Goal: Task Accomplishment & Management: Use online tool/utility

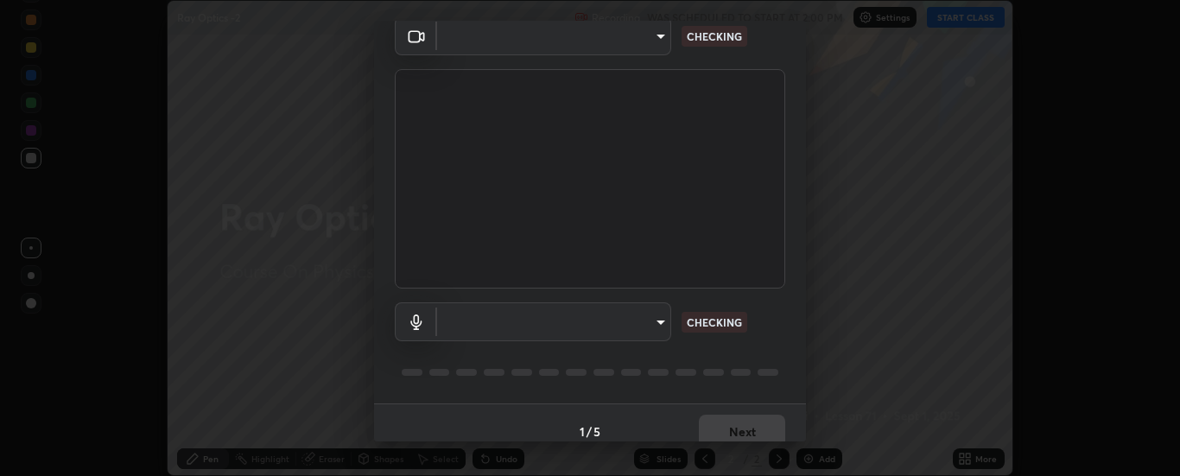
scroll to position [91, 0]
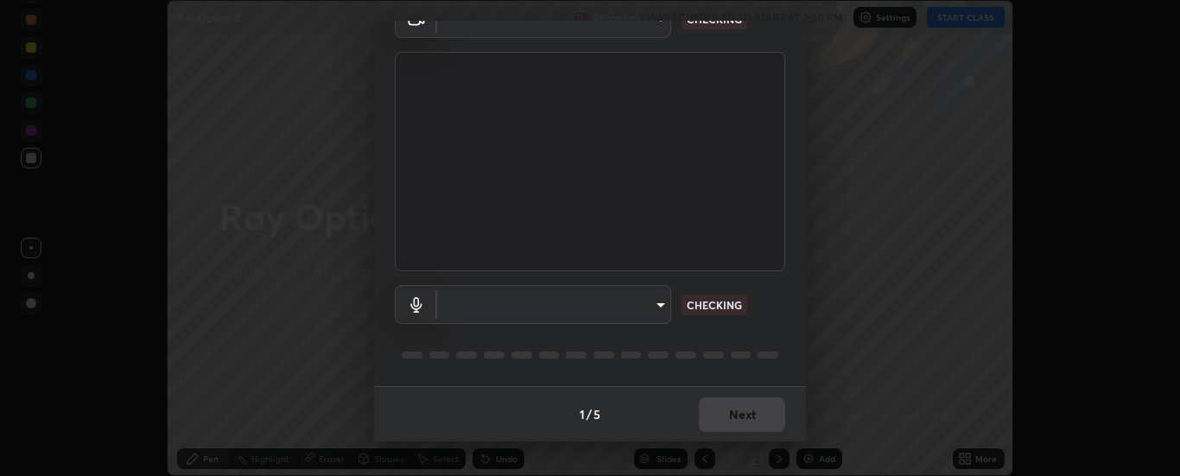
type input "6d3829c99f98afdfe7c29186be8927c2ef9ac3e8f7233b1026567672352cba5b"
type input "communications"
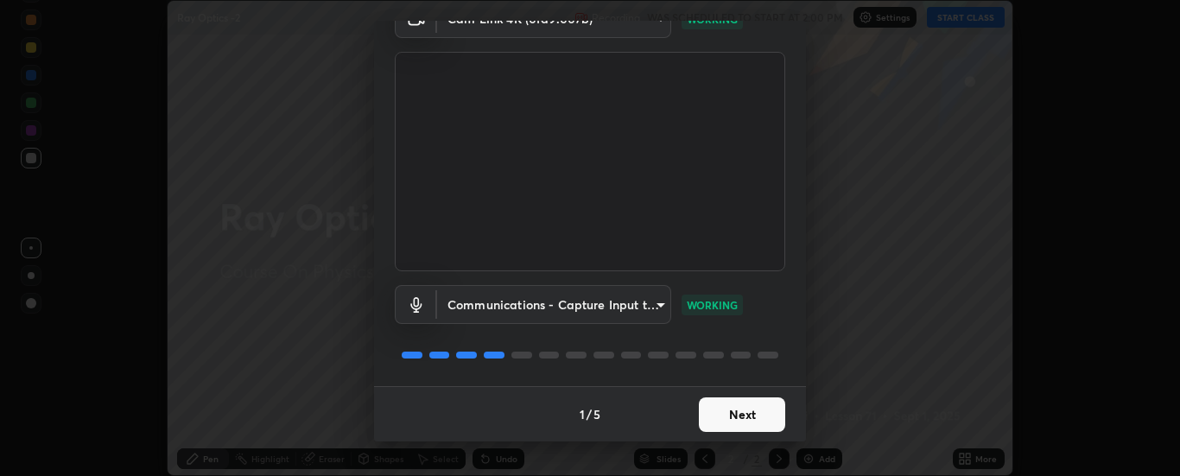
click at [742, 428] on button "Next" at bounding box center [742, 414] width 86 height 35
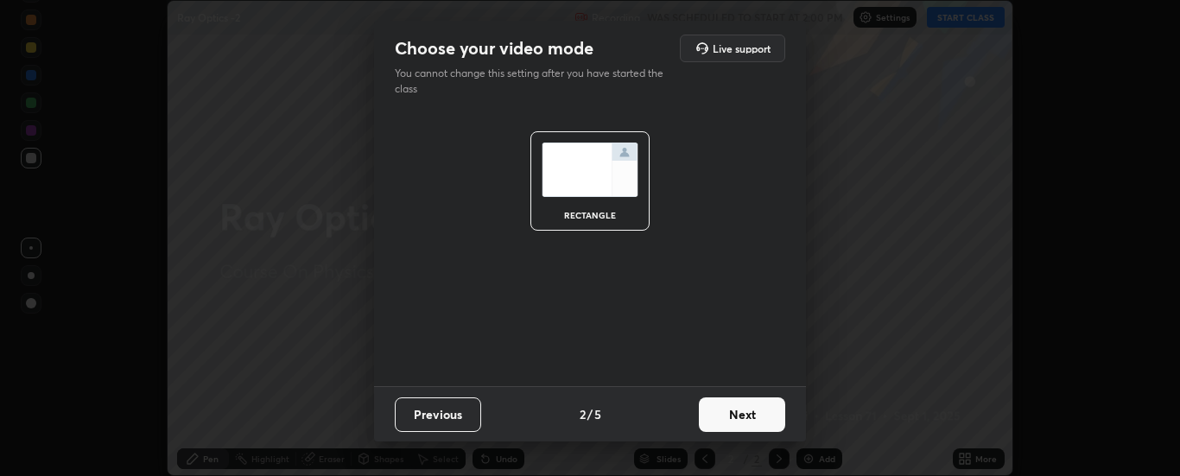
scroll to position [0, 0]
click at [738, 423] on button "Next" at bounding box center [742, 414] width 86 height 35
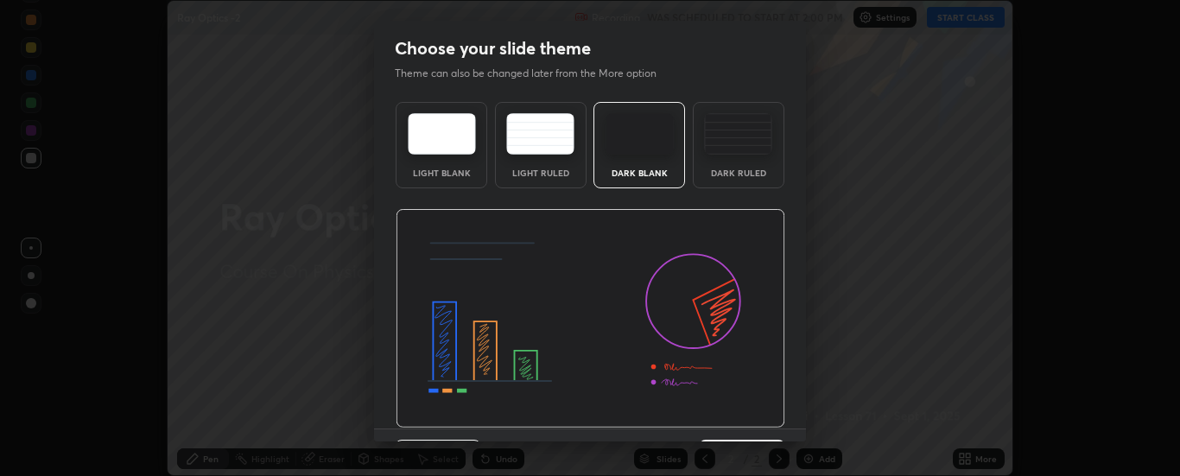
scroll to position [42, 0]
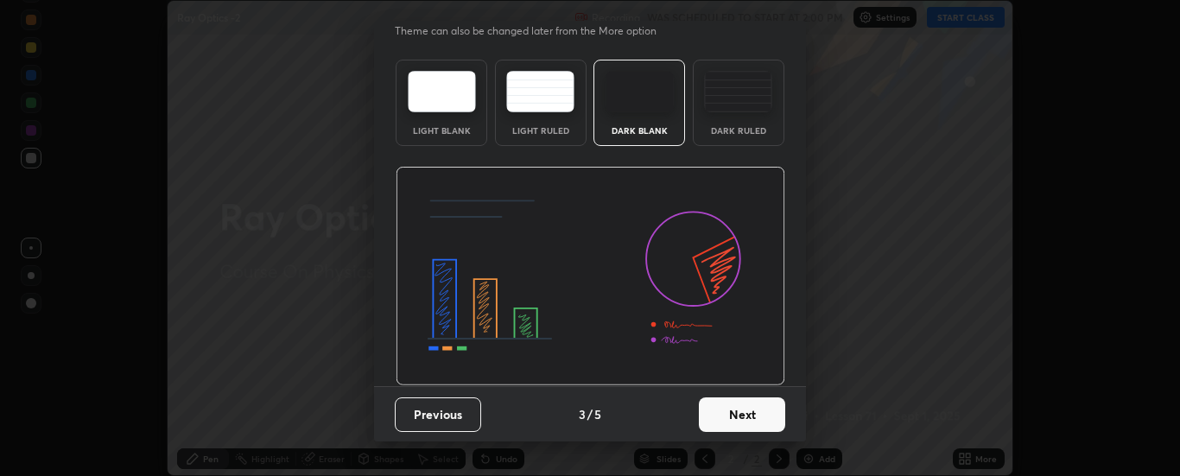
click at [739, 417] on button "Next" at bounding box center [742, 414] width 86 height 35
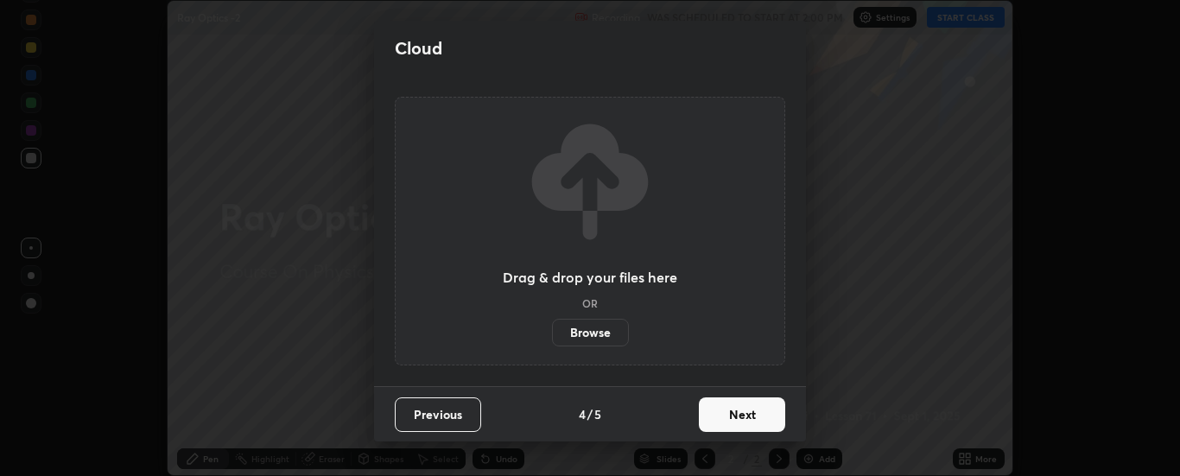
scroll to position [0, 0]
click at [739, 421] on button "Next" at bounding box center [742, 414] width 86 height 35
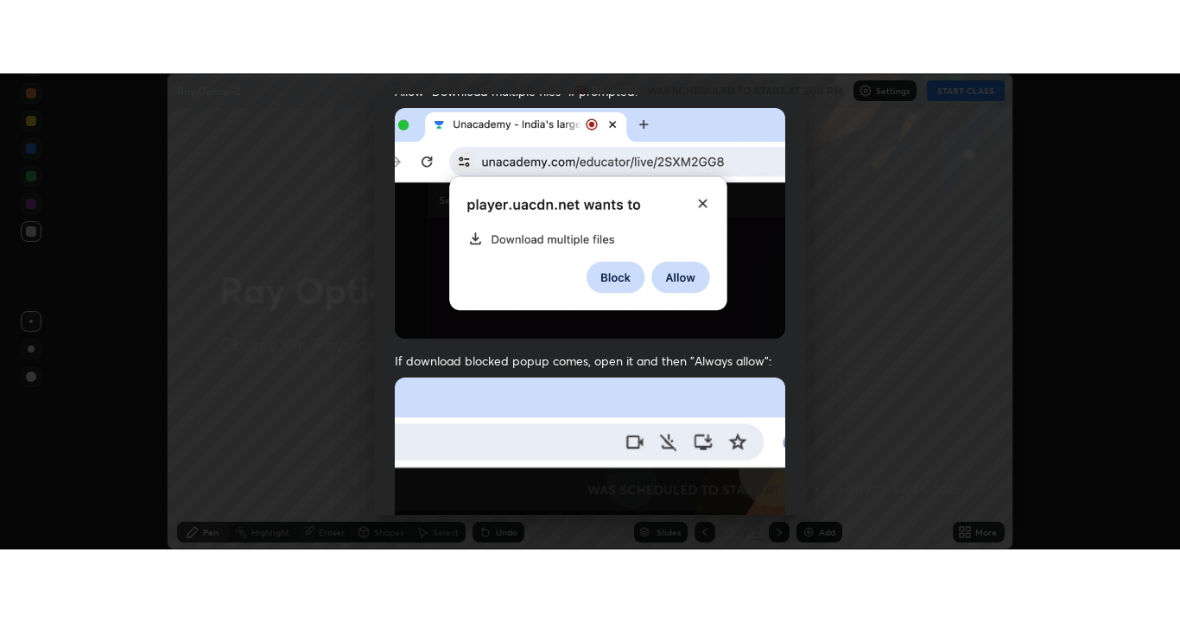
scroll to position [443, 0]
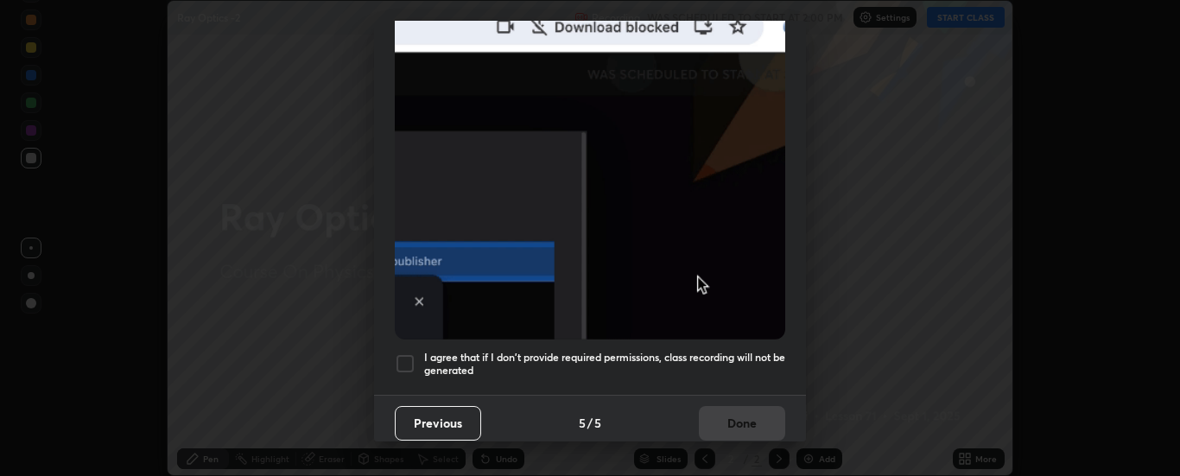
click at [677, 356] on h5 "I agree that if I don't provide required permissions, class recording will not …" at bounding box center [604, 364] width 361 height 27
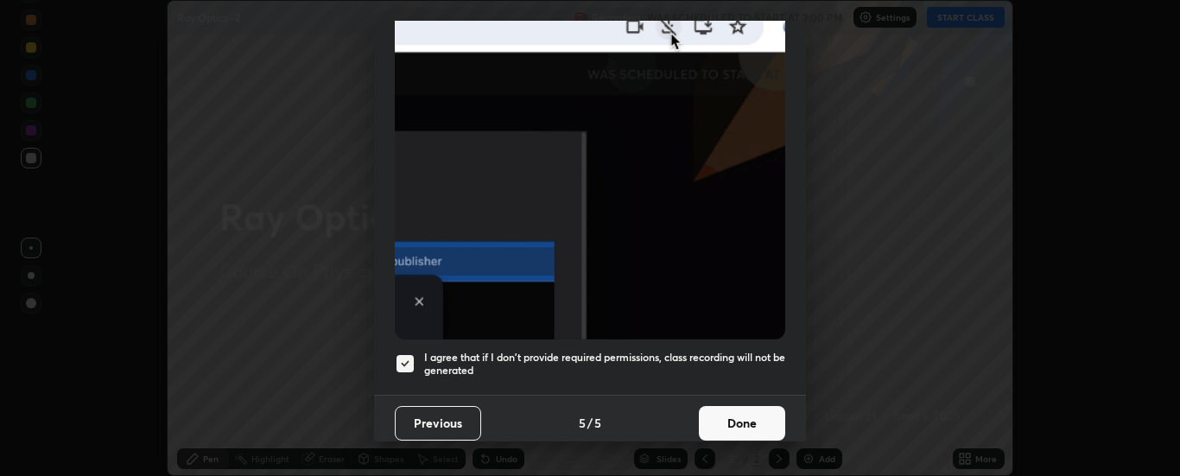
click at [726, 415] on button "Done" at bounding box center [742, 423] width 86 height 35
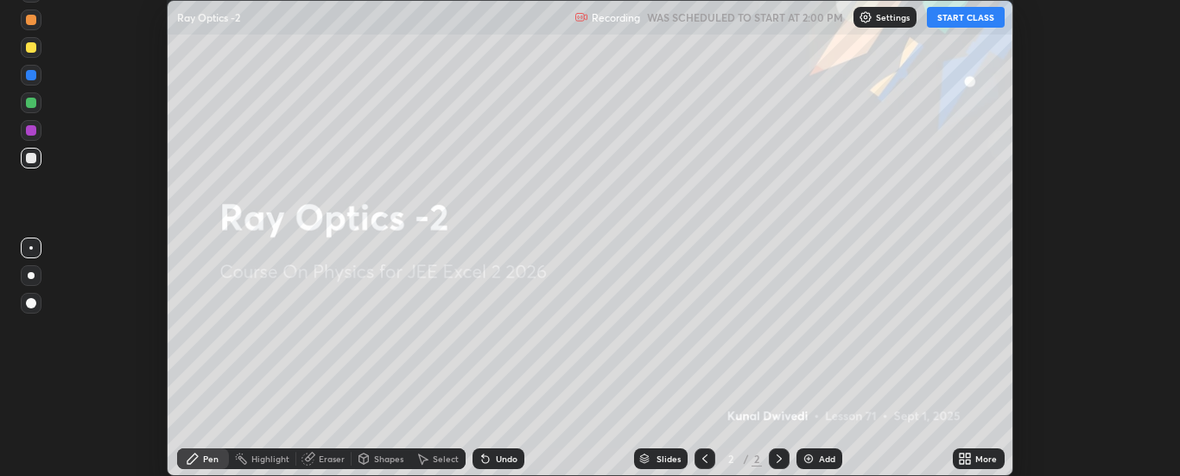
click at [947, 21] on button "START CLASS" at bounding box center [966, 17] width 78 height 21
click at [962, 455] on icon at bounding box center [962, 455] width 4 height 4
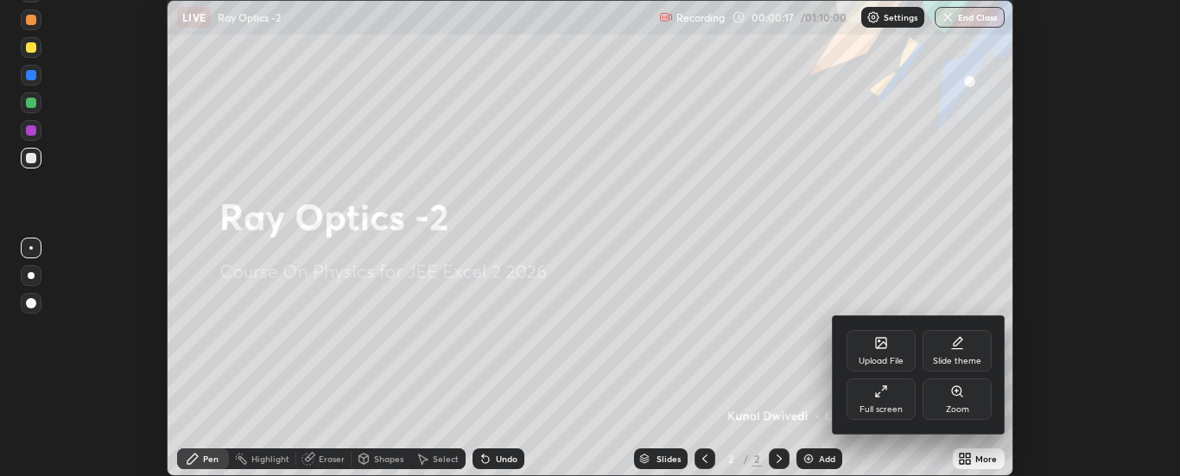
click at [871, 350] on div "Upload File" at bounding box center [880, 350] width 69 height 41
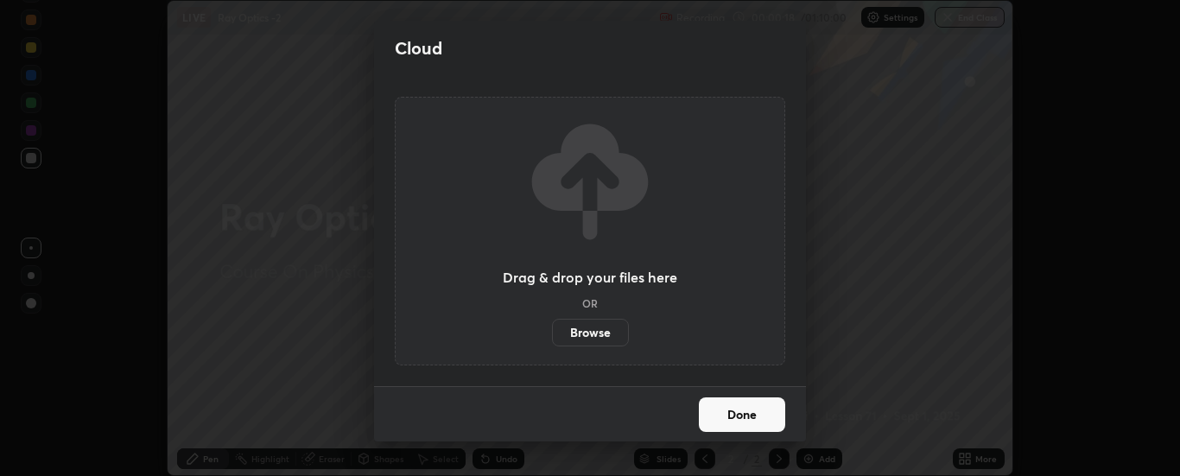
click at [605, 328] on label "Browse" at bounding box center [590, 333] width 77 height 28
click at [552, 328] on input "Browse" at bounding box center [552, 333] width 0 height 28
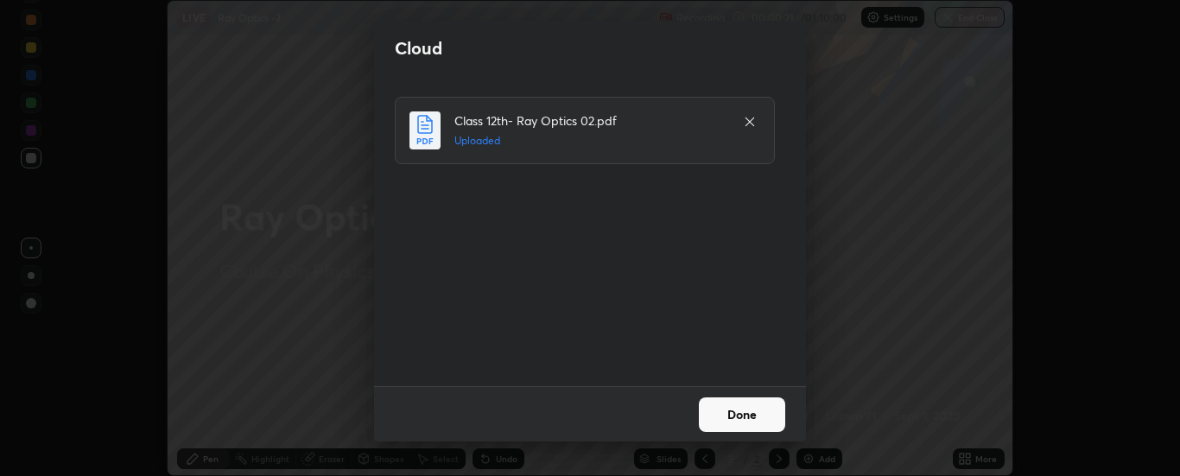
click at [745, 414] on button "Done" at bounding box center [742, 414] width 86 height 35
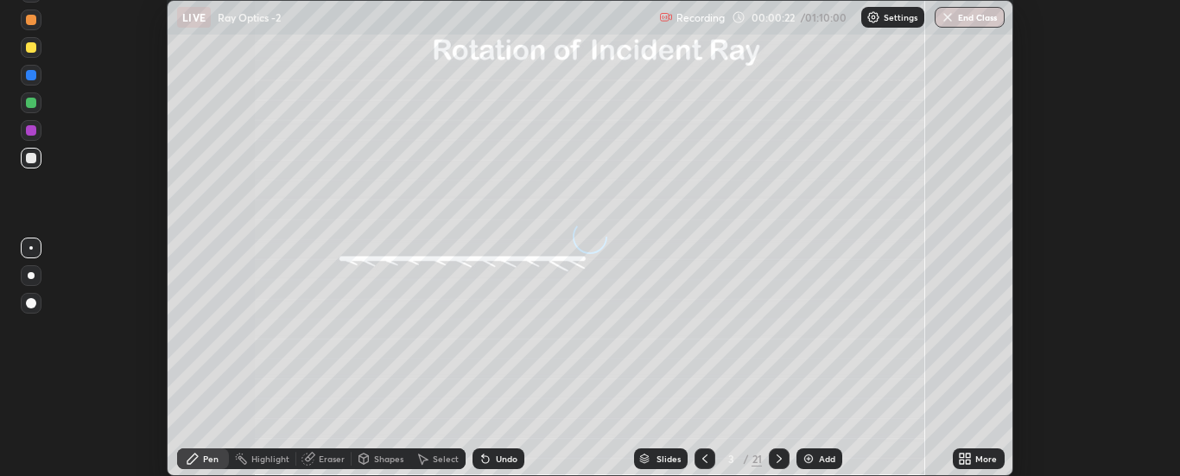
click at [974, 461] on div "More" at bounding box center [979, 458] width 52 height 21
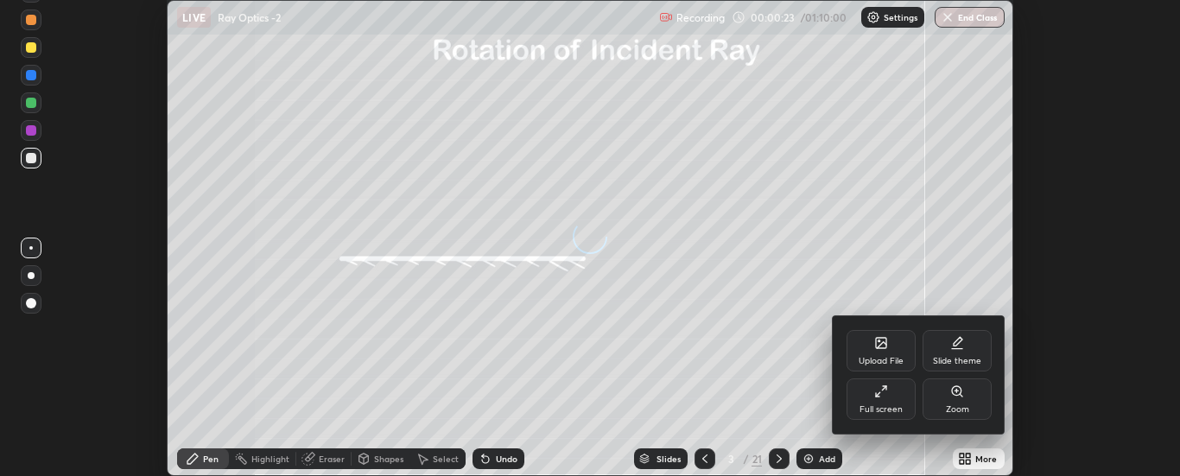
click at [881, 402] on div "Full screen" at bounding box center [880, 398] width 69 height 41
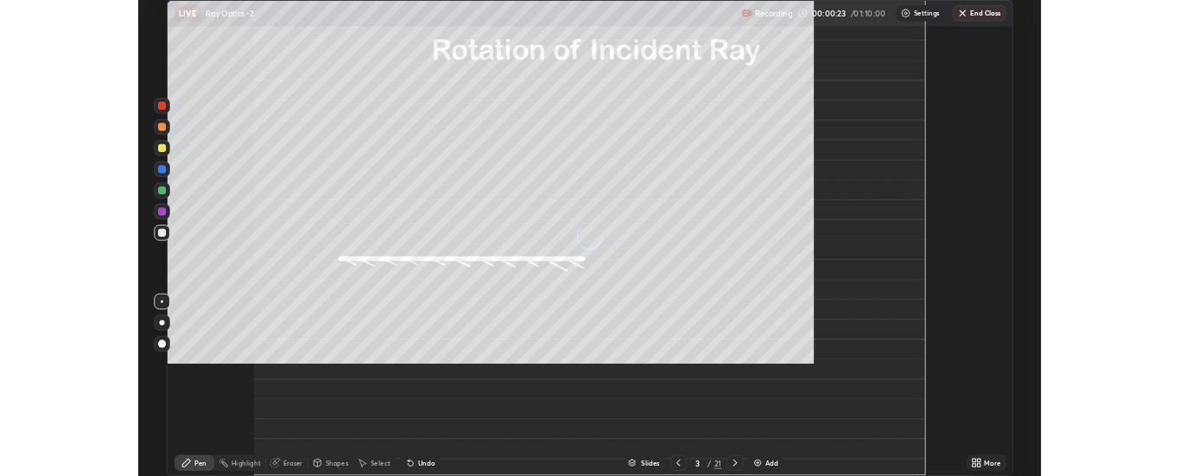
scroll to position [622, 1180]
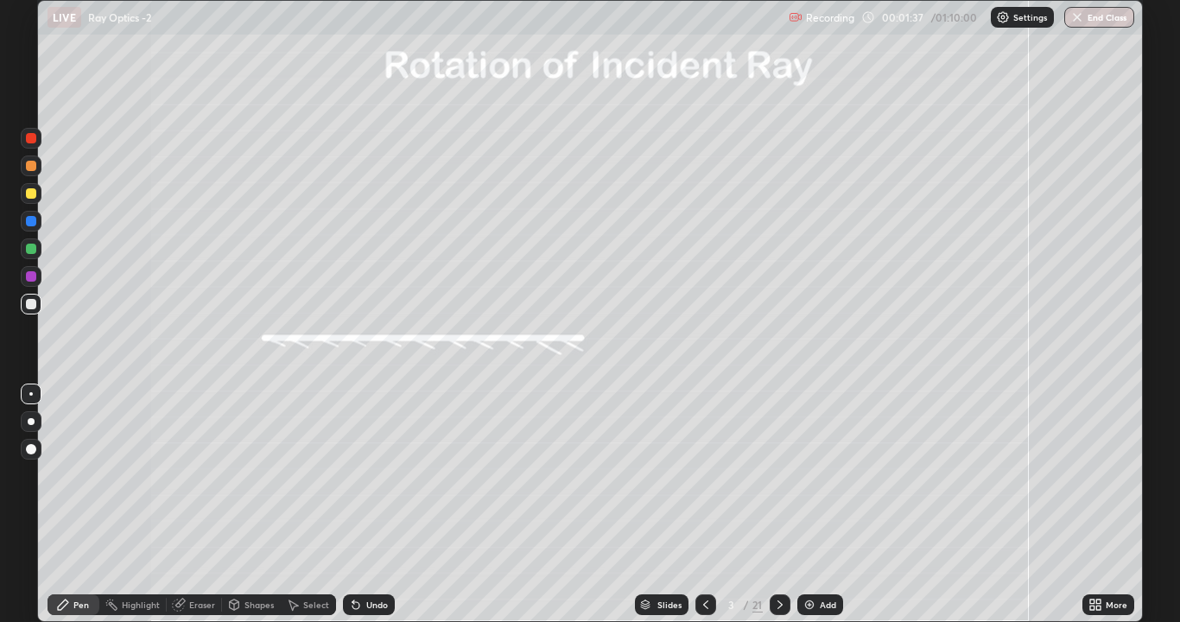
click at [778, 475] on icon at bounding box center [780, 605] width 14 height 14
click at [25, 193] on div at bounding box center [31, 193] width 21 height 21
click at [253, 475] on div "Shapes" at bounding box center [258, 604] width 29 height 9
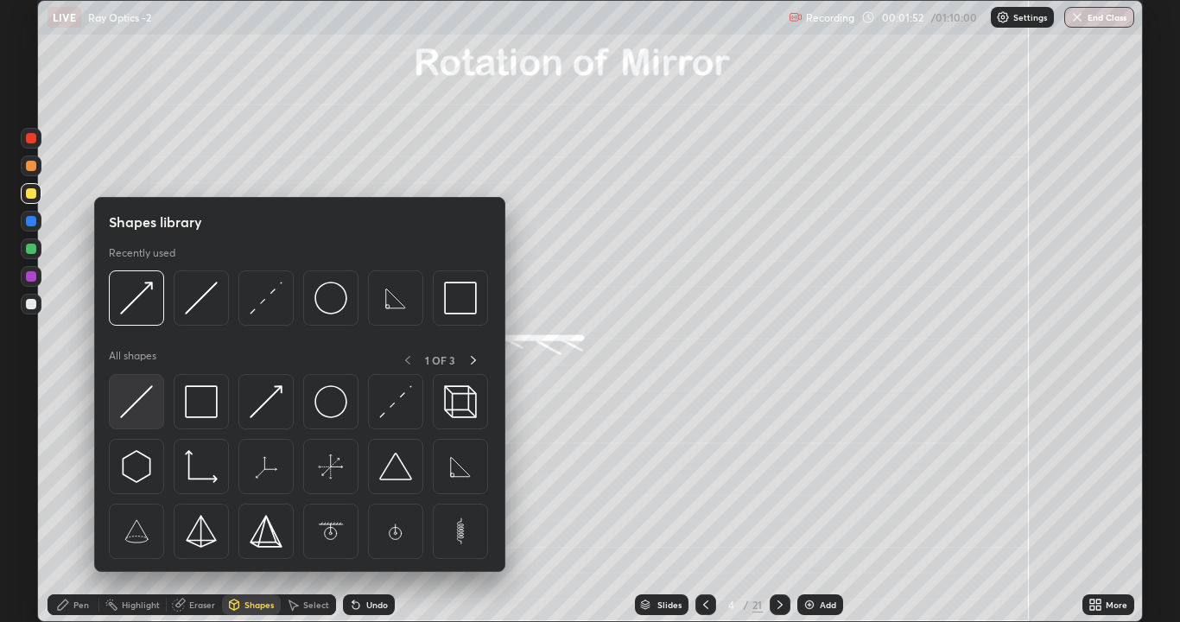
click at [152, 395] on img at bounding box center [136, 401] width 33 height 33
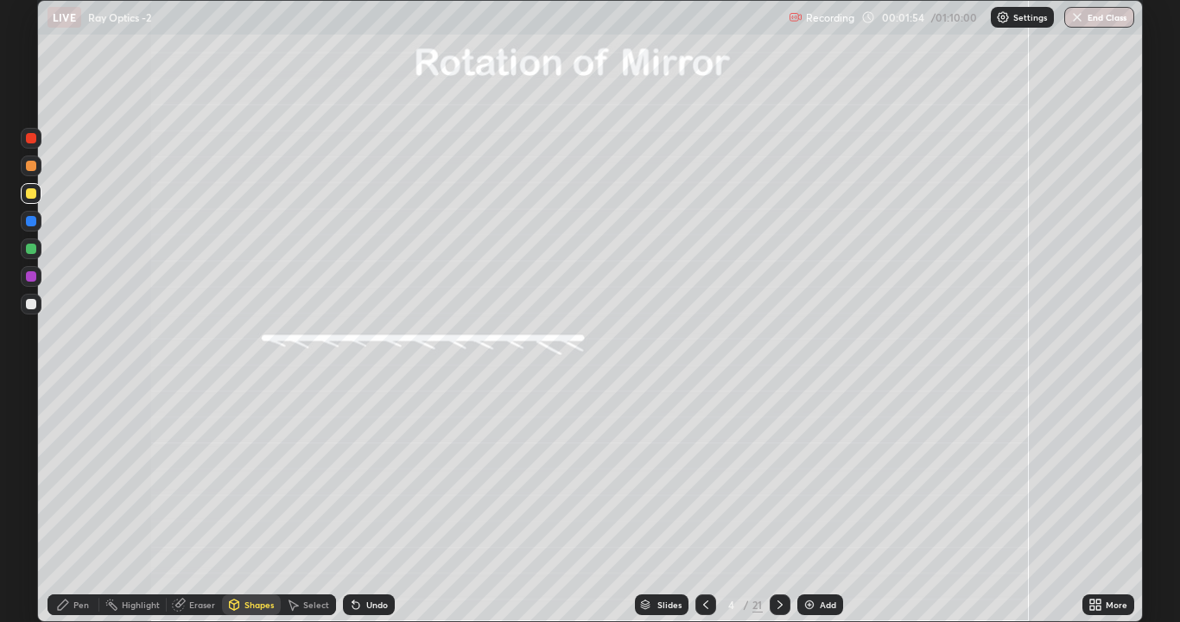
click at [251, 475] on div "Shapes" at bounding box center [258, 604] width 29 height 9
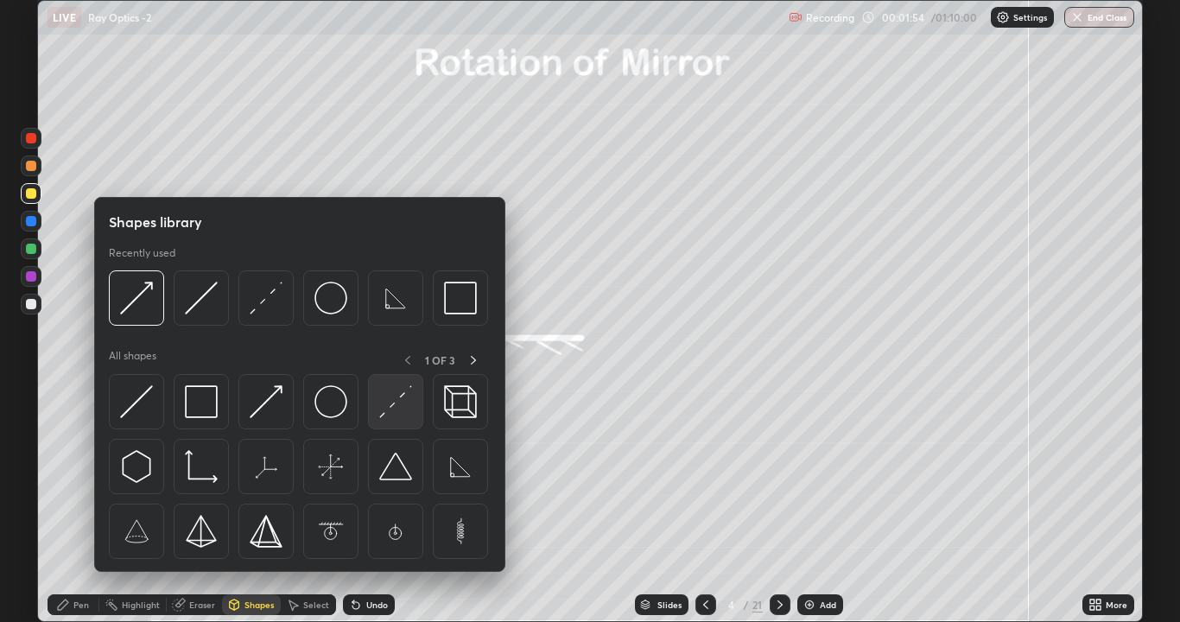
click at [398, 407] on img at bounding box center [395, 401] width 33 height 33
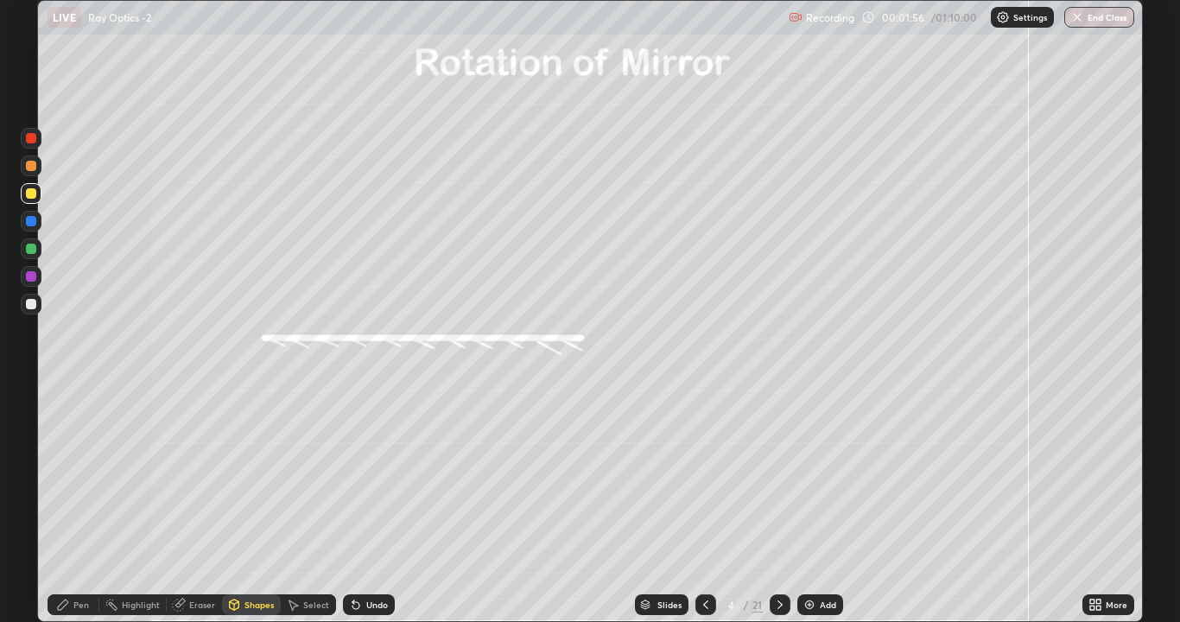
click at [35, 216] on div at bounding box center [31, 221] width 21 height 21
click at [257, 475] on div "Shapes" at bounding box center [258, 604] width 29 height 9
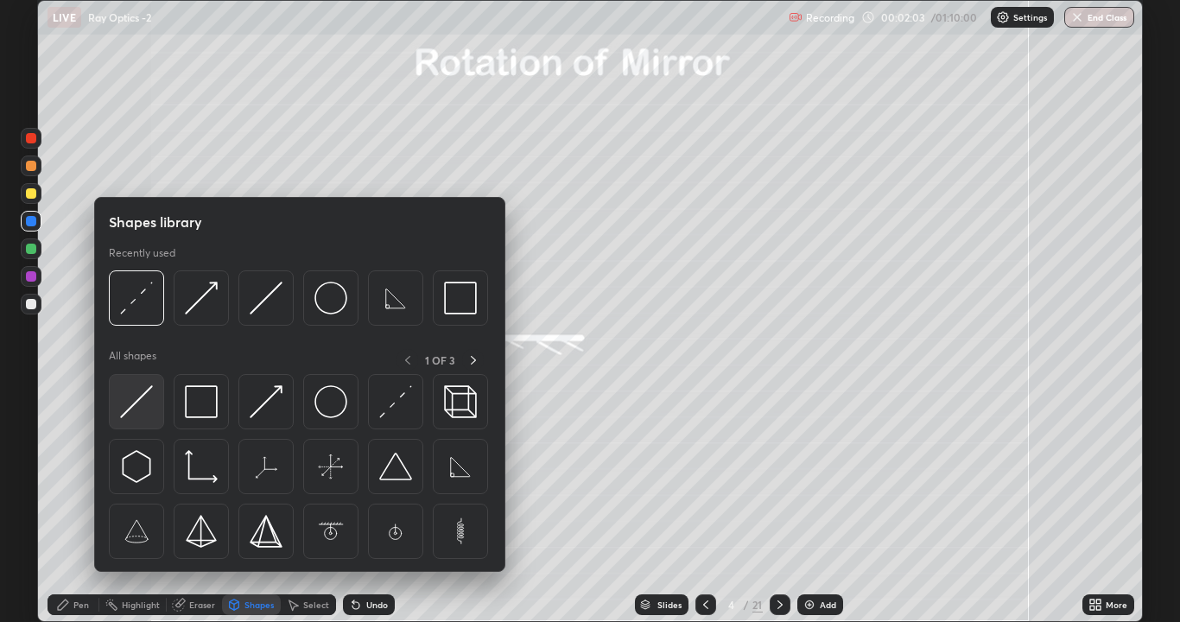
click at [149, 403] on img at bounding box center [136, 401] width 33 height 33
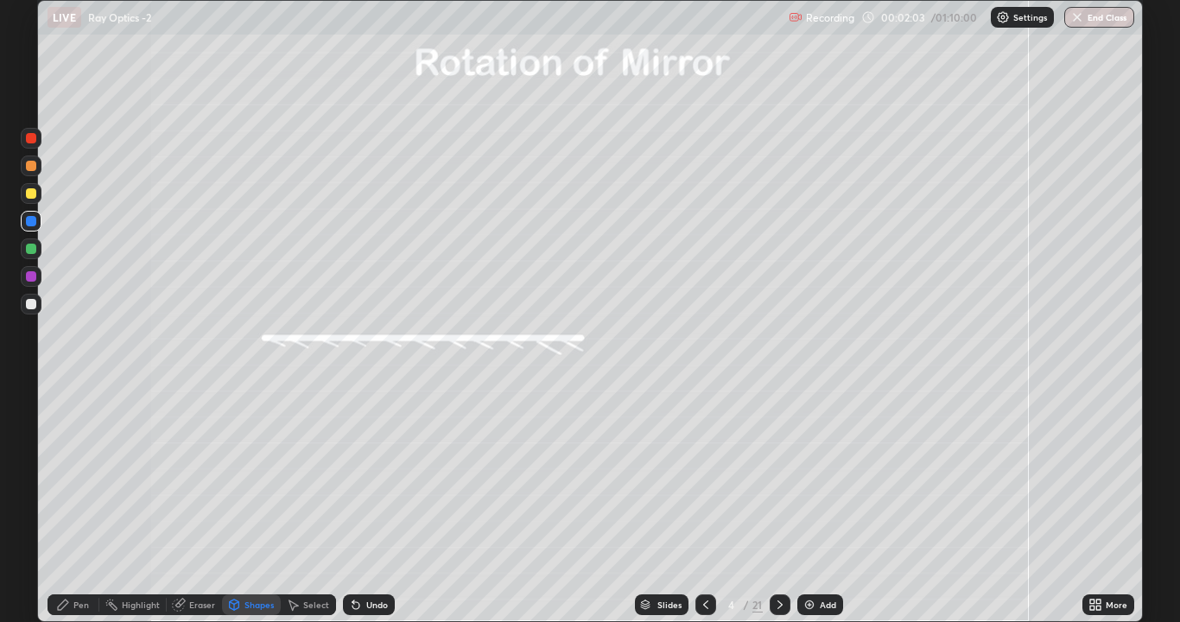
click at [28, 197] on div at bounding box center [31, 193] width 10 height 10
click at [73, 475] on div "Pen" at bounding box center [81, 604] width 16 height 9
click at [28, 450] on div at bounding box center [31, 449] width 10 height 10
click at [23, 309] on div at bounding box center [31, 304] width 21 height 21
click at [250, 475] on div "Shapes" at bounding box center [258, 604] width 29 height 9
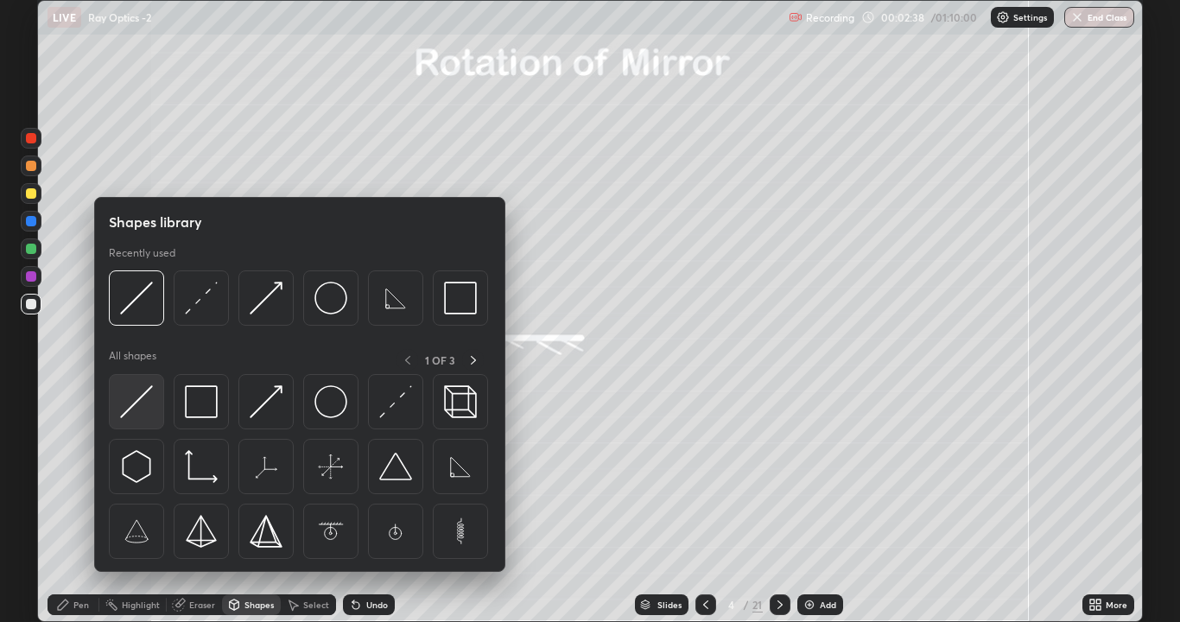
click at [145, 404] on img at bounding box center [136, 401] width 33 height 33
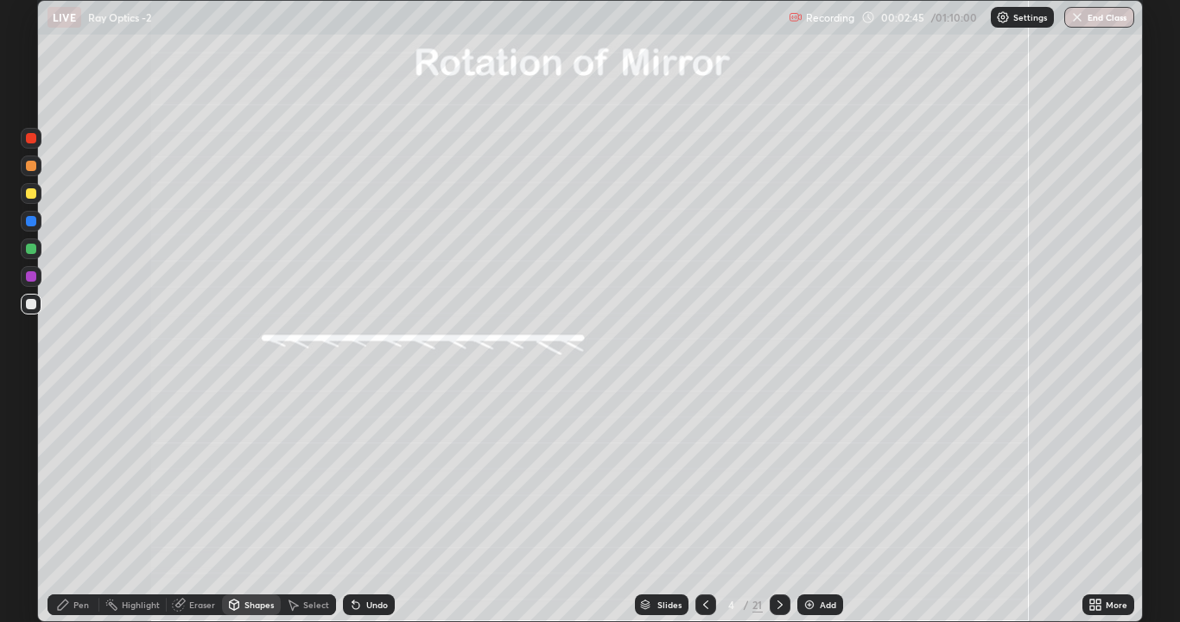
click at [62, 475] on icon at bounding box center [63, 604] width 10 height 10
click at [31, 394] on div at bounding box center [30, 393] width 3 height 3
click at [29, 168] on div at bounding box center [31, 166] width 10 height 10
click at [28, 219] on div at bounding box center [31, 221] width 10 height 10
click at [251, 475] on div "Shapes" at bounding box center [258, 604] width 29 height 9
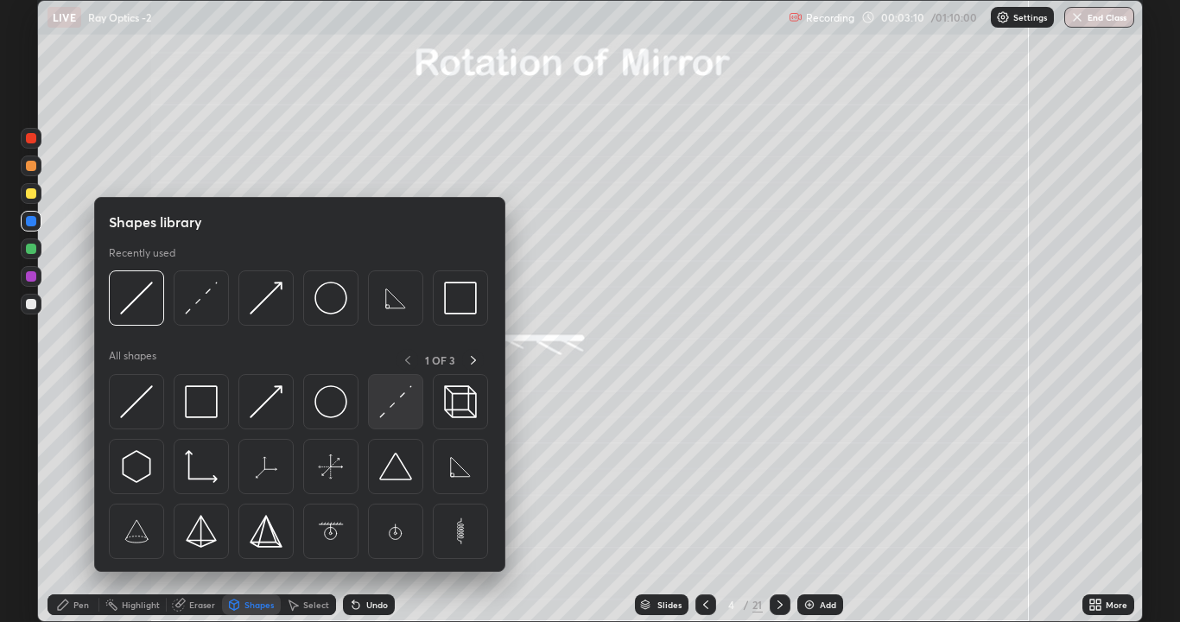
click at [378, 417] on div at bounding box center [395, 401] width 55 height 55
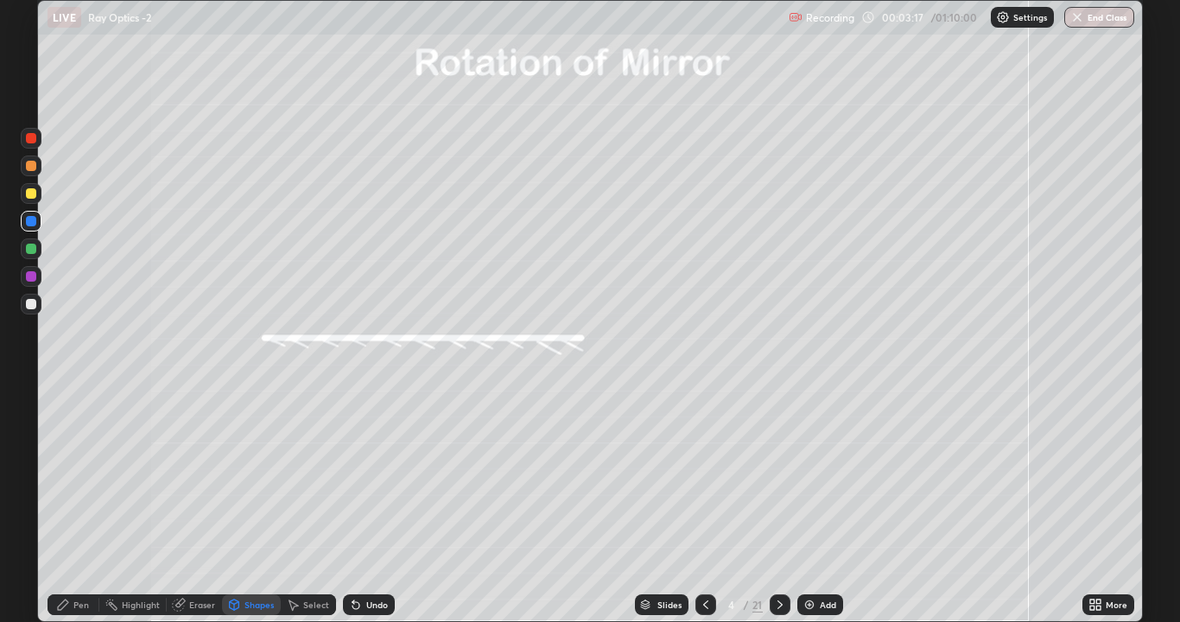
click at [73, 475] on div "Pen" at bounding box center [74, 604] width 52 height 21
click at [33, 164] on div at bounding box center [31, 166] width 10 height 10
click at [28, 250] on div at bounding box center [31, 249] width 10 height 10
click at [30, 191] on div at bounding box center [31, 193] width 10 height 10
click at [251, 475] on div "Shapes" at bounding box center [258, 604] width 29 height 9
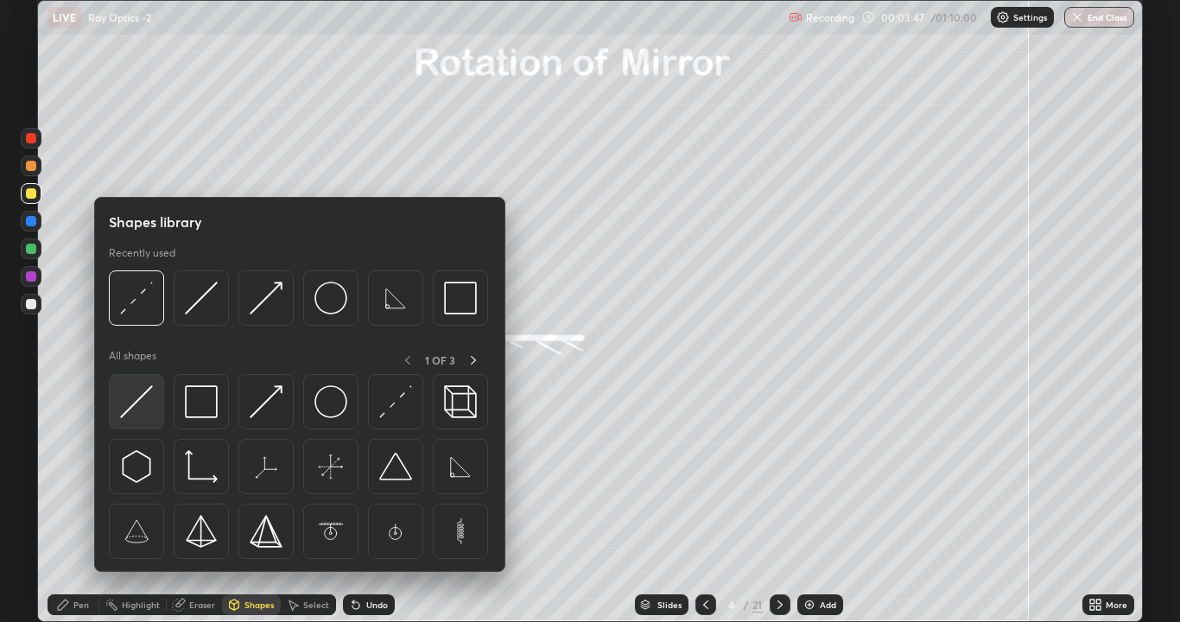
click at [149, 404] on img at bounding box center [136, 401] width 33 height 33
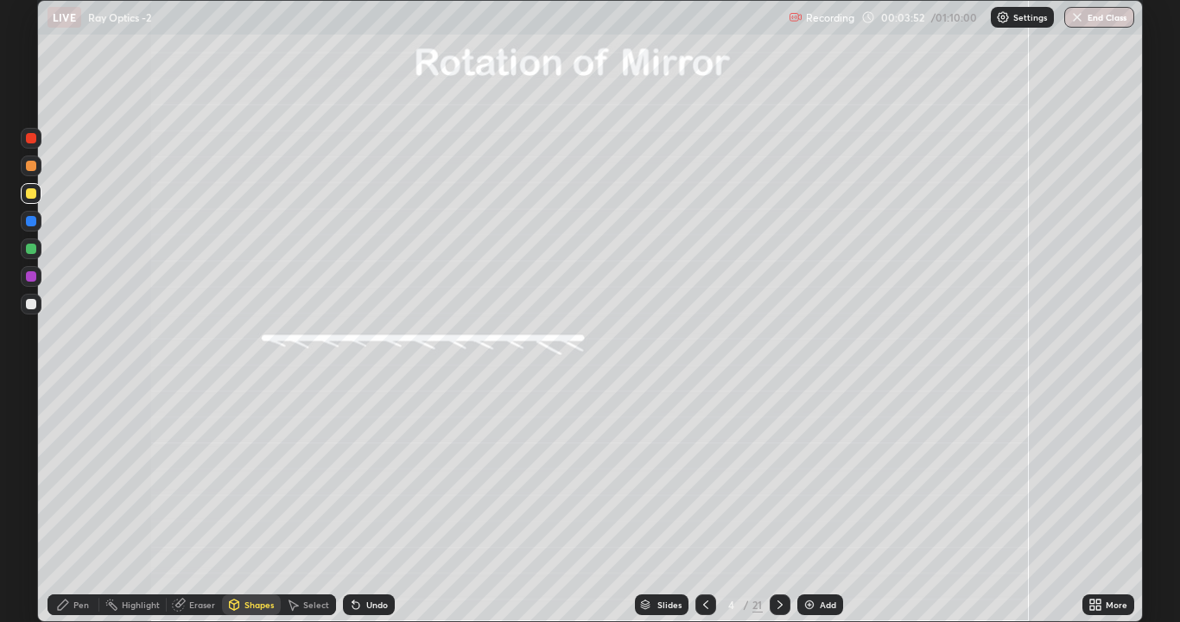
click at [73, 475] on div "Pen" at bounding box center [81, 604] width 16 height 9
click at [31, 252] on div at bounding box center [31, 249] width 10 height 10
click at [31, 302] on div at bounding box center [31, 304] width 10 height 10
click at [359, 475] on icon at bounding box center [356, 605] width 14 height 14
click at [358, 475] on div "Undo" at bounding box center [369, 604] width 52 height 21
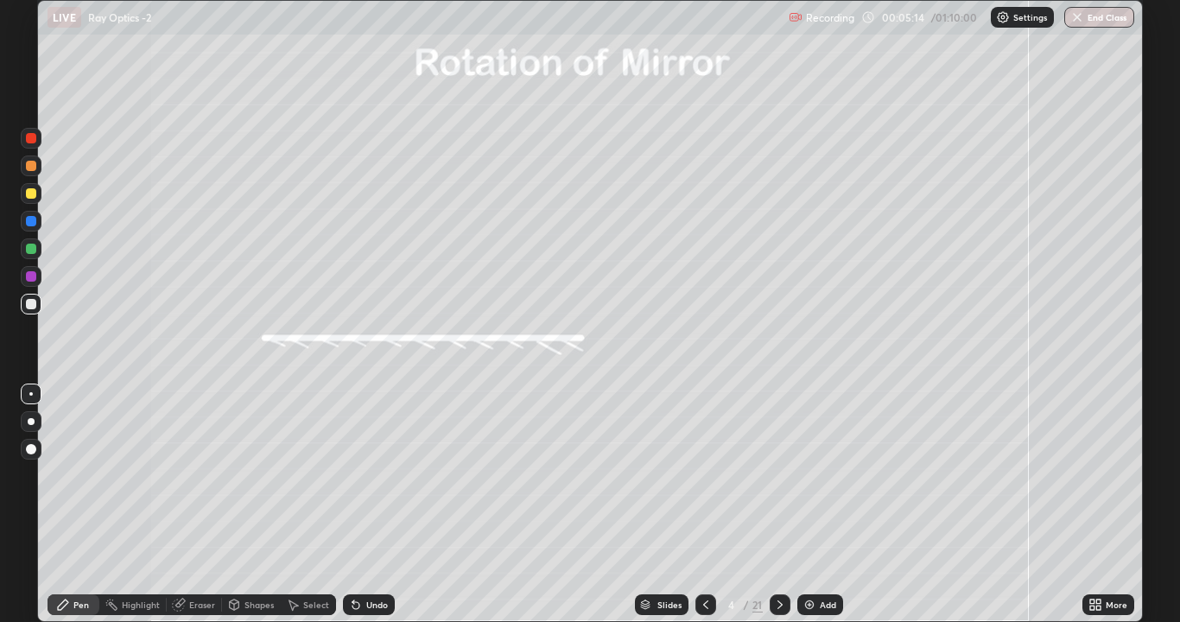
click at [359, 475] on icon at bounding box center [356, 605] width 14 height 14
click at [357, 475] on icon at bounding box center [356, 605] width 14 height 14
click at [371, 475] on div "Undo" at bounding box center [377, 604] width 22 height 9
click at [370, 475] on div "Undo" at bounding box center [377, 604] width 22 height 9
click at [29, 220] on div at bounding box center [31, 221] width 10 height 10
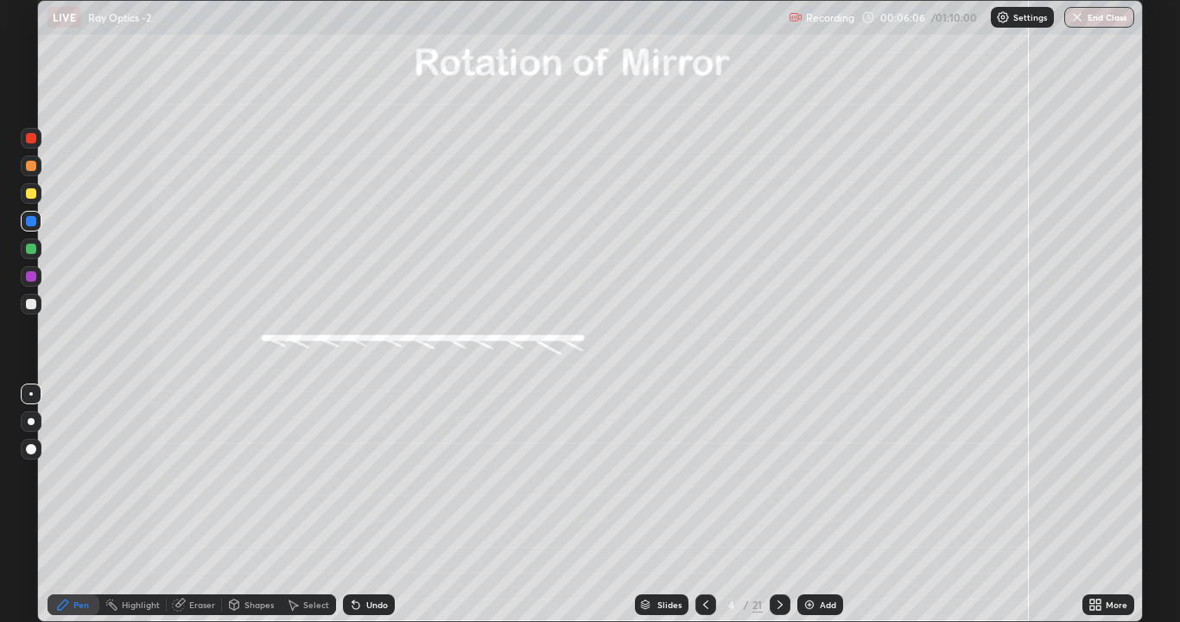
click at [29, 245] on div at bounding box center [31, 249] width 10 height 10
click at [250, 475] on div "Shapes" at bounding box center [258, 604] width 29 height 9
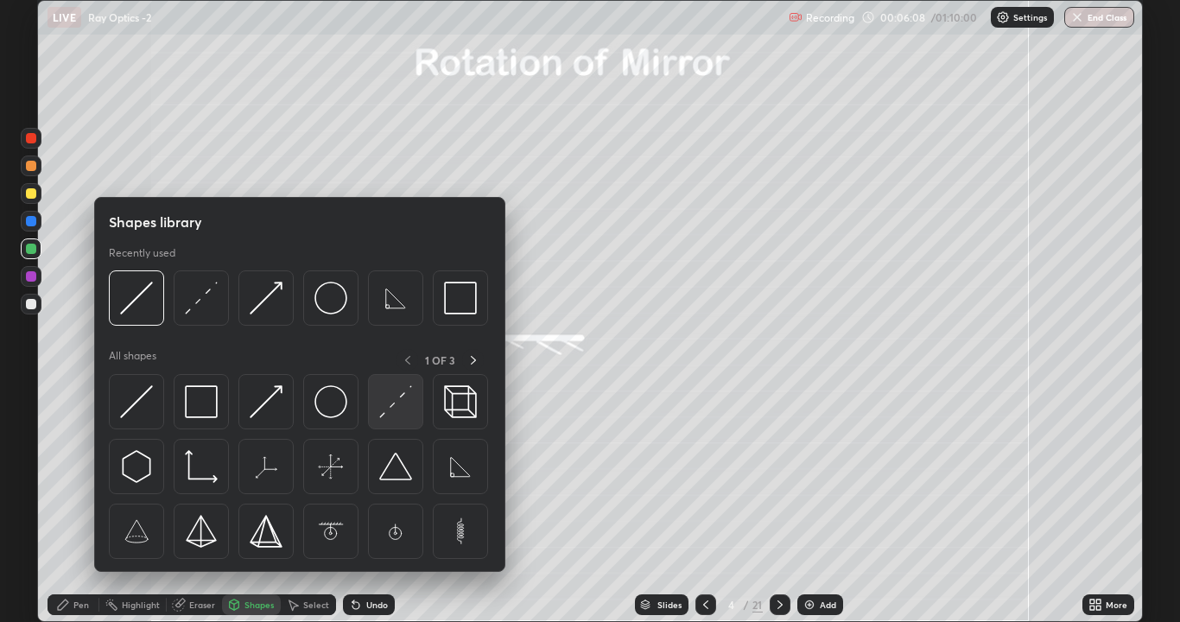
click at [389, 409] on img at bounding box center [395, 401] width 33 height 33
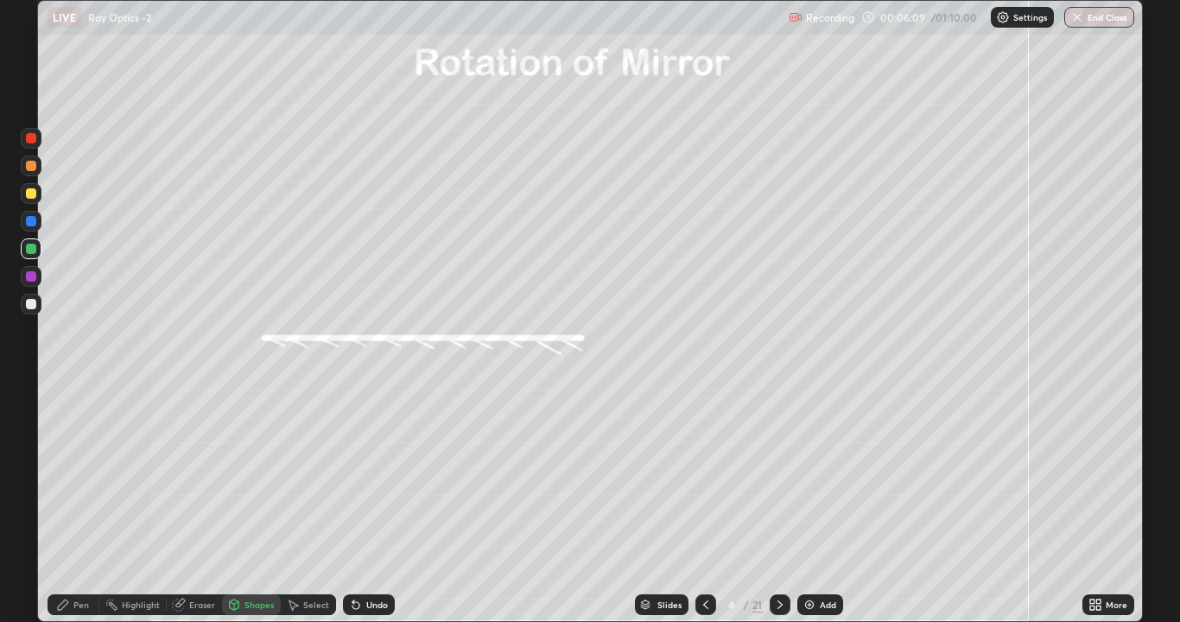
click at [29, 197] on div at bounding box center [31, 193] width 10 height 10
click at [33, 276] on div at bounding box center [31, 276] width 10 height 10
click at [360, 475] on div "Undo" at bounding box center [369, 604] width 52 height 21
click at [63, 475] on icon at bounding box center [63, 604] width 10 height 10
click at [33, 307] on div at bounding box center [31, 304] width 10 height 10
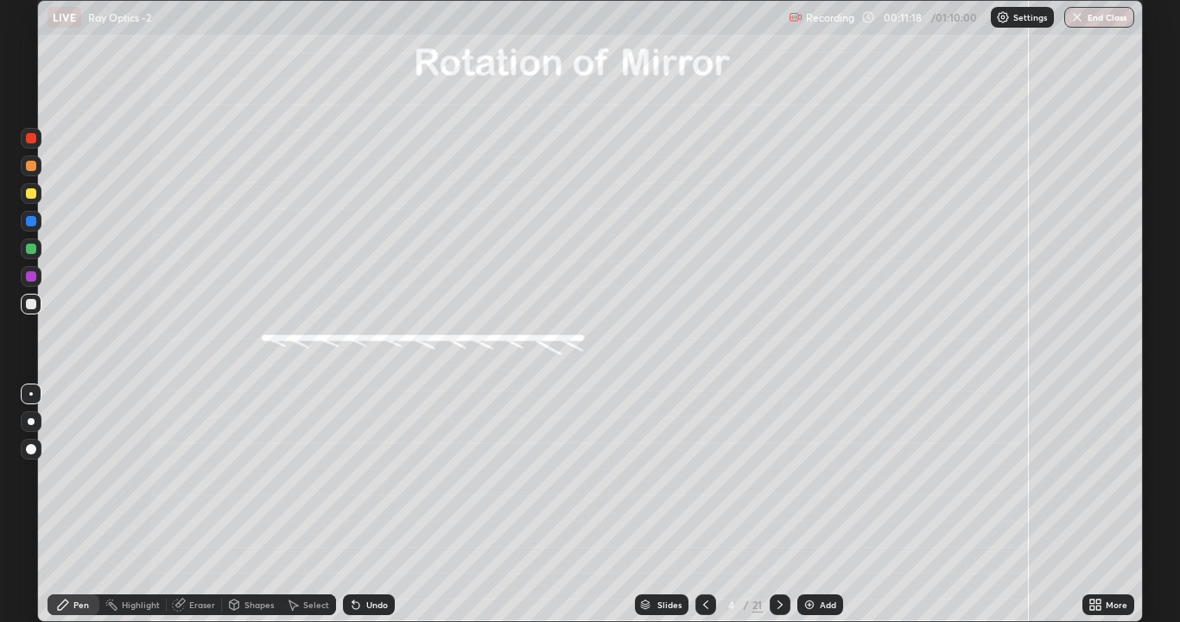
click at [778, 475] on icon at bounding box center [779, 604] width 5 height 9
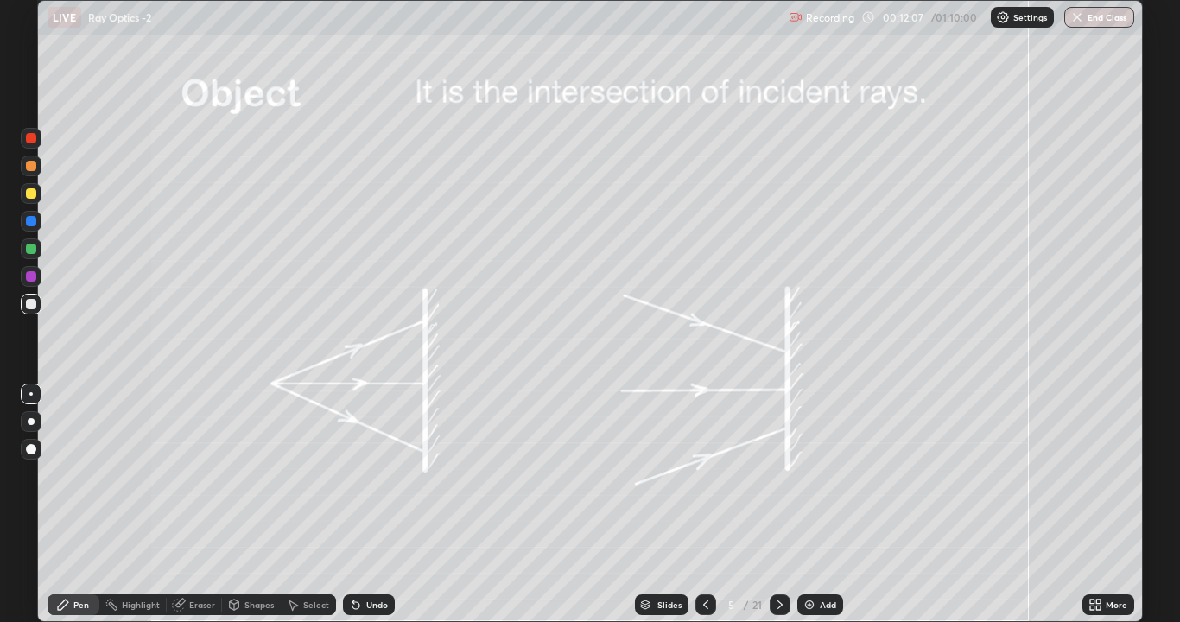
click at [28, 306] on div at bounding box center [31, 304] width 10 height 10
click at [254, 475] on div "Shapes" at bounding box center [251, 604] width 59 height 21
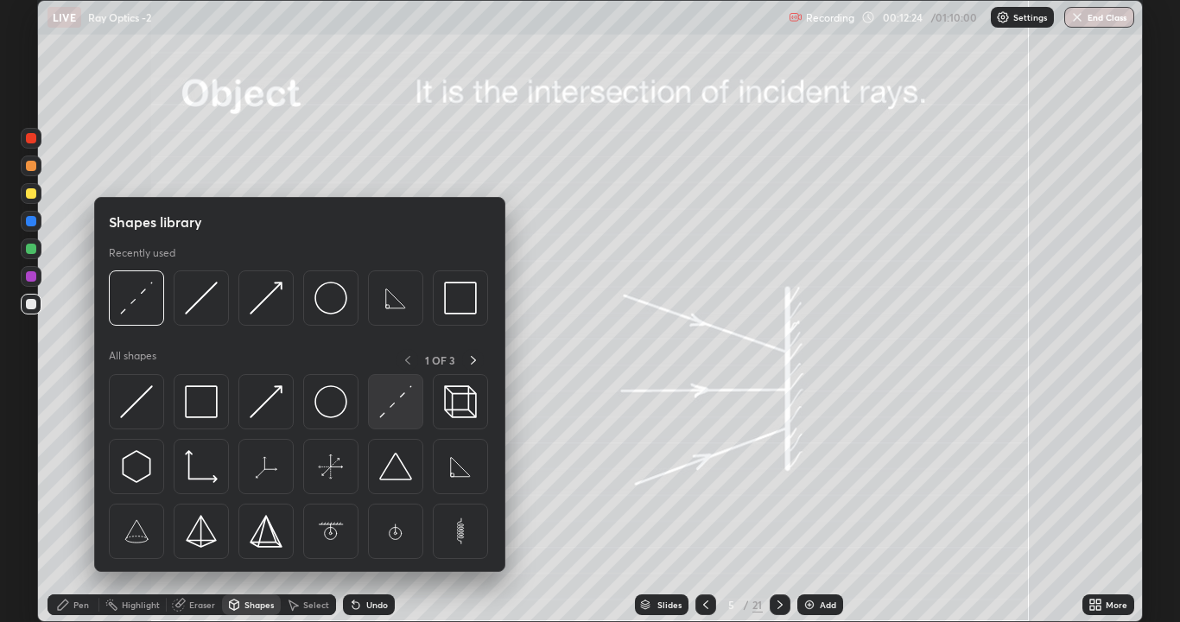
click at [394, 408] on img at bounding box center [395, 401] width 33 height 33
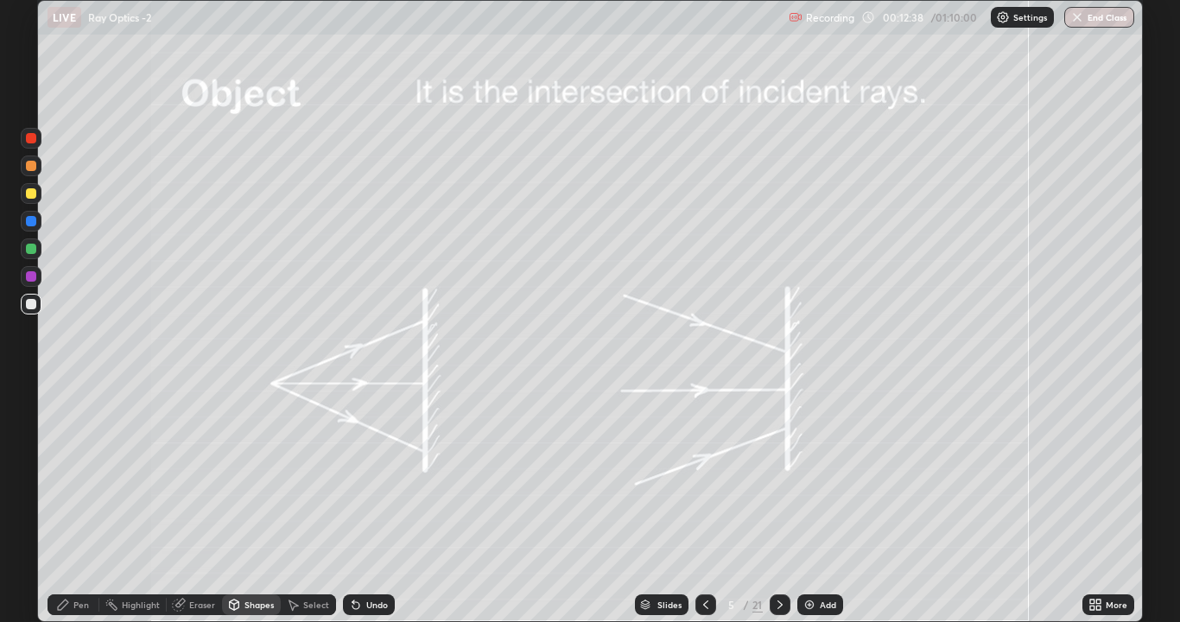
click at [74, 475] on div "Pen" at bounding box center [81, 604] width 16 height 9
click at [29, 246] on div at bounding box center [31, 249] width 10 height 10
click at [352, 475] on icon at bounding box center [355, 605] width 7 height 7
click at [353, 475] on icon at bounding box center [355, 605] width 7 height 7
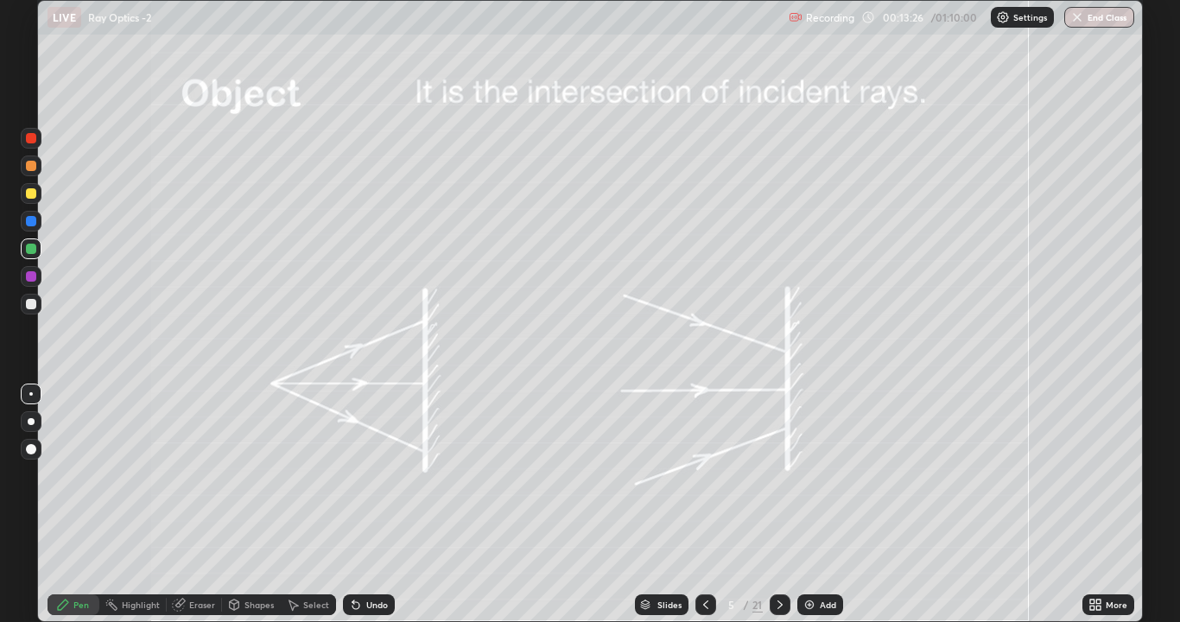
click at [352, 475] on icon at bounding box center [355, 605] width 7 height 7
click at [353, 475] on icon at bounding box center [355, 605] width 7 height 7
click at [352, 475] on icon at bounding box center [355, 605] width 7 height 7
click at [352, 475] on icon at bounding box center [353, 601] width 2 height 2
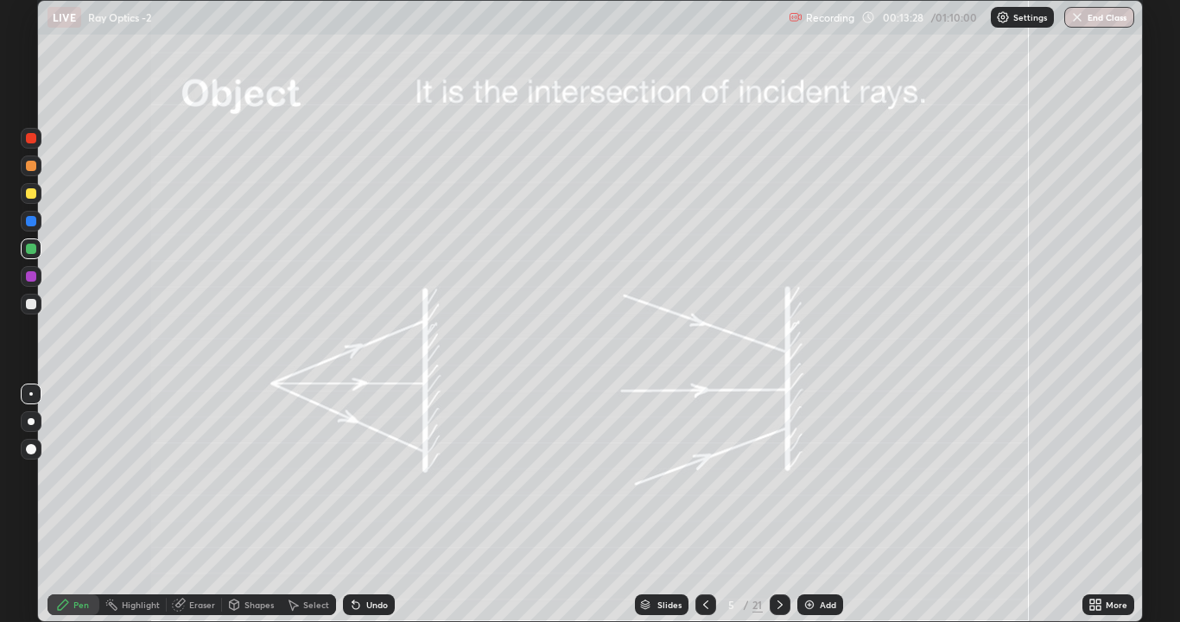
click at [33, 191] on div at bounding box center [31, 193] width 10 height 10
click at [352, 475] on icon at bounding box center [355, 605] width 7 height 7
click at [354, 475] on icon at bounding box center [355, 605] width 7 height 7
click at [352, 475] on icon at bounding box center [355, 605] width 7 height 7
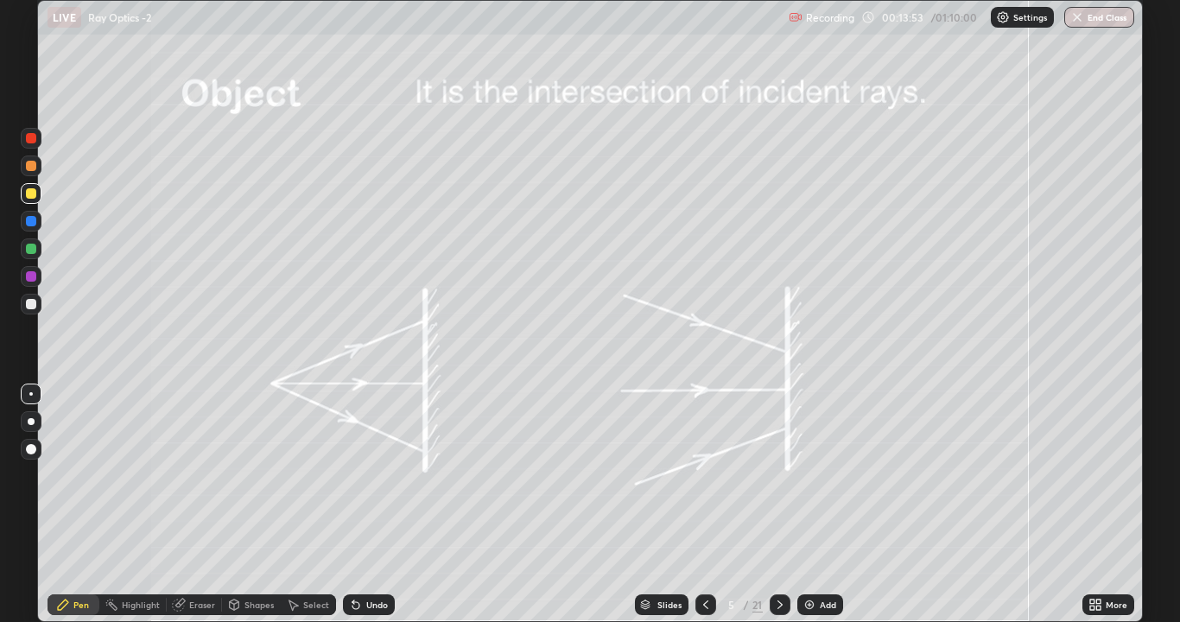
click at [352, 475] on icon at bounding box center [355, 605] width 7 height 7
click at [350, 475] on icon at bounding box center [356, 605] width 14 height 14
click at [352, 475] on icon at bounding box center [355, 605] width 7 height 7
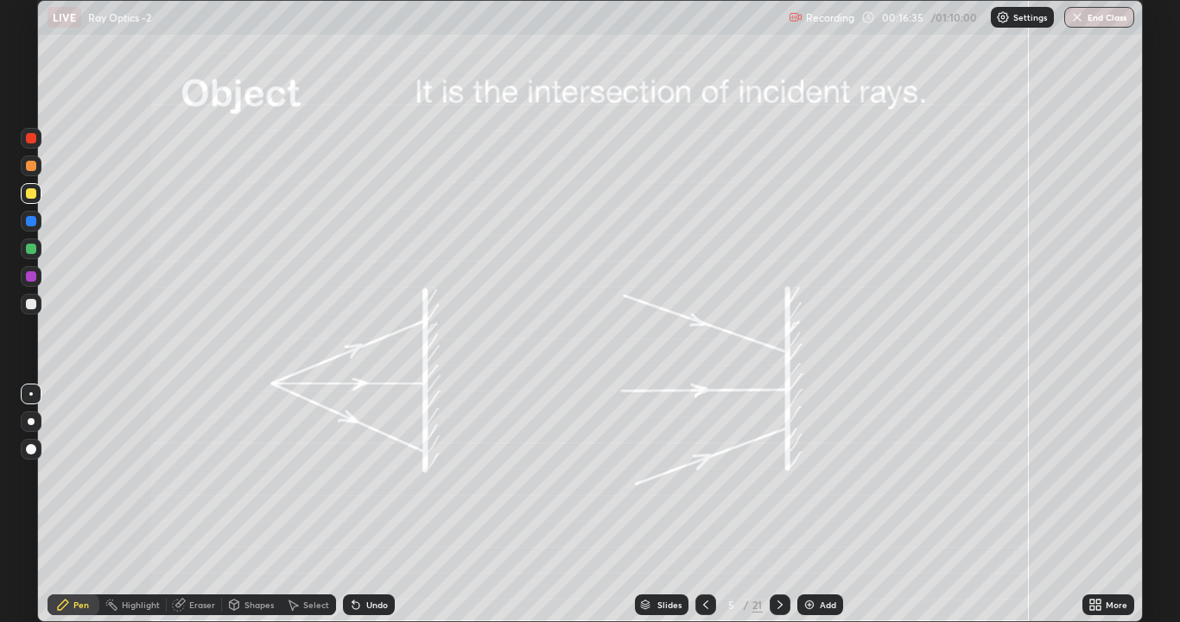
click at [778, 475] on icon at bounding box center [780, 605] width 14 height 14
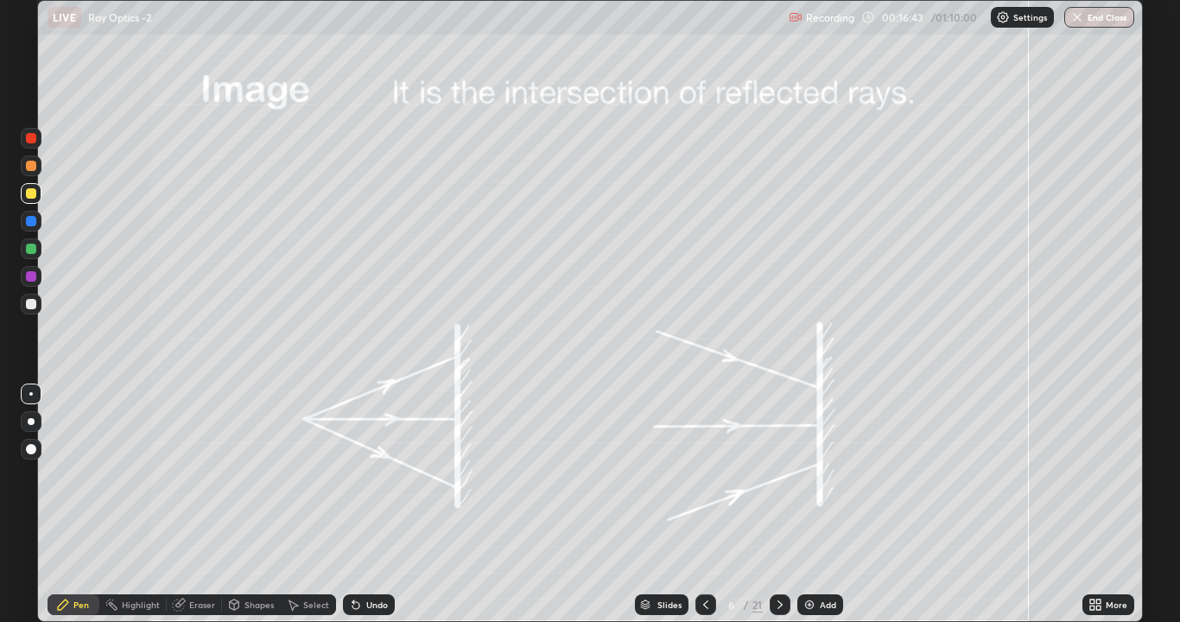
click at [29, 306] on div at bounding box center [31, 304] width 10 height 10
click at [246, 475] on div "Shapes" at bounding box center [258, 604] width 29 height 9
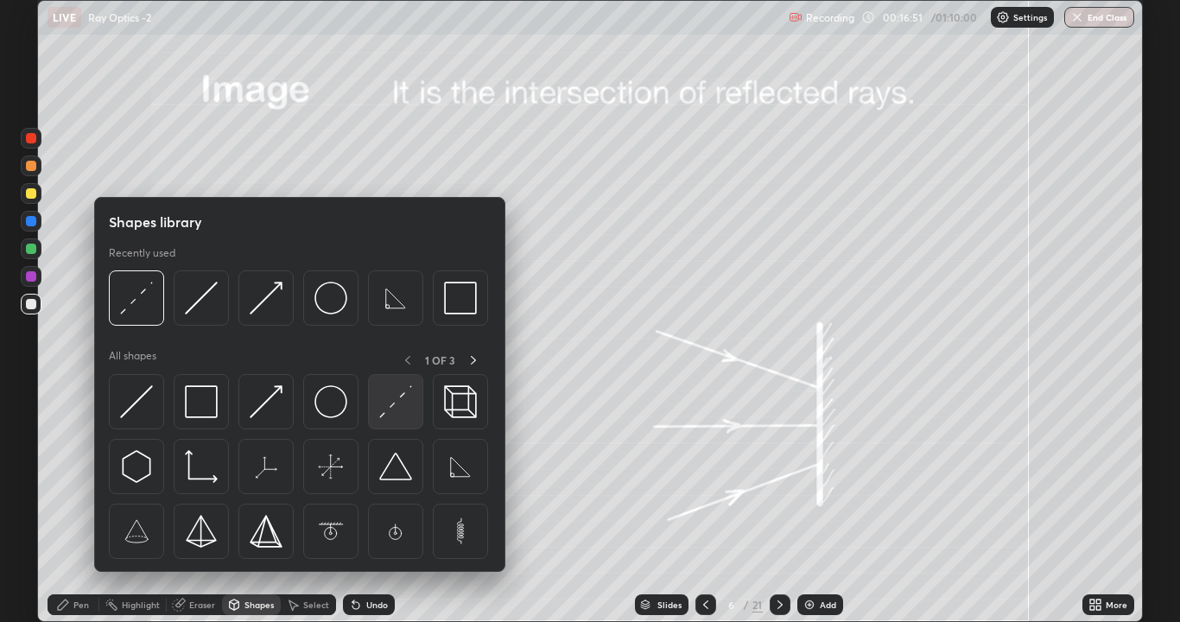
click at [396, 401] on img at bounding box center [395, 401] width 33 height 33
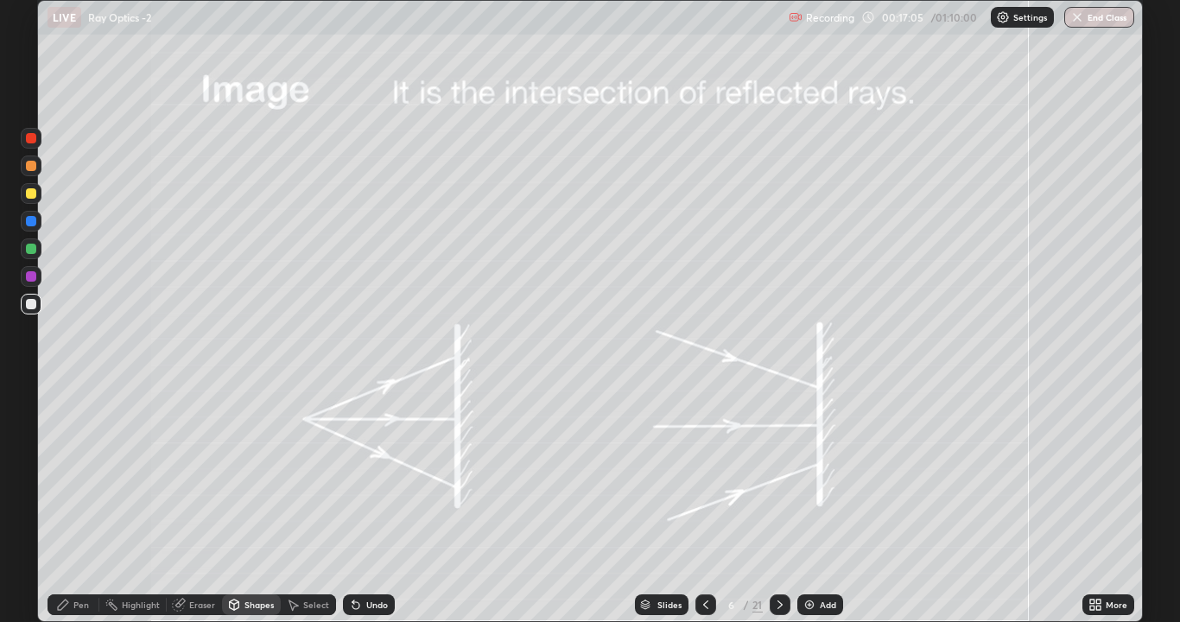
click at [66, 475] on icon at bounding box center [63, 604] width 10 height 10
click at [242, 475] on div "Shapes" at bounding box center [251, 604] width 59 height 21
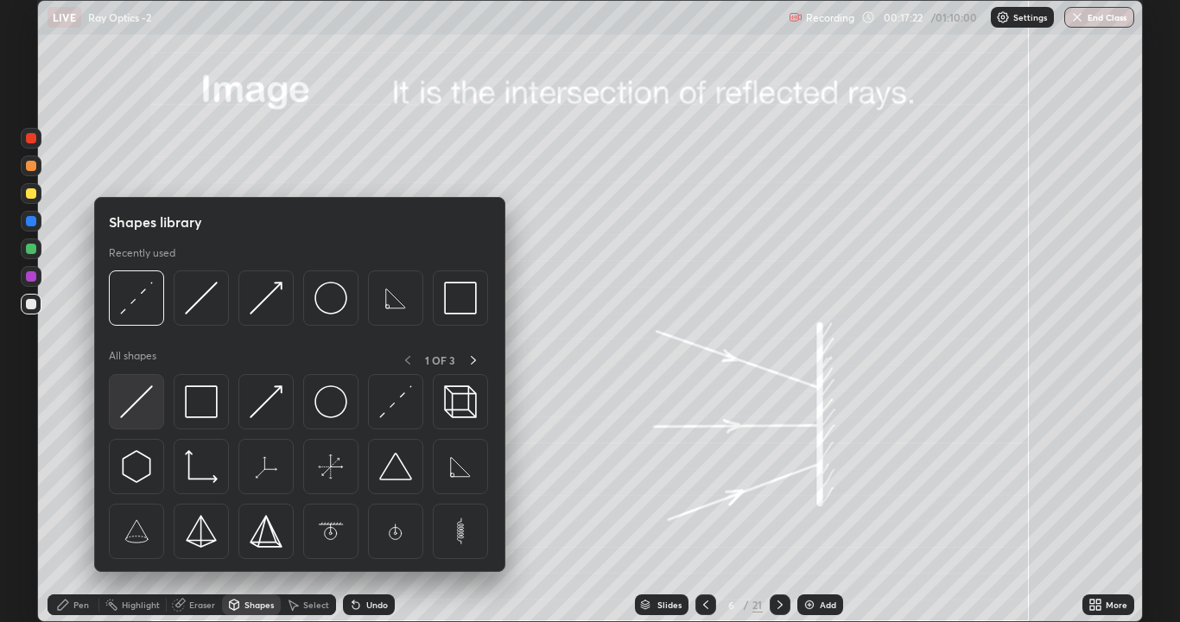
click at [148, 402] on img at bounding box center [136, 401] width 33 height 33
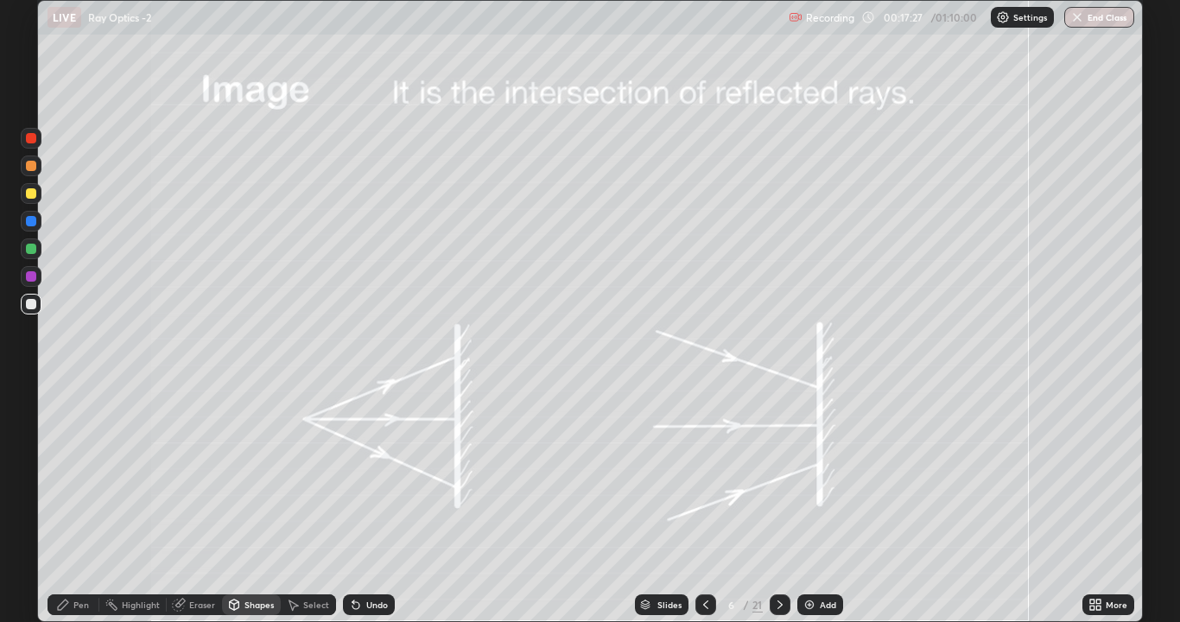
click at [244, 475] on div "Shapes" at bounding box center [258, 604] width 29 height 9
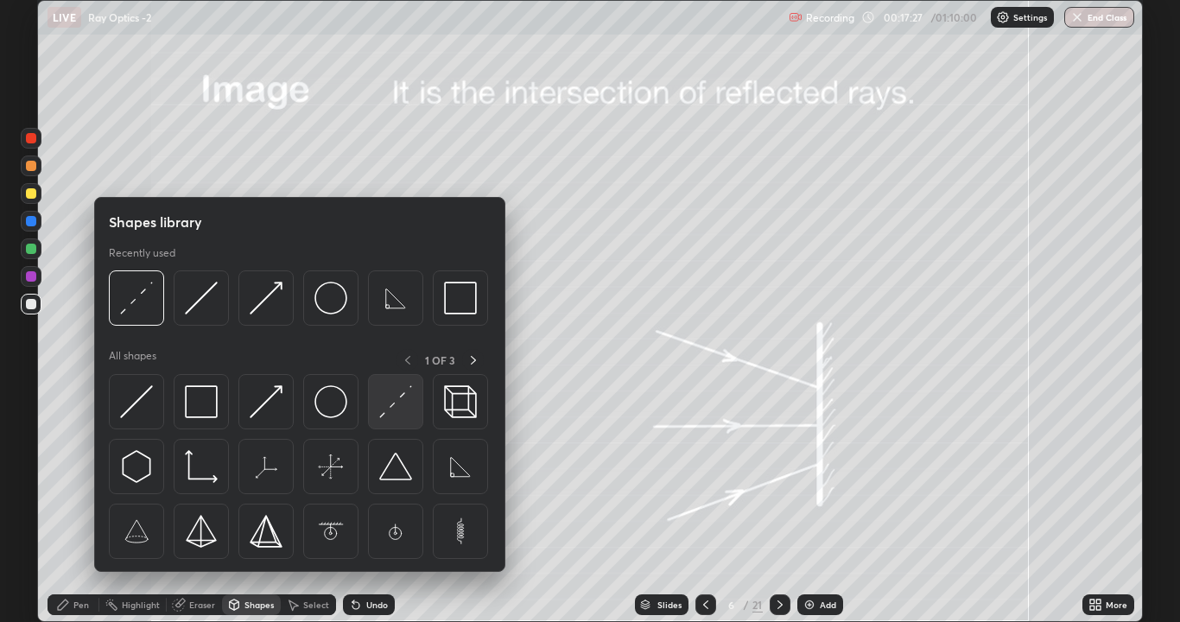
click at [390, 409] on img at bounding box center [395, 401] width 33 height 33
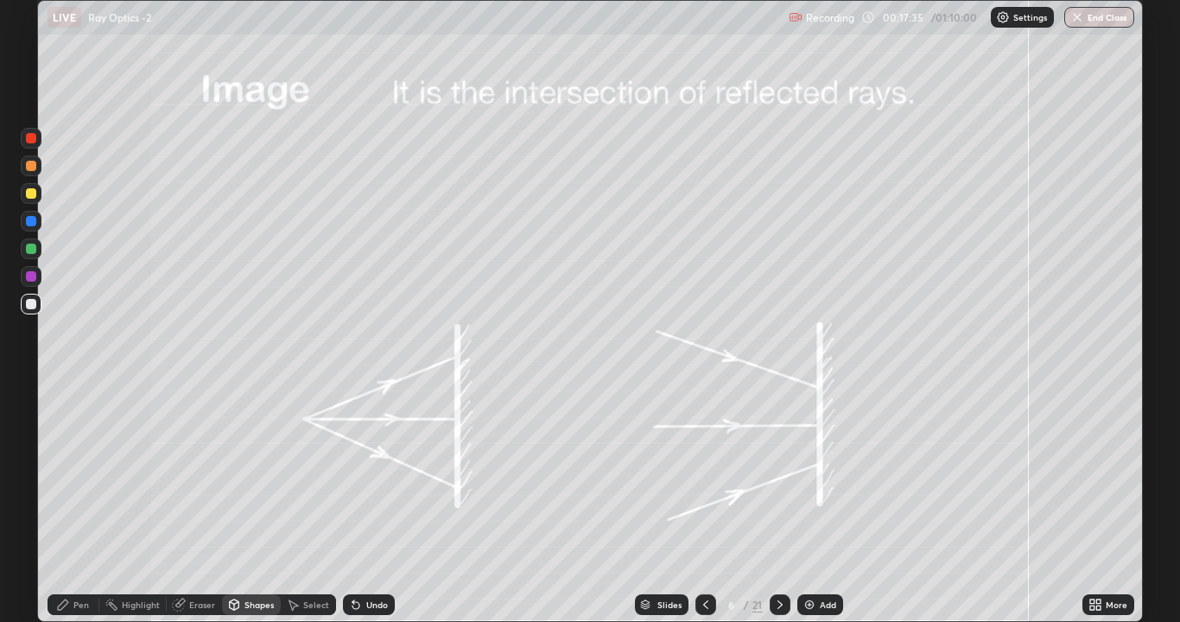
click at [256, 475] on div "Shapes" at bounding box center [258, 604] width 29 height 9
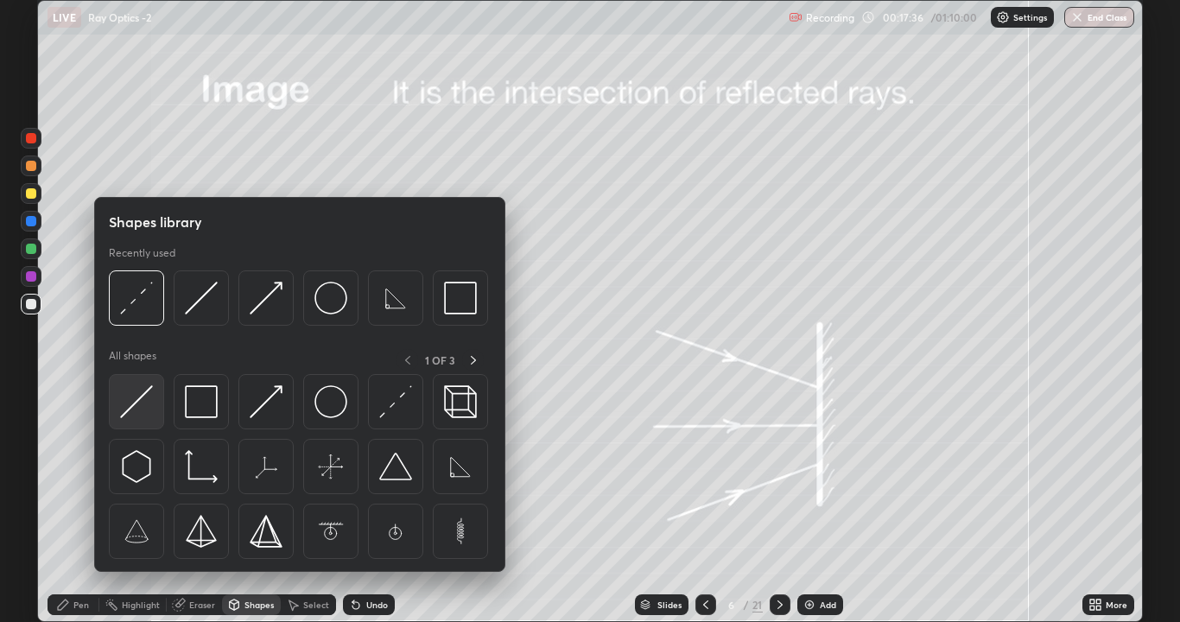
click at [144, 401] on img at bounding box center [136, 401] width 33 height 33
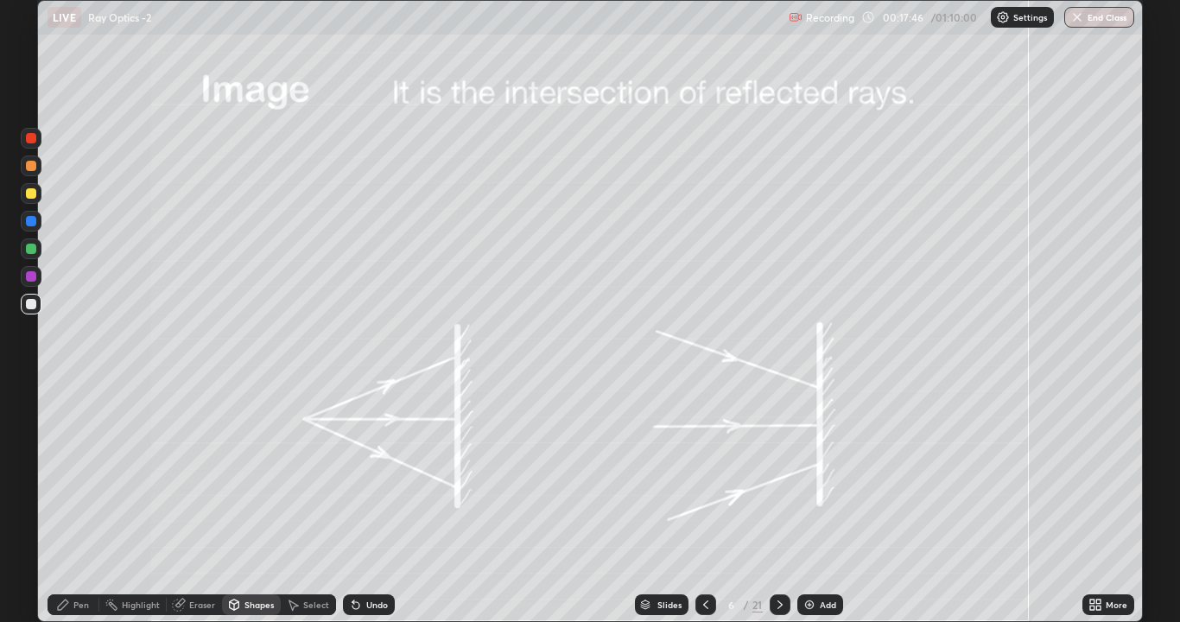
click at [57, 475] on icon at bounding box center [63, 605] width 14 height 14
click at [248, 475] on div "Shapes" at bounding box center [258, 604] width 29 height 9
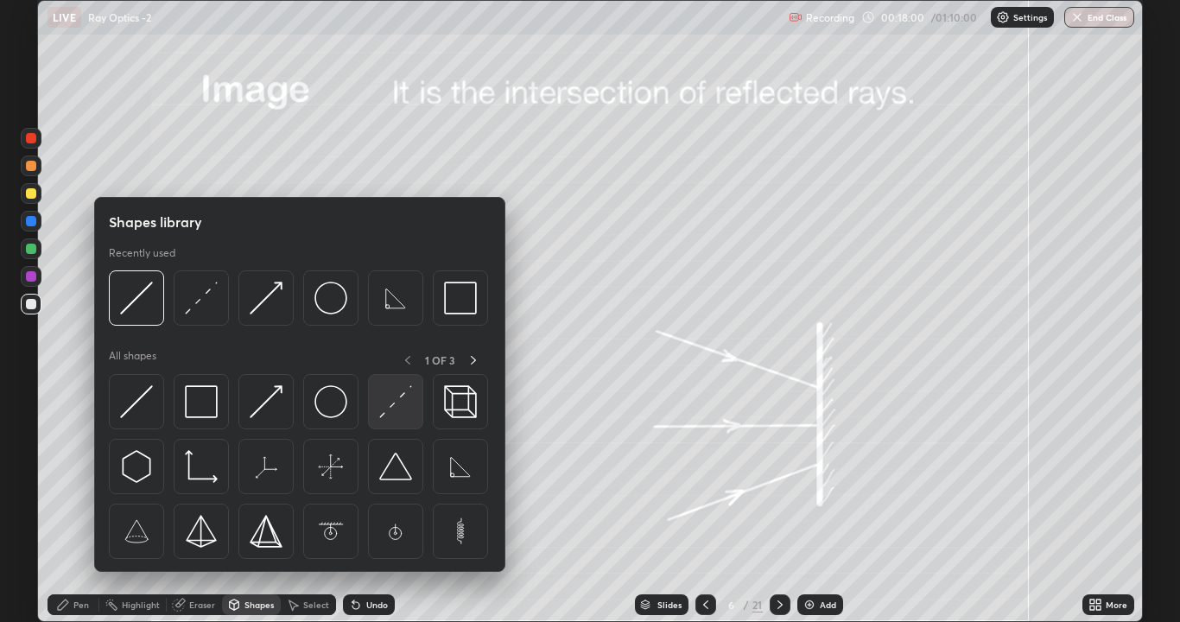
click at [383, 414] on img at bounding box center [395, 401] width 33 height 33
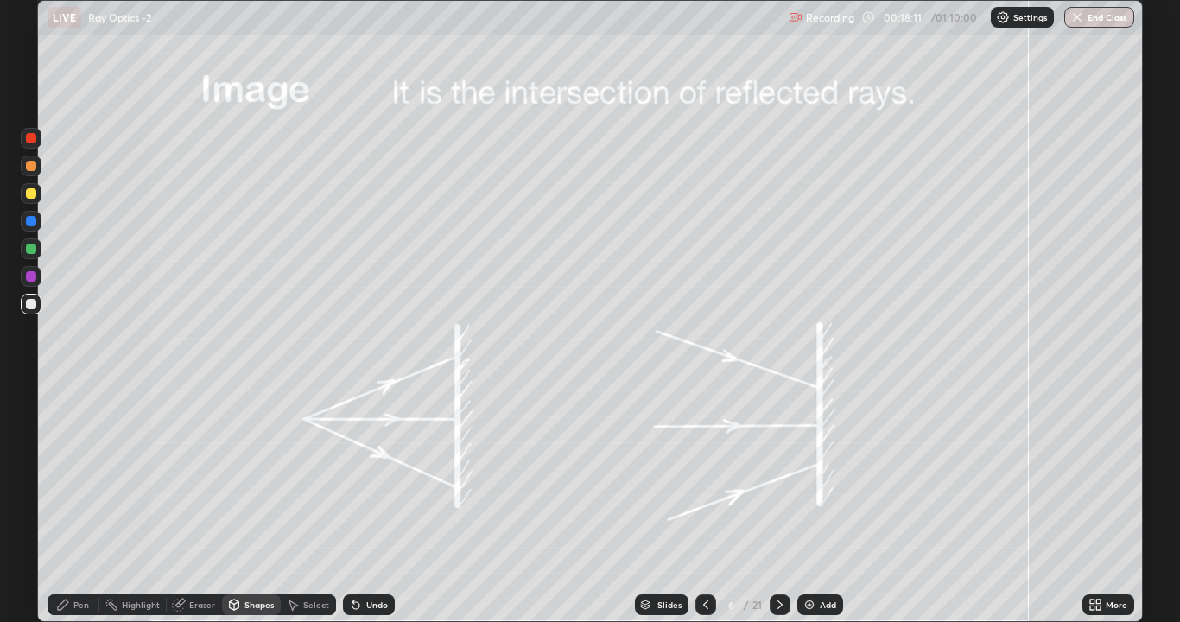
click at [60, 475] on icon at bounding box center [63, 604] width 10 height 10
click at [256, 475] on div "Shapes" at bounding box center [258, 604] width 29 height 9
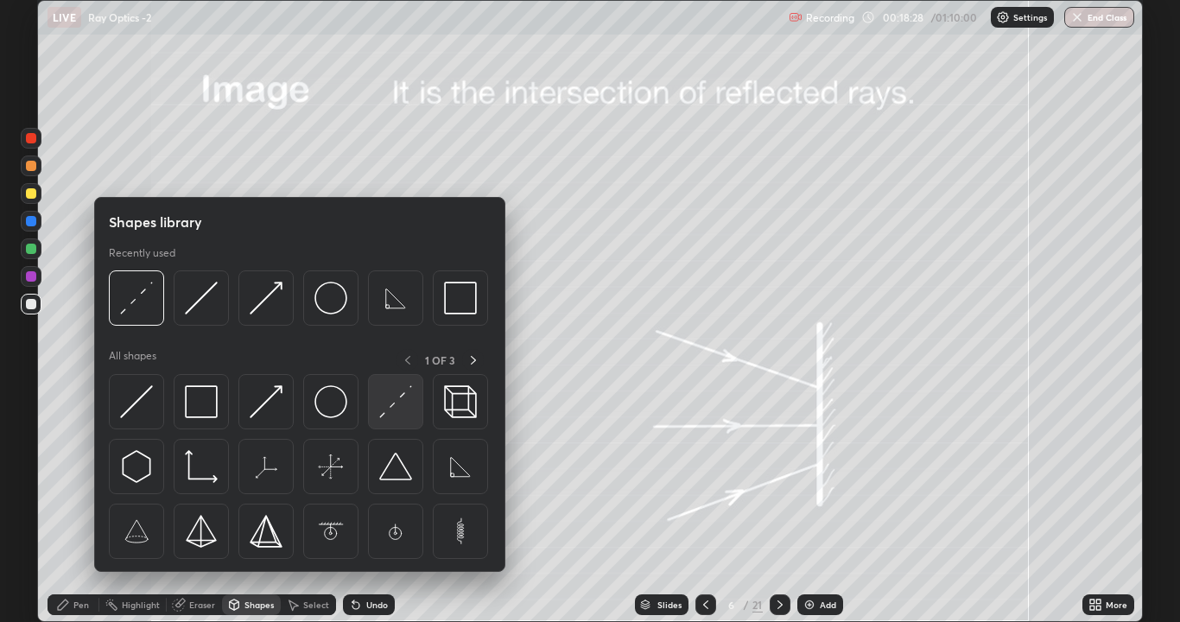
click at [388, 407] on img at bounding box center [395, 401] width 33 height 33
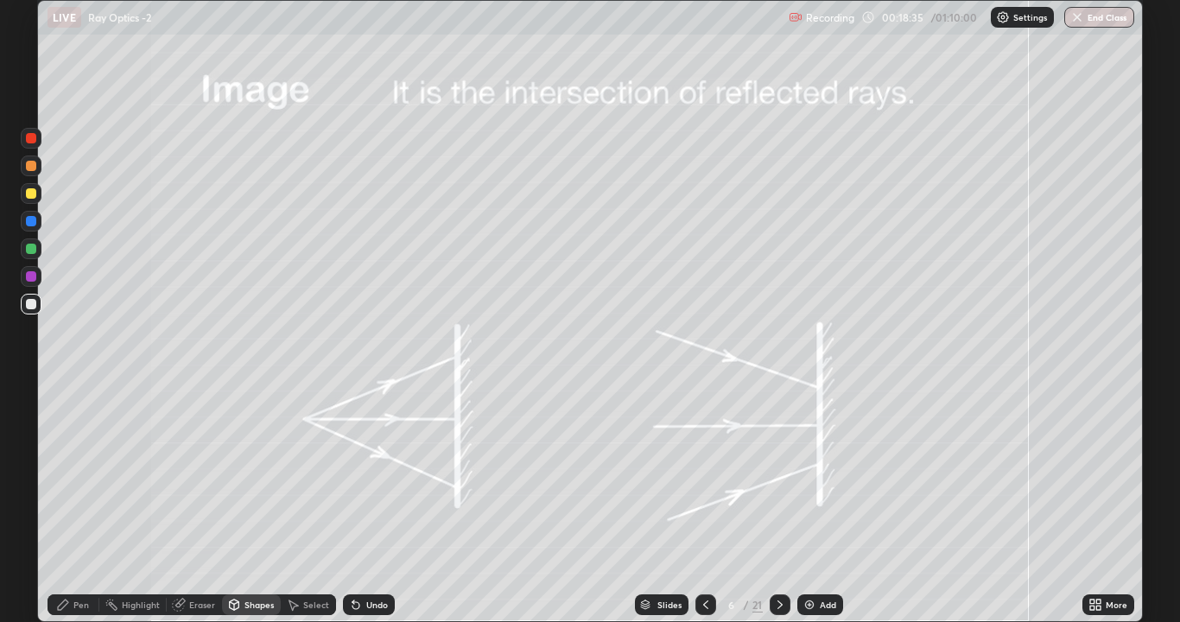
click at [199, 475] on div "Eraser" at bounding box center [202, 604] width 26 height 9
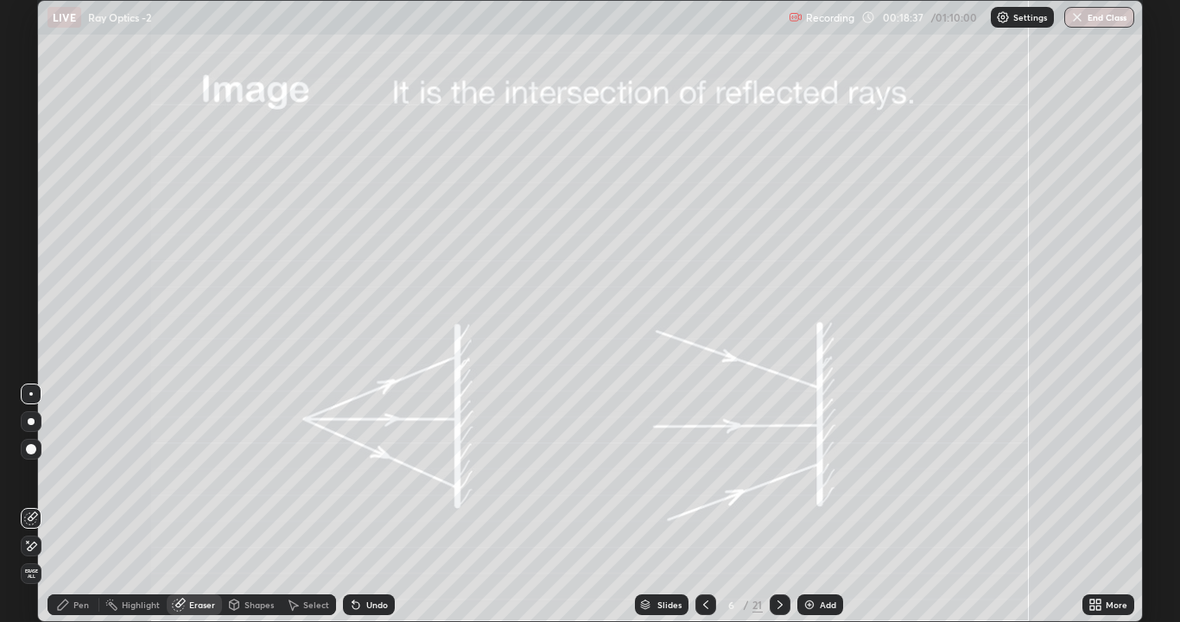
click at [253, 475] on div "Shapes" at bounding box center [258, 604] width 29 height 9
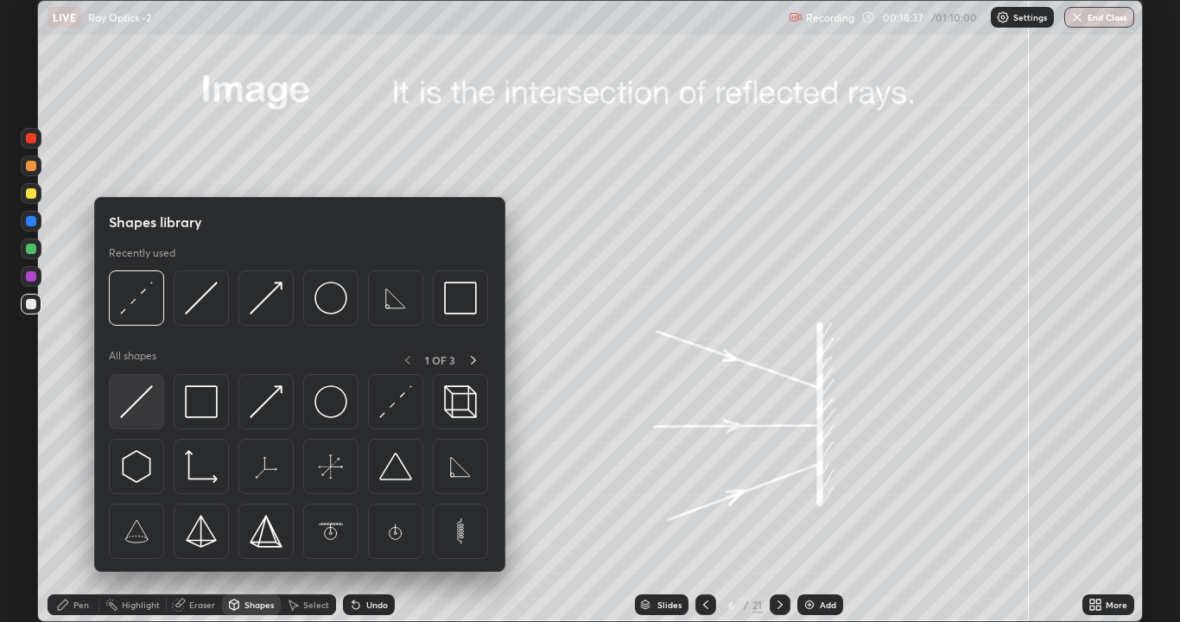
click at [138, 402] on img at bounding box center [136, 401] width 33 height 33
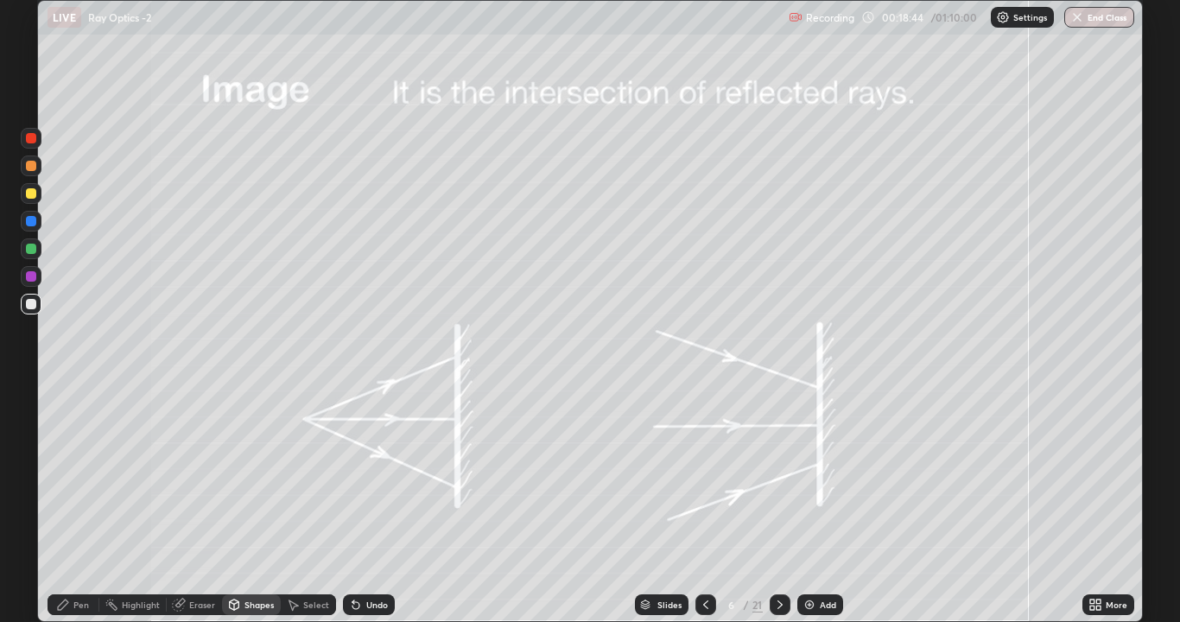
click at [62, 475] on icon at bounding box center [63, 604] width 10 height 10
click at [29, 193] on div at bounding box center [31, 193] width 10 height 10
click at [28, 300] on div at bounding box center [31, 304] width 10 height 10
click at [22, 304] on div at bounding box center [31, 304] width 21 height 21
click at [776, 475] on icon at bounding box center [780, 605] width 14 height 14
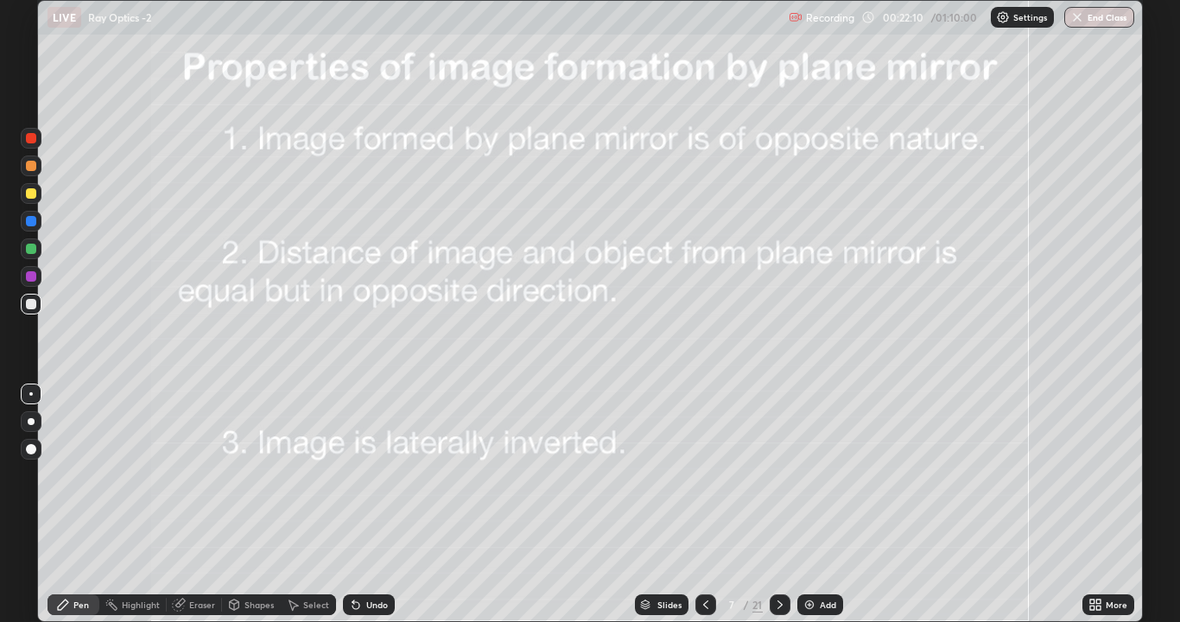
click at [31, 194] on div at bounding box center [31, 193] width 10 height 10
click at [32, 304] on div at bounding box center [31, 304] width 10 height 10
click at [31, 421] on div at bounding box center [31, 421] width 7 height 7
click at [29, 191] on div at bounding box center [31, 193] width 10 height 10
click at [778, 475] on icon at bounding box center [780, 605] width 14 height 14
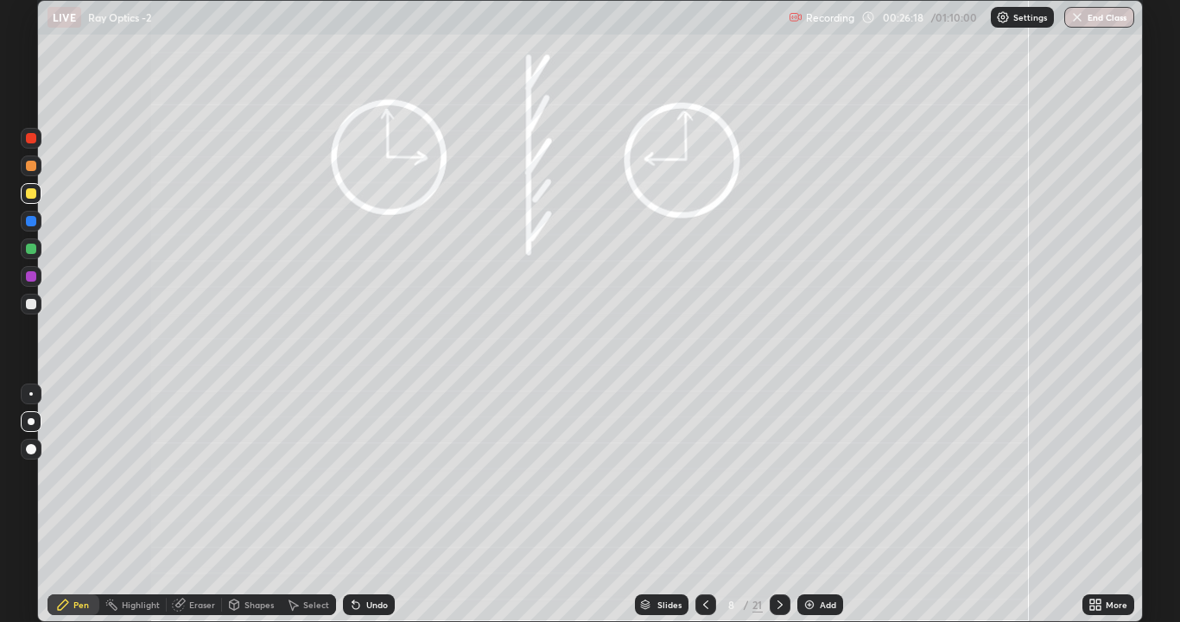
click at [31, 394] on div at bounding box center [30, 393] width 3 height 3
click at [34, 302] on div at bounding box center [31, 304] width 10 height 10
click at [785, 475] on div at bounding box center [780, 604] width 21 height 21
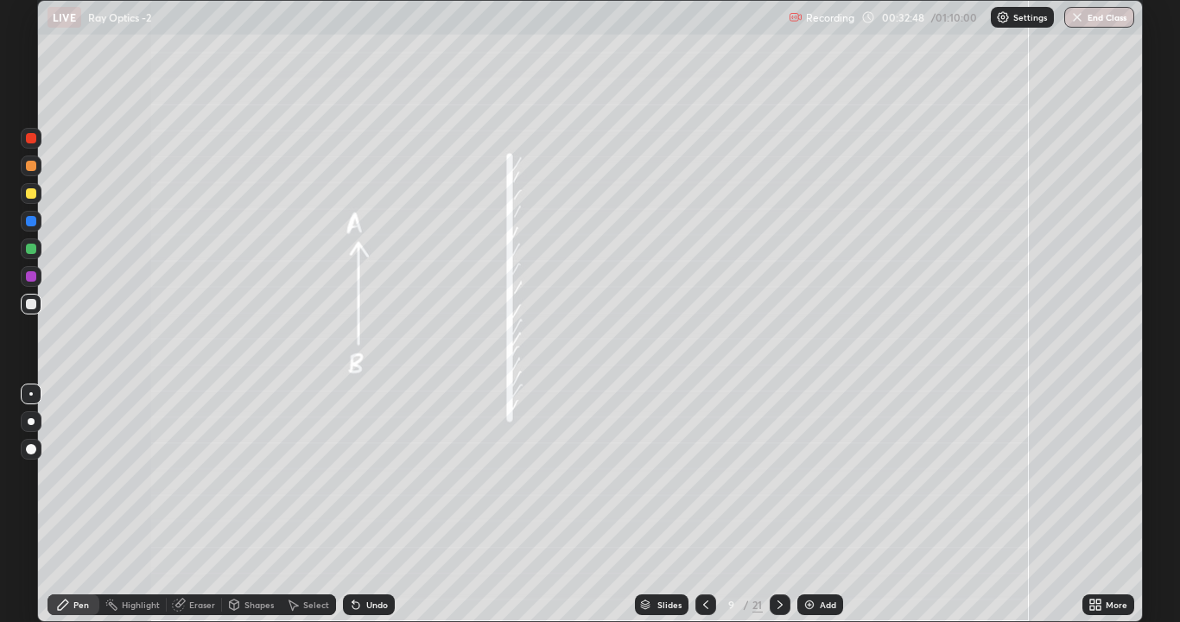
click at [244, 475] on div "Shapes" at bounding box center [258, 604] width 29 height 9
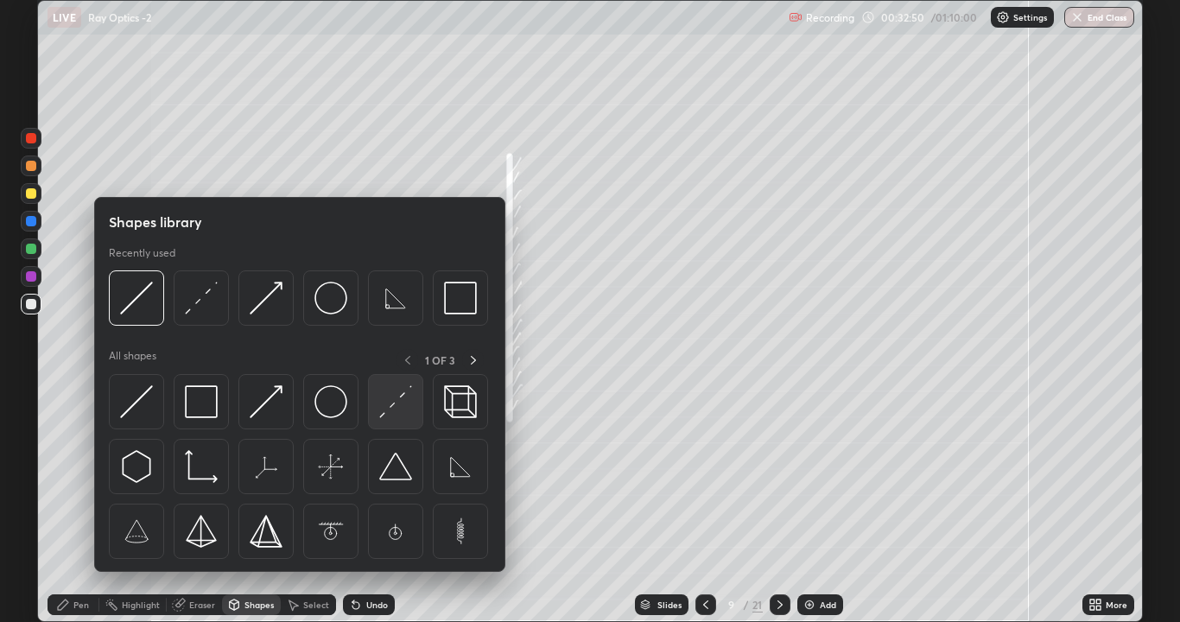
click at [385, 407] on img at bounding box center [395, 401] width 33 height 33
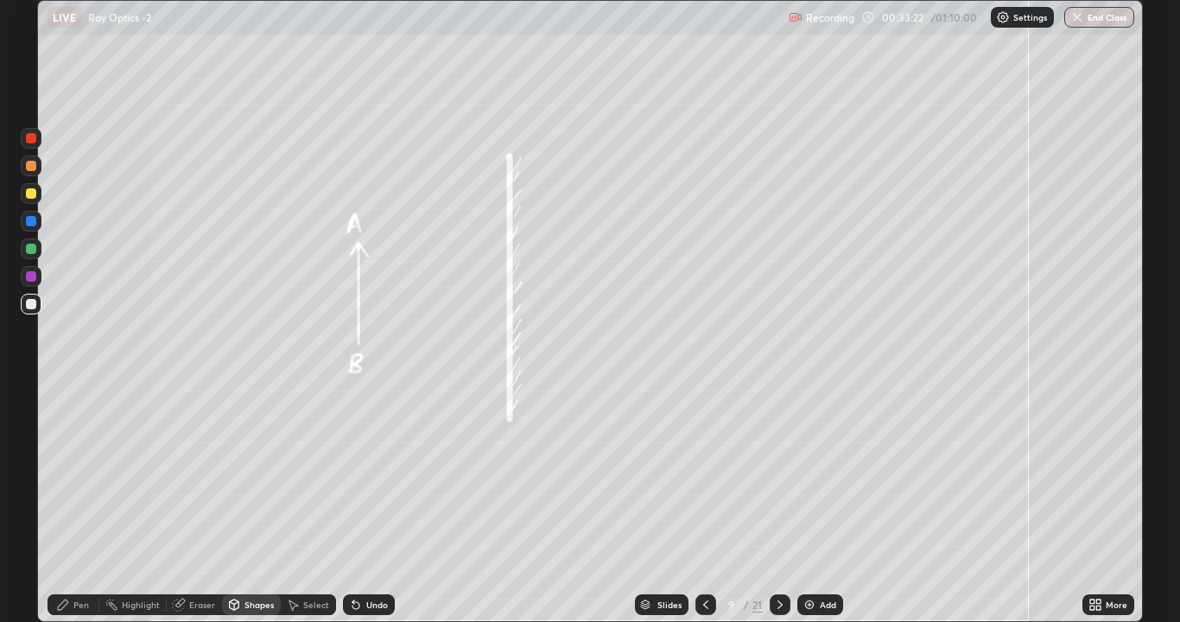
click at [73, 475] on div "Pen" at bounding box center [74, 604] width 52 height 21
click at [240, 475] on div "Shapes" at bounding box center [251, 604] width 59 height 21
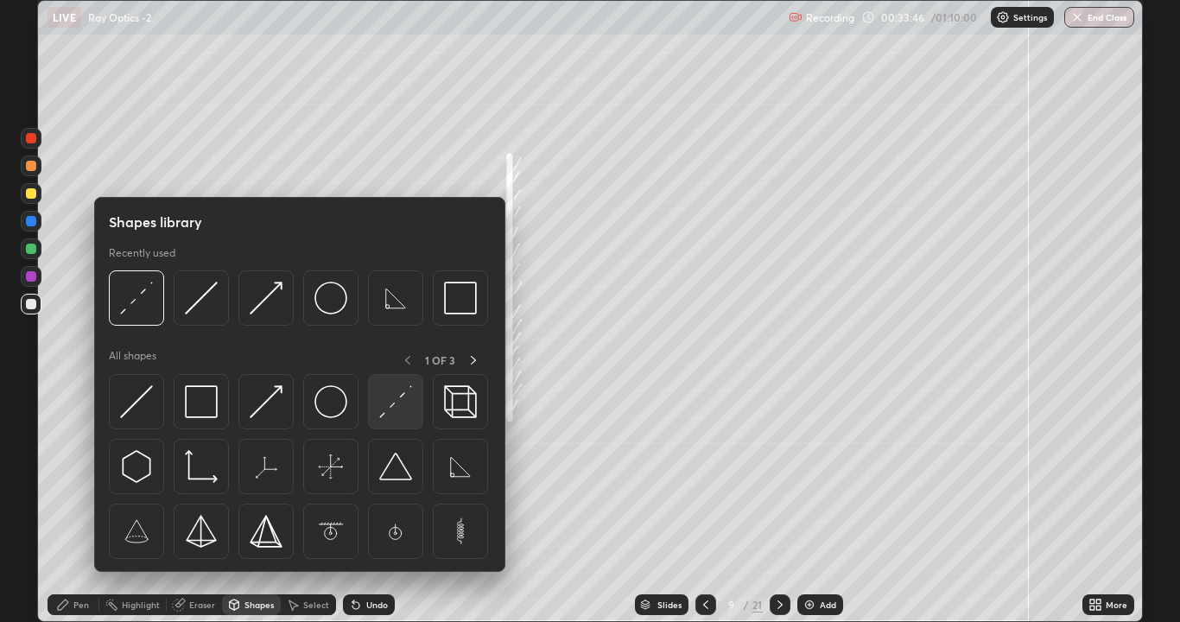
click at [386, 417] on img at bounding box center [395, 401] width 33 height 33
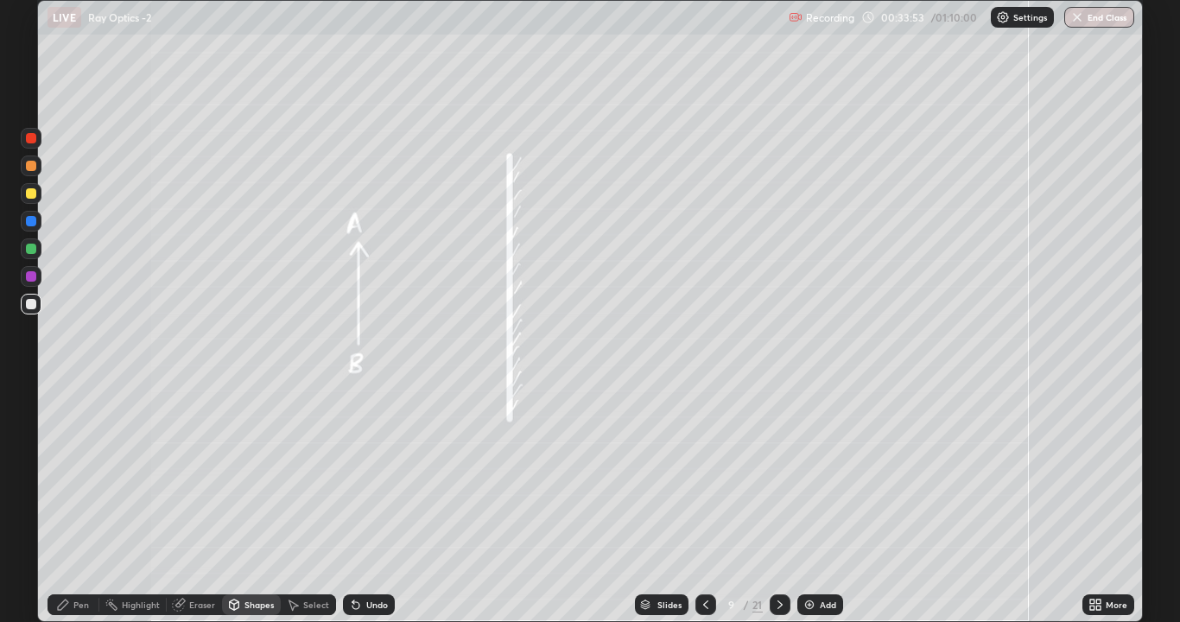
click at [78, 475] on div "Pen" at bounding box center [81, 604] width 16 height 9
click at [238, 475] on icon at bounding box center [235, 604] width 10 height 10
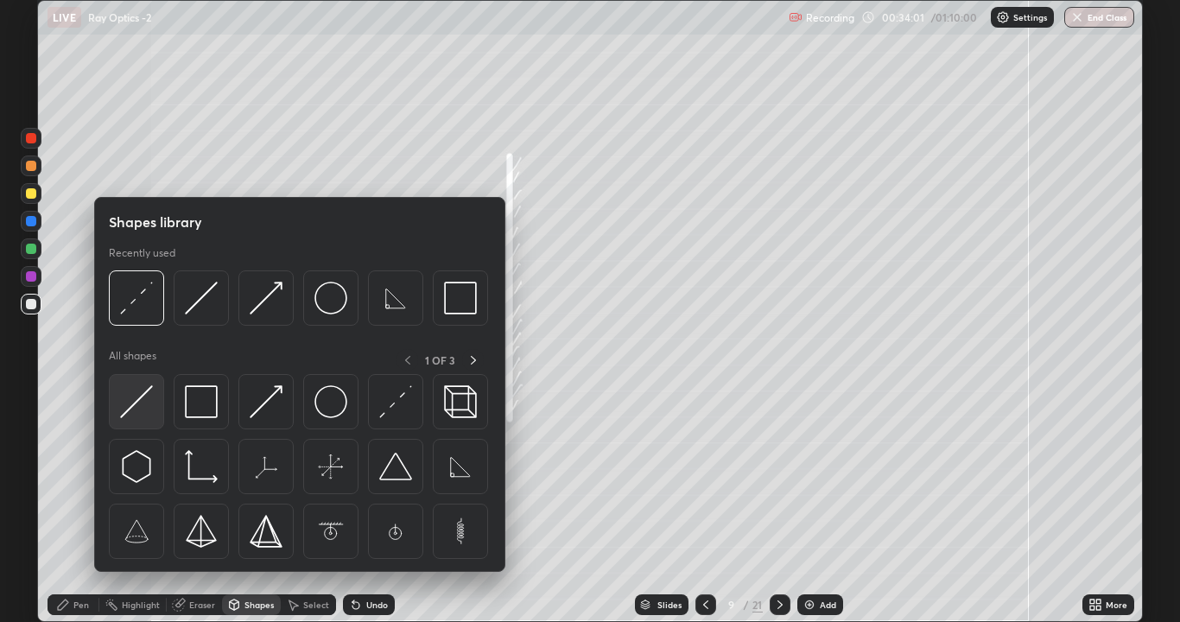
click at [138, 406] on img at bounding box center [136, 401] width 33 height 33
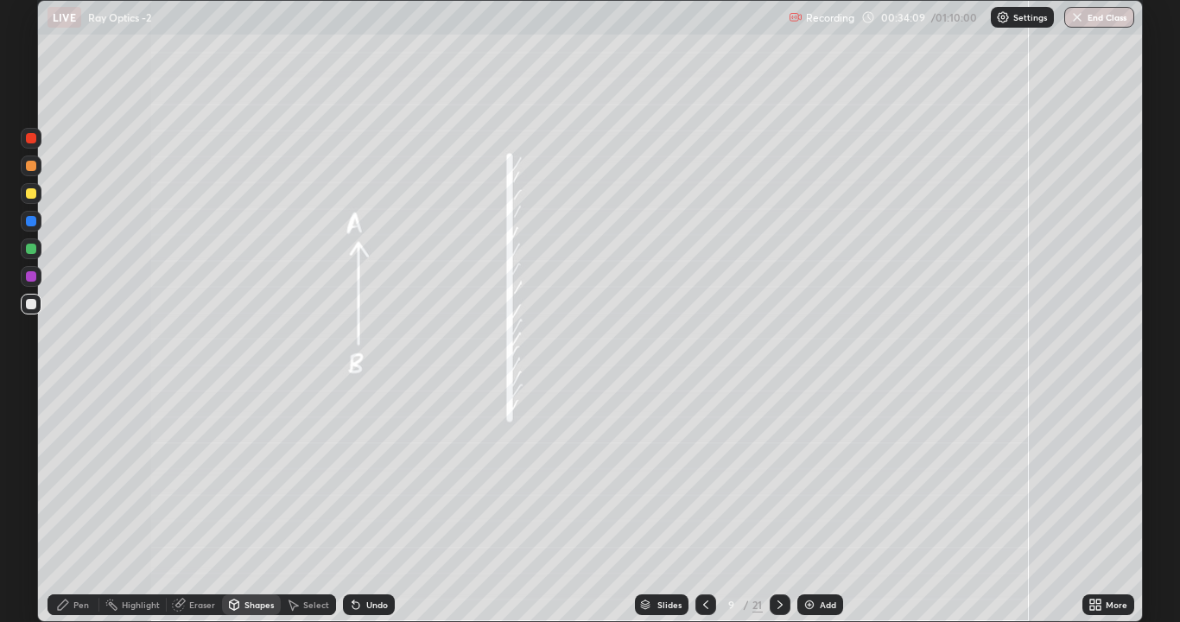
click at [67, 475] on div "Pen" at bounding box center [74, 604] width 52 height 21
click at [260, 475] on div "Shapes" at bounding box center [258, 604] width 29 height 9
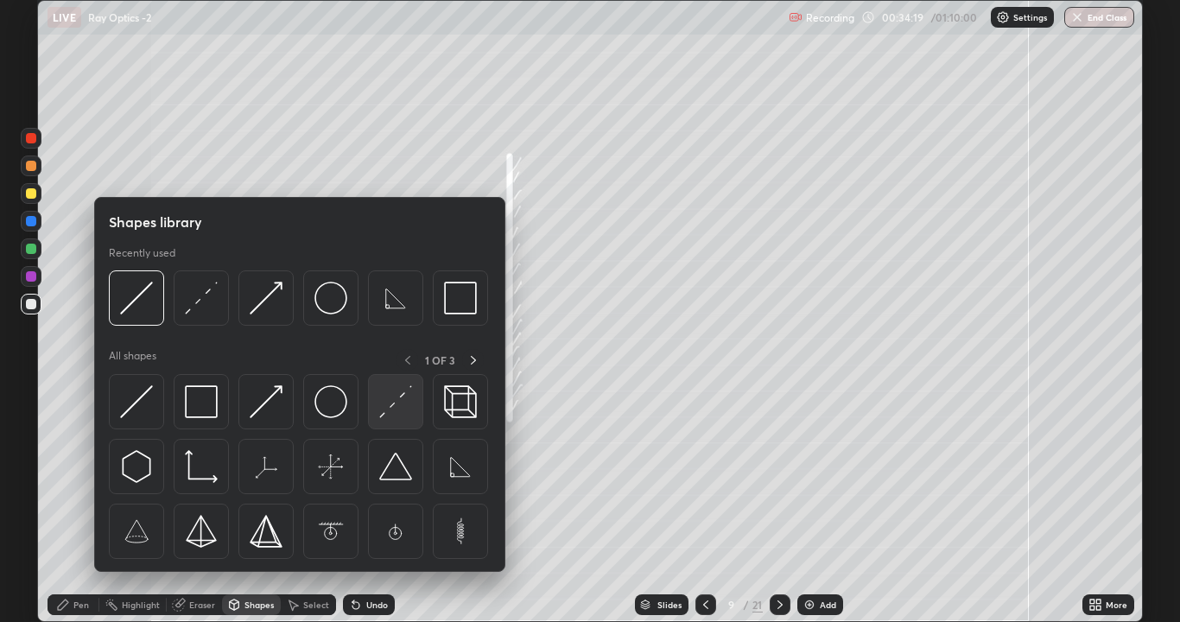
click at [383, 414] on img at bounding box center [395, 401] width 33 height 33
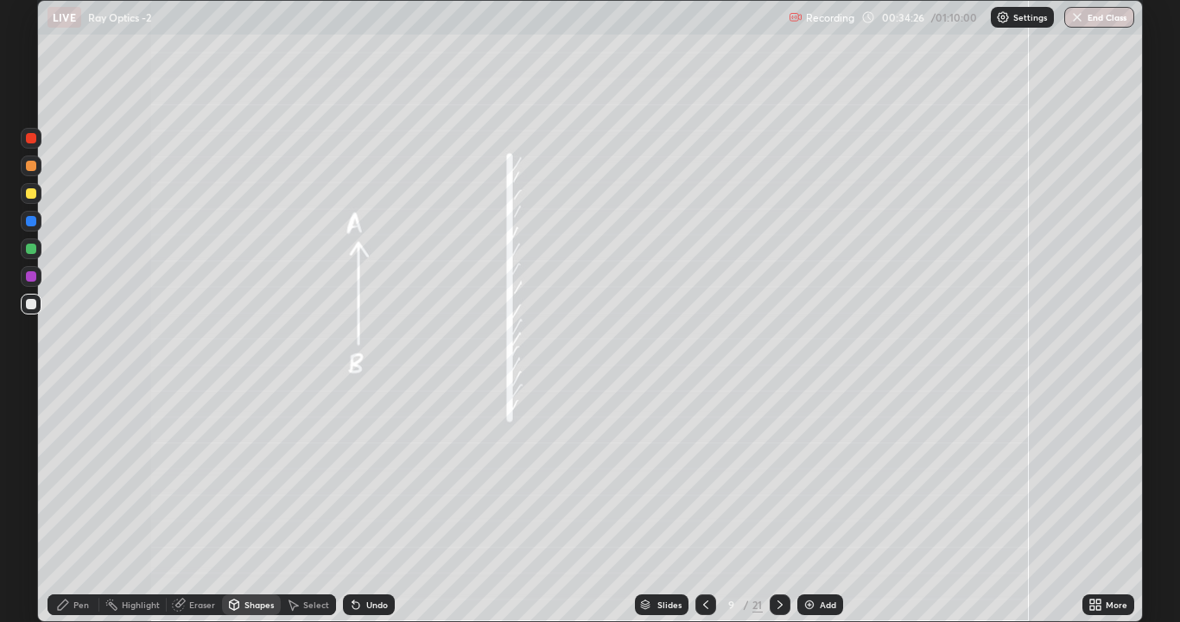
click at [74, 475] on div "Pen" at bounding box center [81, 604] width 16 height 9
click at [31, 304] on div at bounding box center [31, 304] width 10 height 10
click at [250, 475] on div "Shapes" at bounding box center [258, 604] width 29 height 9
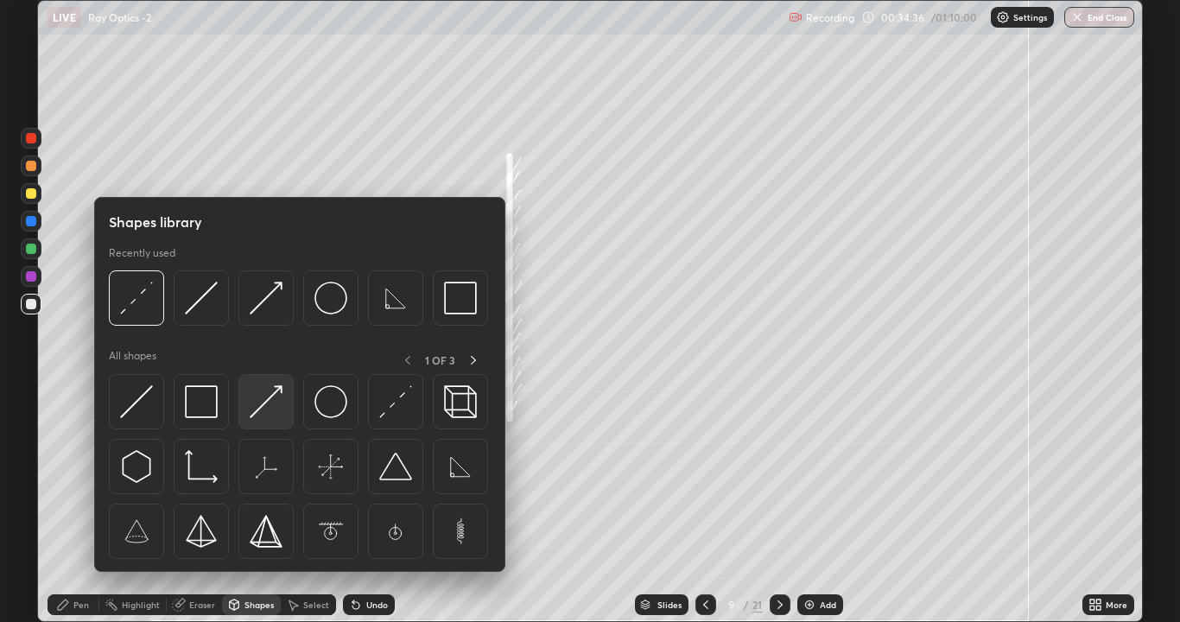
click at [275, 400] on img at bounding box center [266, 401] width 33 height 33
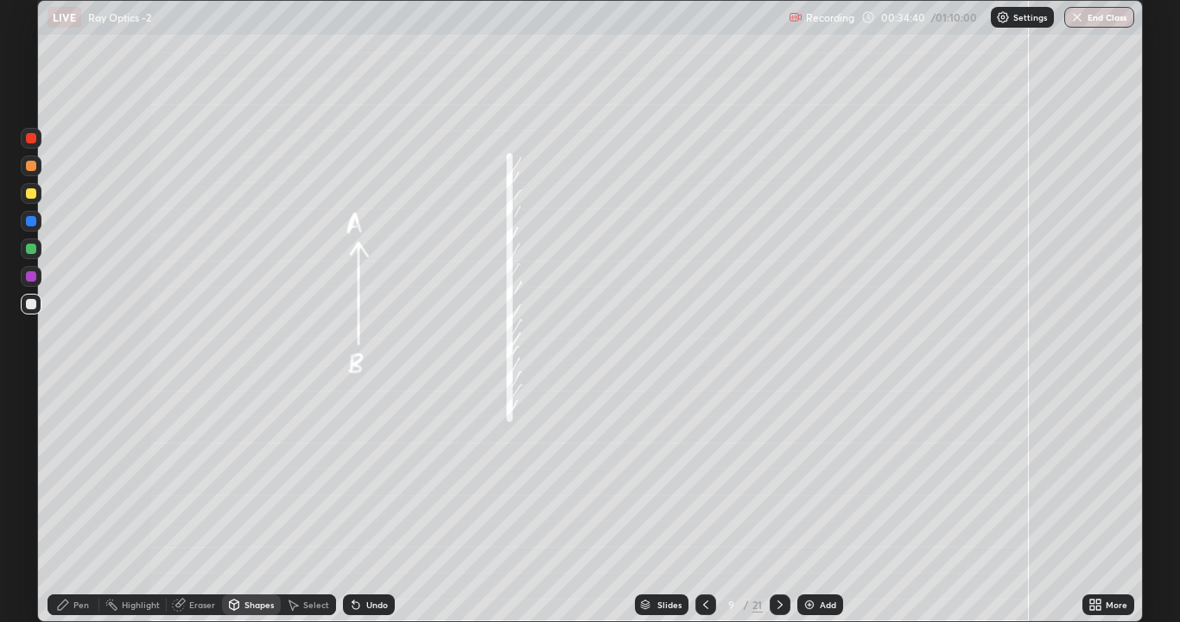
click at [71, 475] on div "Pen" at bounding box center [74, 604] width 52 height 21
click at [28, 244] on div at bounding box center [31, 249] width 10 height 10
click at [371, 475] on div "Undo" at bounding box center [377, 604] width 22 height 9
click at [361, 475] on div "Undo" at bounding box center [369, 604] width 52 height 21
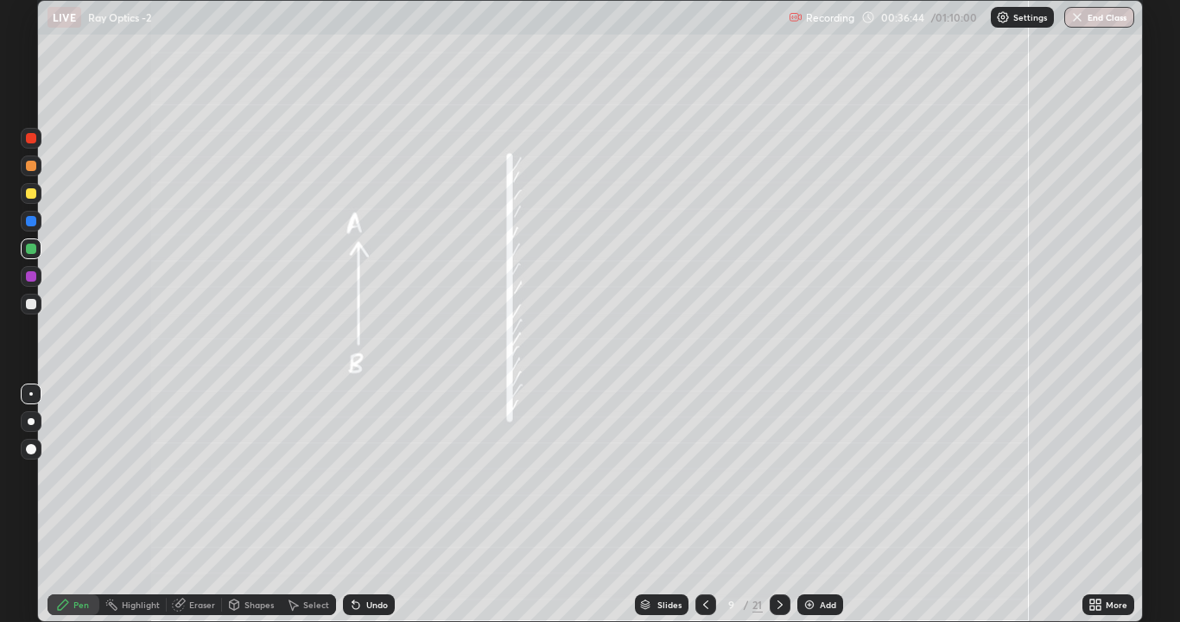
click at [362, 475] on div "Undo" at bounding box center [369, 604] width 52 height 21
click at [363, 475] on div "Undo" at bounding box center [369, 604] width 52 height 21
click at [362, 475] on div "Undo" at bounding box center [369, 604] width 52 height 21
click at [363, 475] on div "Undo" at bounding box center [369, 604] width 52 height 21
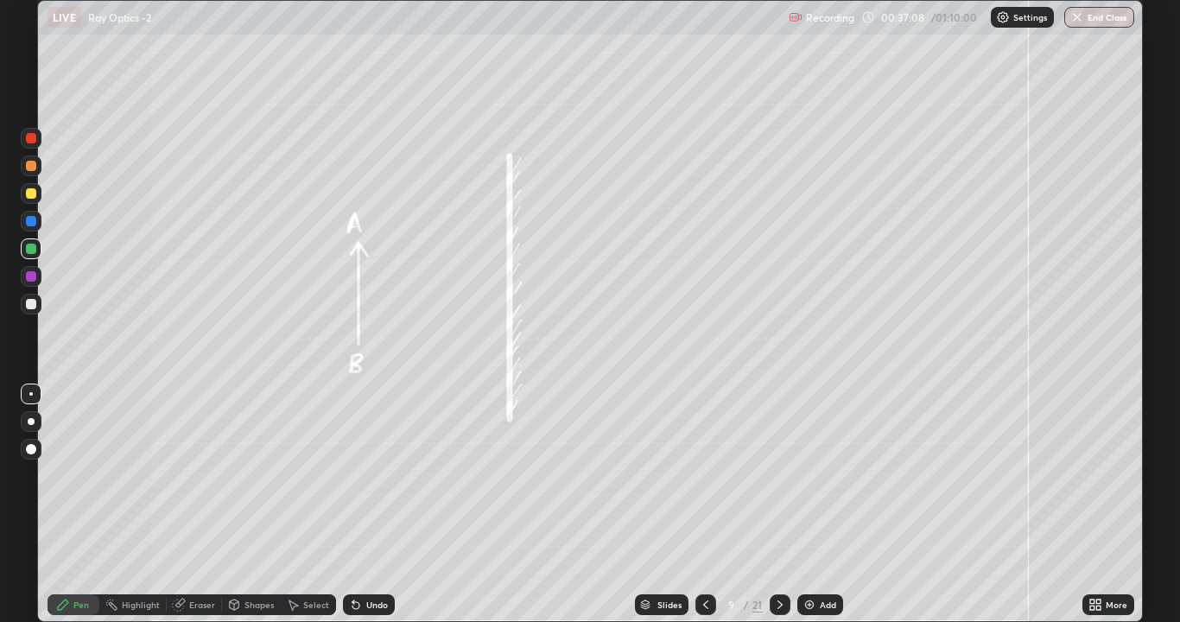
click at [364, 475] on div "Undo" at bounding box center [369, 604] width 52 height 21
click at [361, 475] on div "Undo" at bounding box center [369, 604] width 52 height 21
click at [366, 475] on div "Undo" at bounding box center [377, 604] width 22 height 9
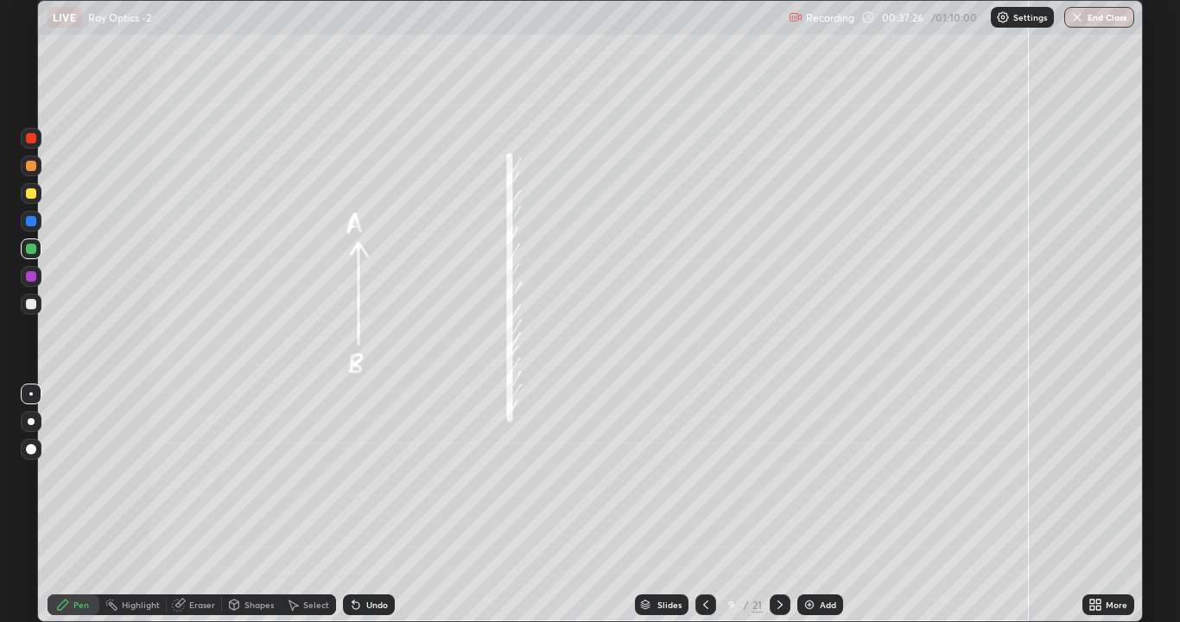
click at [366, 475] on div "Undo" at bounding box center [377, 604] width 22 height 9
click at [364, 475] on div "Undo" at bounding box center [369, 604] width 52 height 21
click at [363, 475] on div "Undo" at bounding box center [369, 604] width 52 height 21
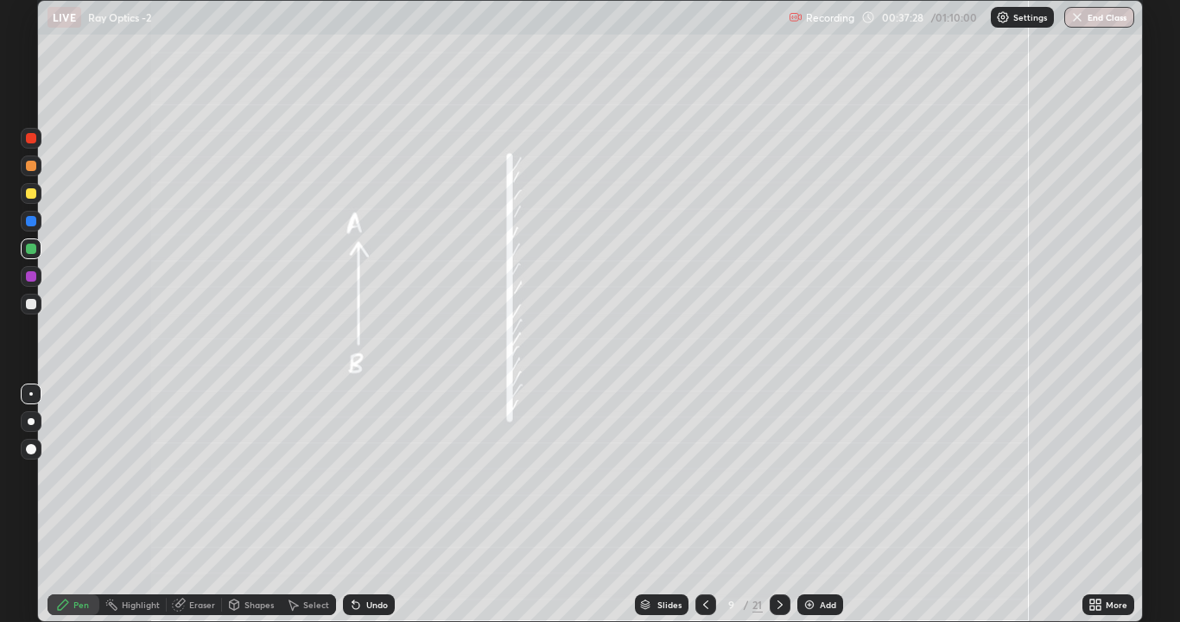
click at [362, 475] on div "Undo" at bounding box center [369, 604] width 52 height 21
click at [363, 475] on div "Undo" at bounding box center [369, 604] width 52 height 21
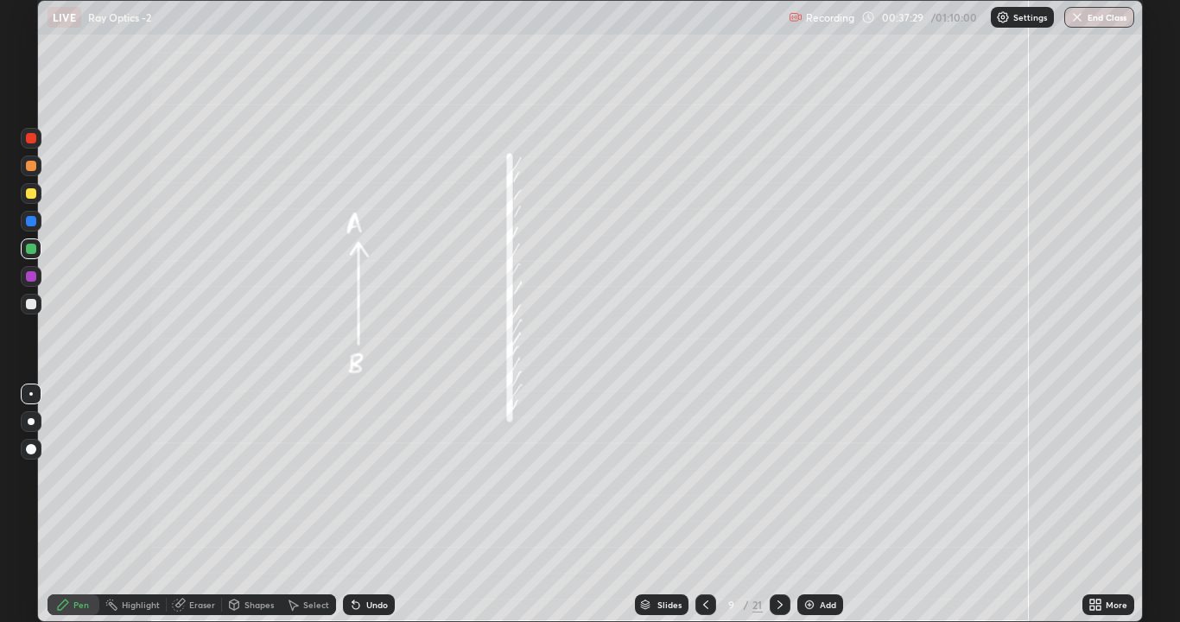
click at [362, 475] on div "Undo" at bounding box center [369, 604] width 52 height 21
click at [361, 475] on div "Undo" at bounding box center [369, 604] width 52 height 21
click at [362, 475] on div "Undo" at bounding box center [369, 604] width 52 height 21
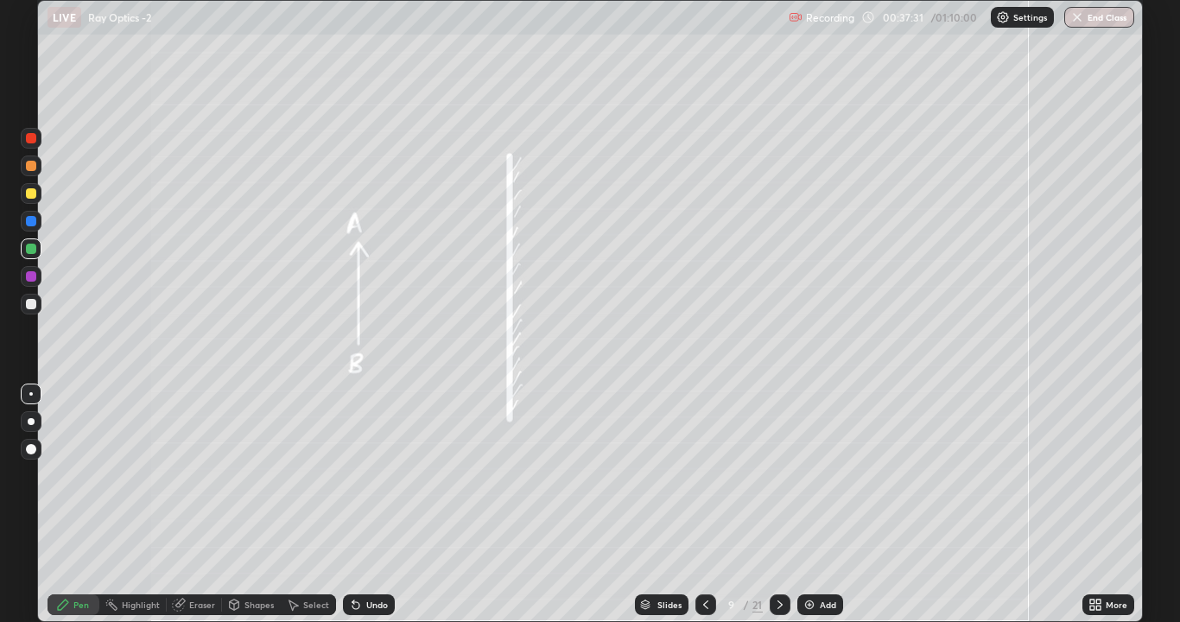
click at [362, 475] on div "Undo" at bounding box center [369, 604] width 52 height 21
click at [778, 475] on icon at bounding box center [780, 605] width 14 height 14
click at [780, 475] on icon at bounding box center [780, 605] width 14 height 14
click at [193, 475] on div "Eraser" at bounding box center [202, 604] width 26 height 9
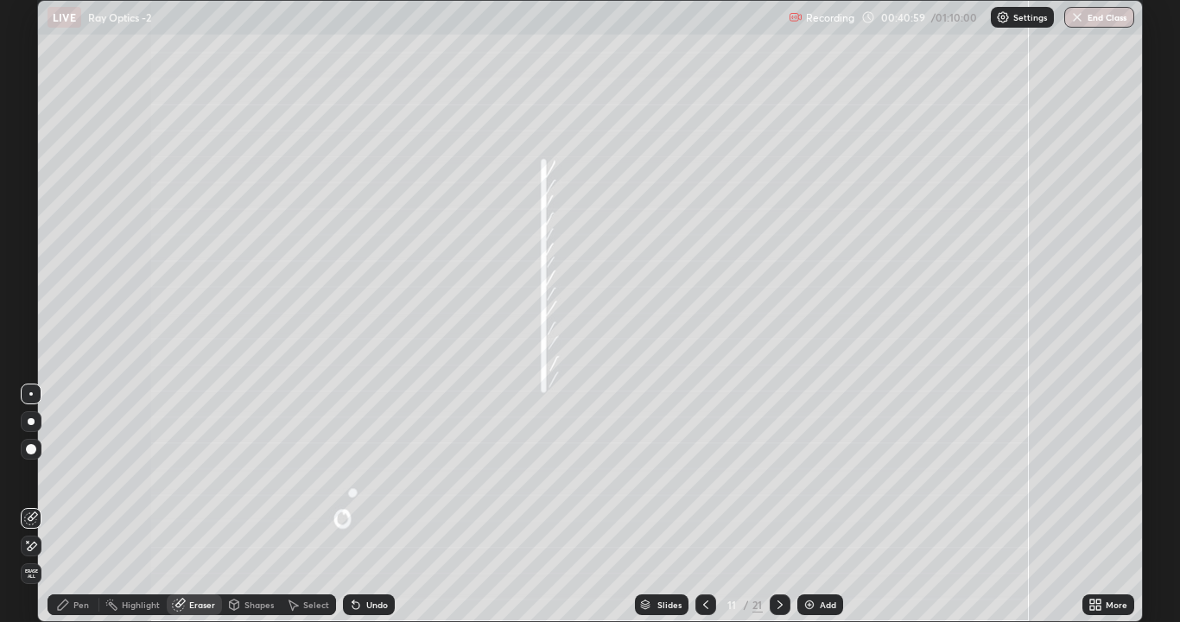
click at [31, 394] on div at bounding box center [30, 393] width 3 height 3
click at [74, 475] on div "Pen" at bounding box center [74, 604] width 52 height 21
click at [26, 302] on div at bounding box center [31, 304] width 10 height 10
click at [372, 475] on div "Undo" at bounding box center [377, 604] width 22 height 9
click at [250, 475] on div "Shapes" at bounding box center [251, 604] width 59 height 21
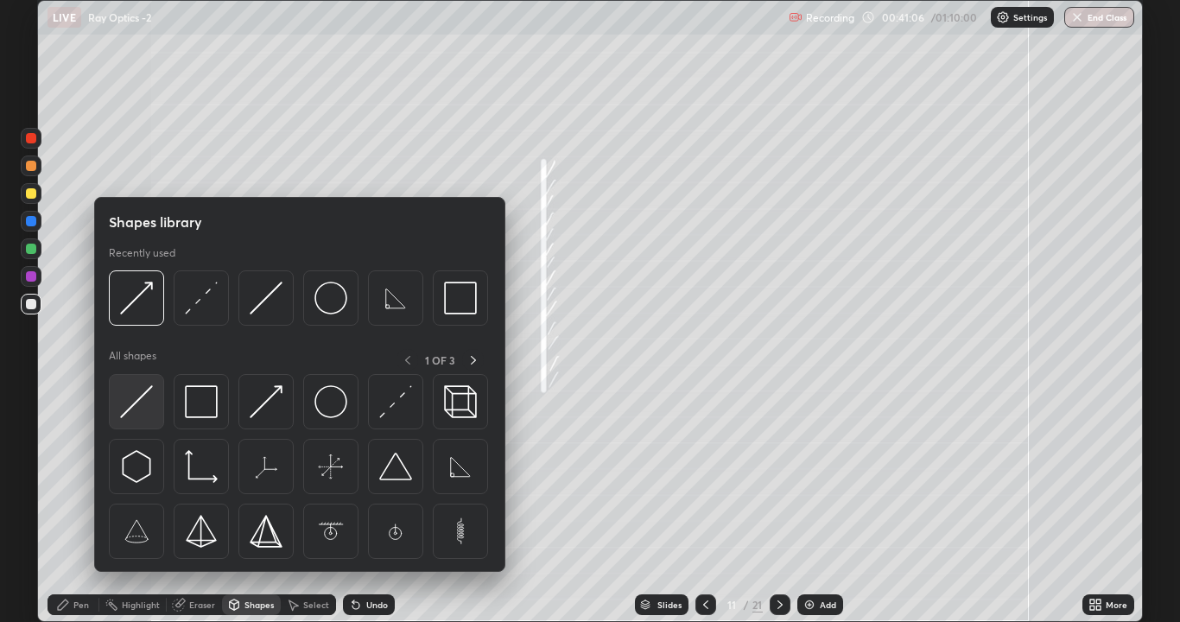
click at [136, 404] on img at bounding box center [136, 401] width 33 height 33
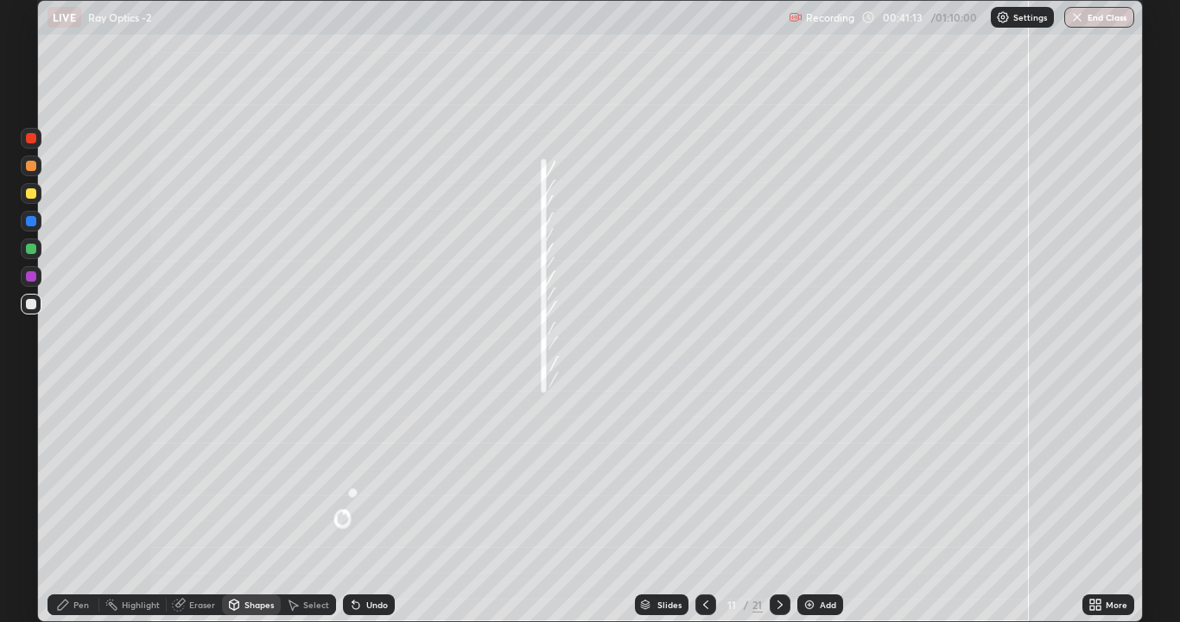
click at [76, 475] on div "Pen" at bounding box center [74, 604] width 52 height 21
click at [234, 475] on icon at bounding box center [234, 607] width 0 height 6
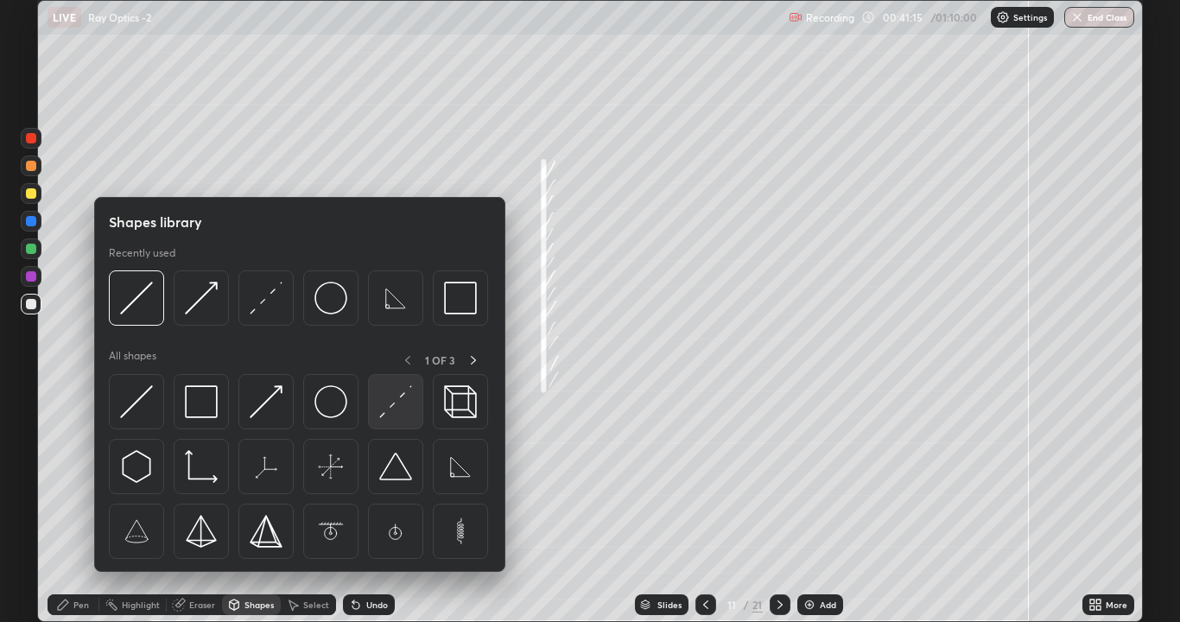
click at [377, 416] on div at bounding box center [395, 401] width 55 height 55
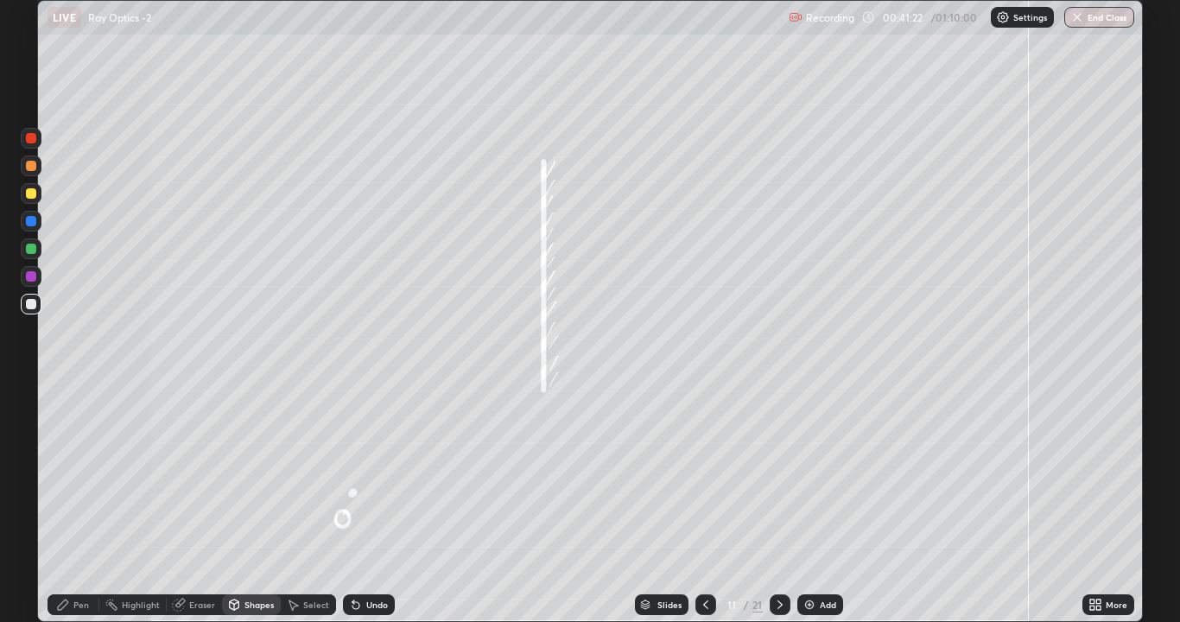
click at [244, 475] on div "Shapes" at bounding box center [258, 604] width 29 height 9
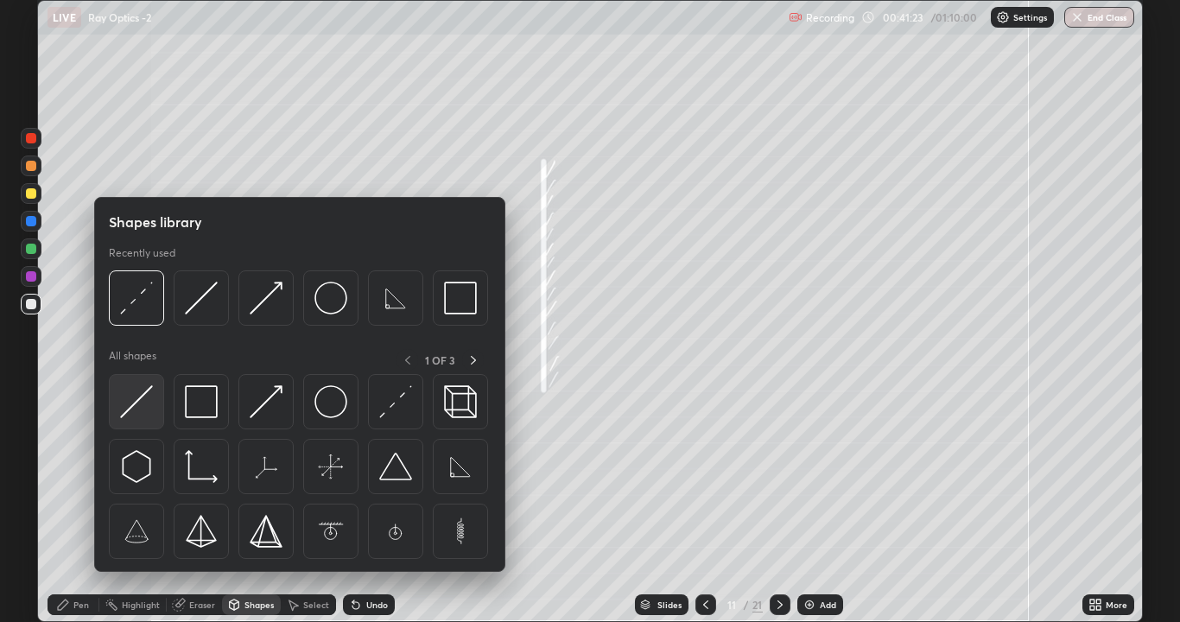
click at [142, 409] on img at bounding box center [136, 401] width 33 height 33
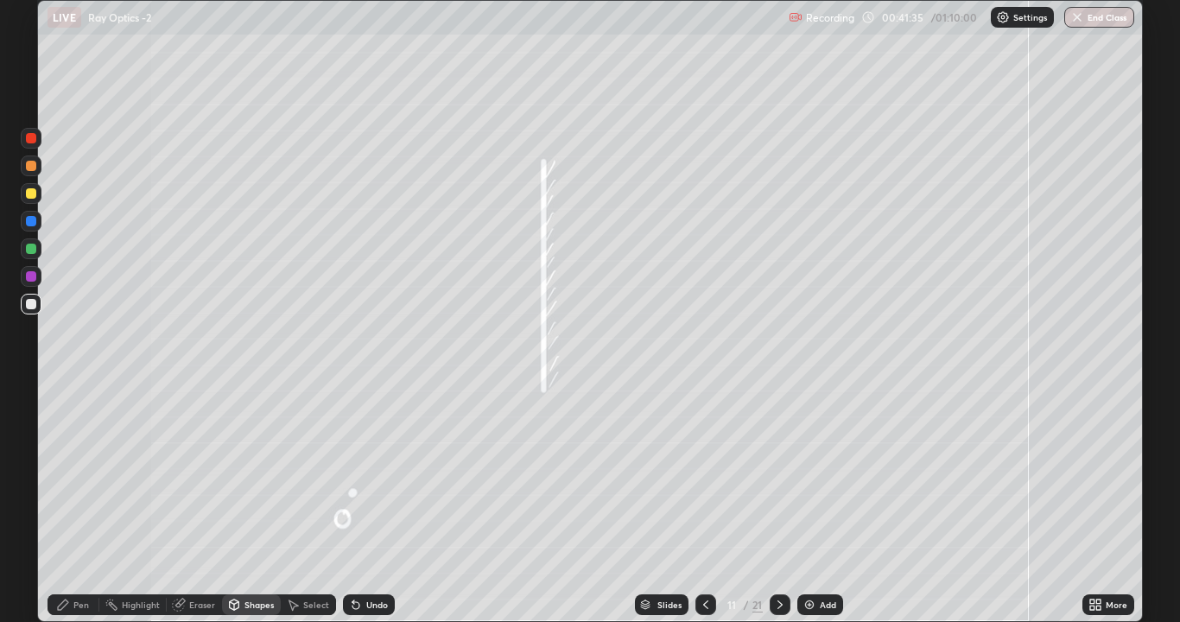
click at [96, 475] on div "Pen" at bounding box center [74, 604] width 52 height 21
click at [190, 475] on div "Eraser" at bounding box center [202, 604] width 26 height 9
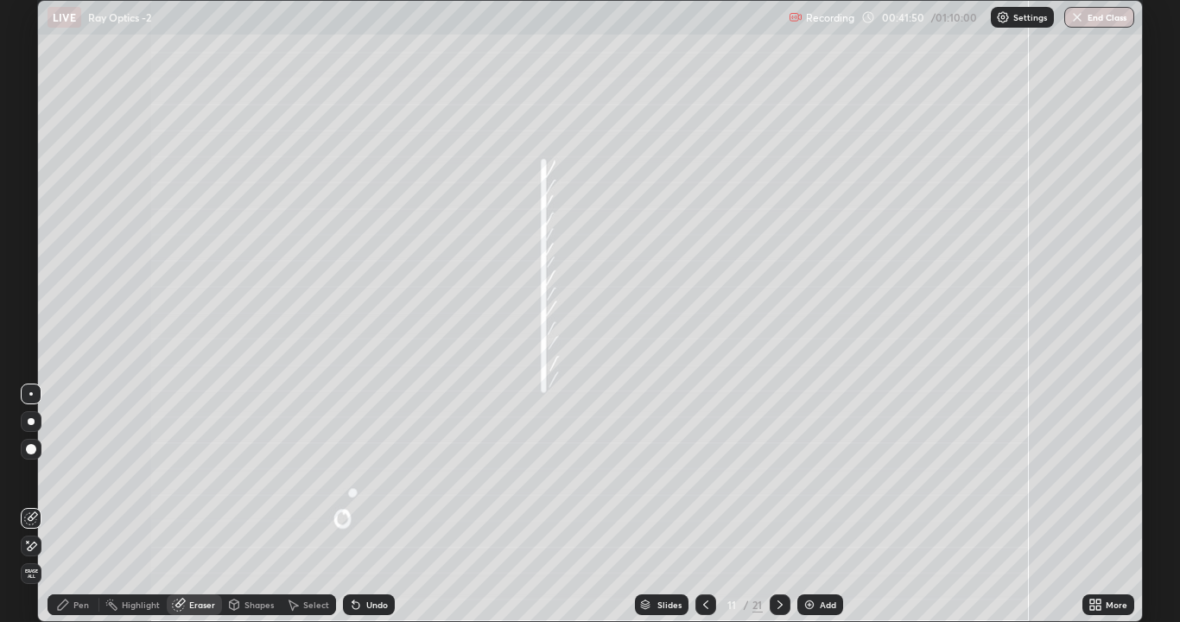
click at [244, 475] on div "Shapes" at bounding box center [258, 604] width 29 height 9
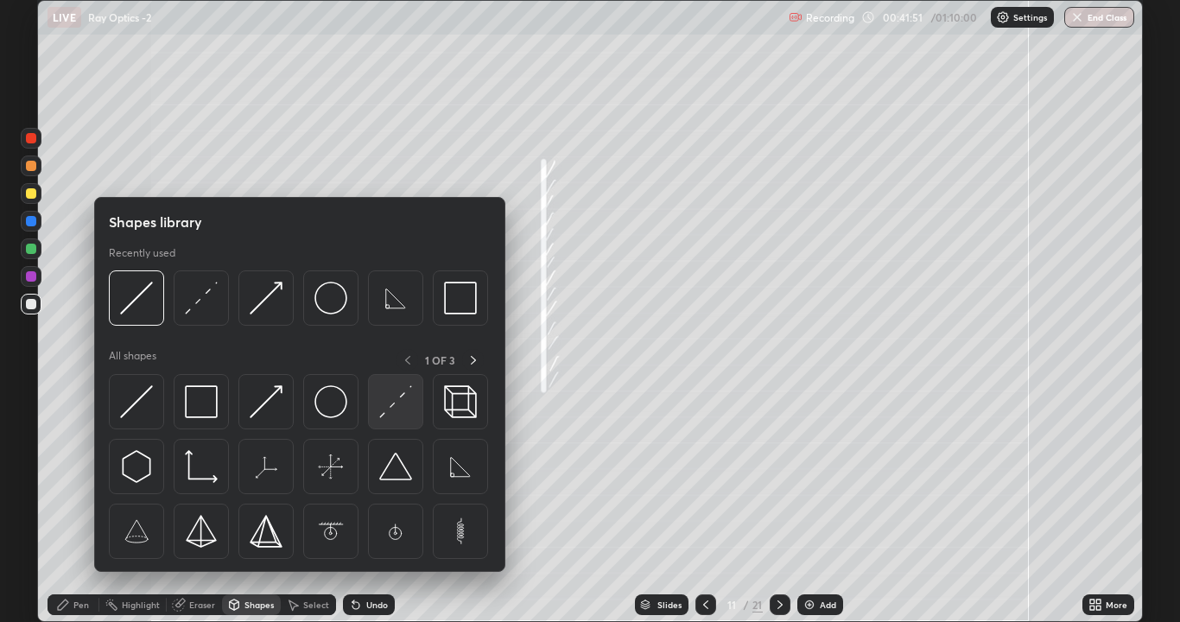
click at [387, 403] on img at bounding box center [395, 401] width 33 height 33
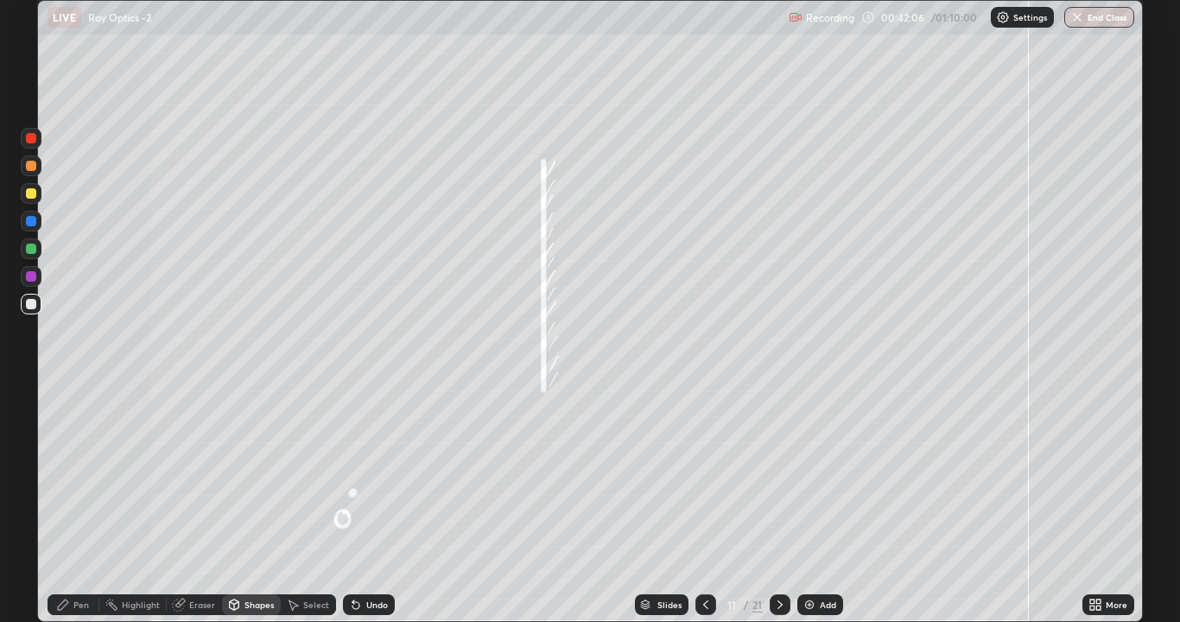
click at [66, 475] on icon at bounding box center [63, 605] width 14 height 14
click at [29, 277] on div at bounding box center [31, 276] width 10 height 10
click at [371, 475] on div "Undo" at bounding box center [369, 604] width 52 height 21
click at [362, 475] on div "Undo" at bounding box center [369, 604] width 52 height 21
click at [30, 247] on div at bounding box center [31, 249] width 10 height 10
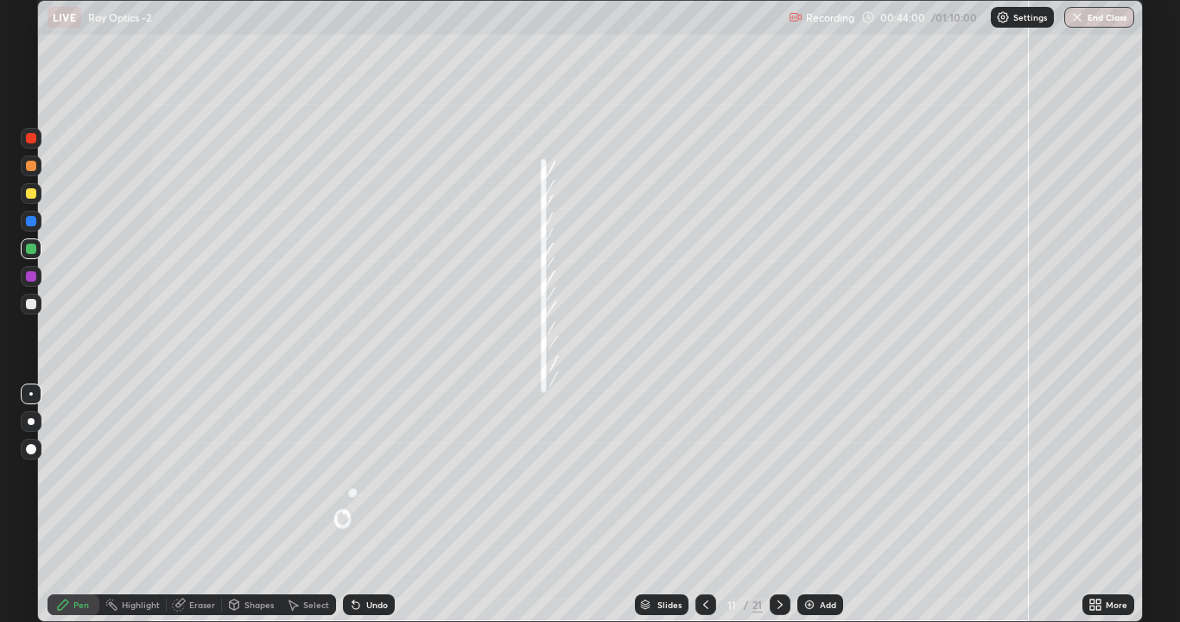
click at [361, 475] on div "Undo" at bounding box center [369, 604] width 52 height 21
click at [362, 475] on div "Undo" at bounding box center [369, 604] width 52 height 21
click at [374, 475] on div "Undo" at bounding box center [377, 604] width 22 height 9
click at [369, 475] on div "Undo" at bounding box center [377, 604] width 22 height 9
click at [367, 475] on div "Undo" at bounding box center [369, 604] width 52 height 21
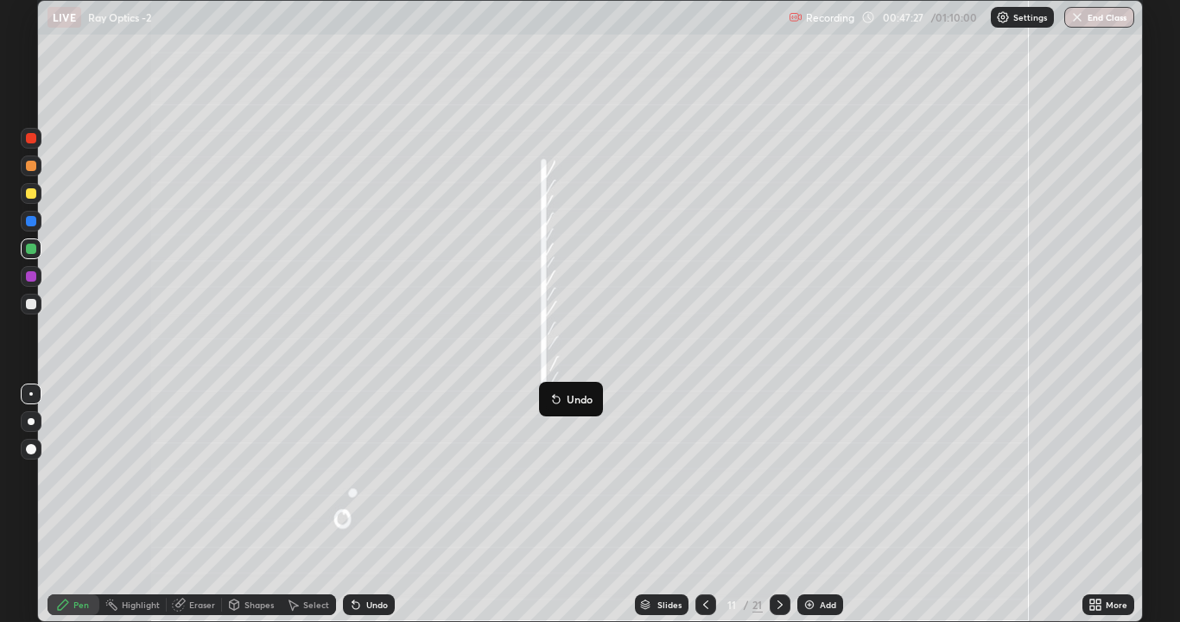
click at [352, 475] on icon at bounding box center [356, 605] width 14 height 14
click at [353, 475] on div "Undo" at bounding box center [369, 604] width 52 height 21
click at [354, 475] on div "Undo" at bounding box center [369, 604] width 52 height 21
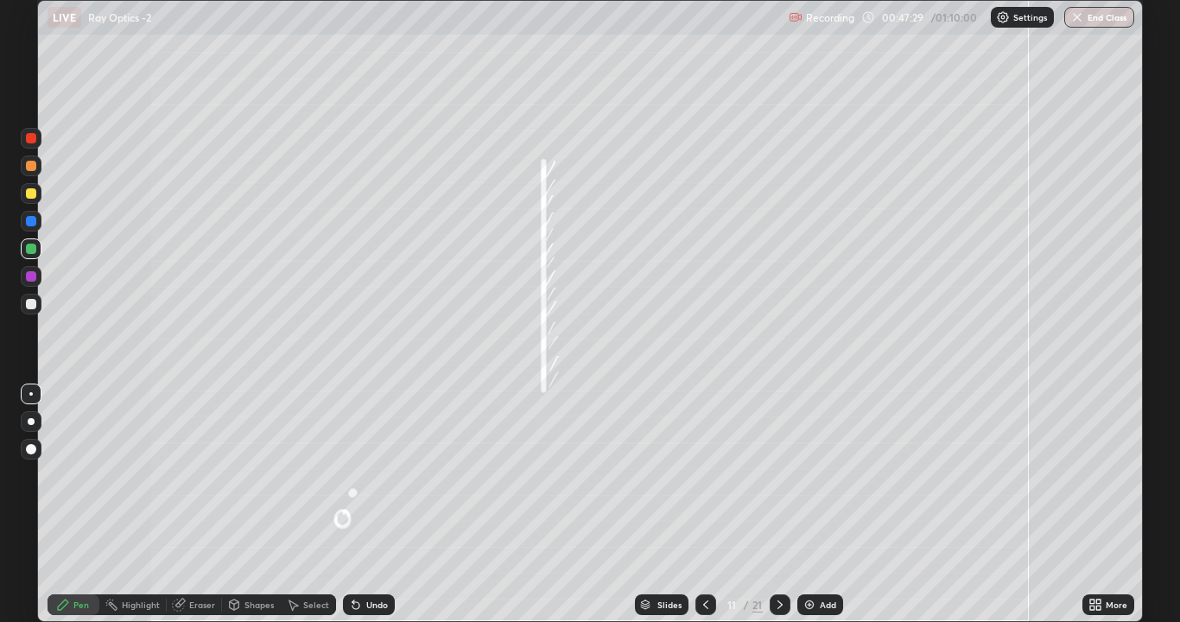
click at [354, 475] on div "Undo" at bounding box center [369, 604] width 52 height 21
click at [353, 475] on div "Undo" at bounding box center [369, 604] width 52 height 21
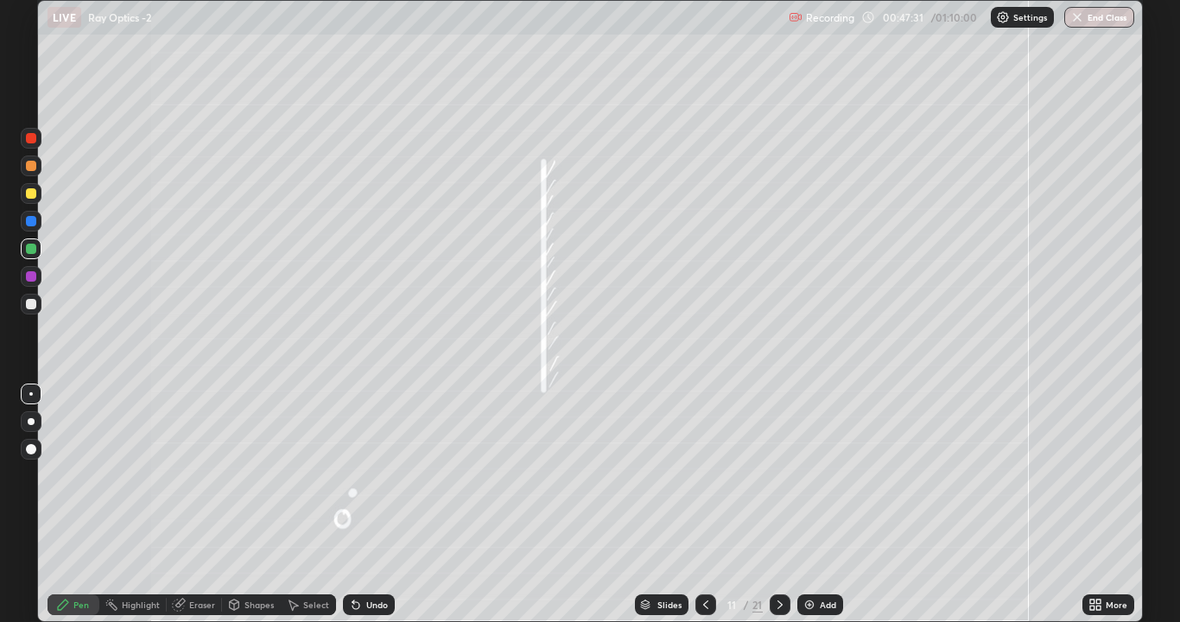
click at [352, 475] on div "Undo" at bounding box center [369, 604] width 52 height 21
click at [352, 475] on icon at bounding box center [356, 605] width 14 height 14
click at [777, 475] on icon at bounding box center [780, 605] width 14 height 14
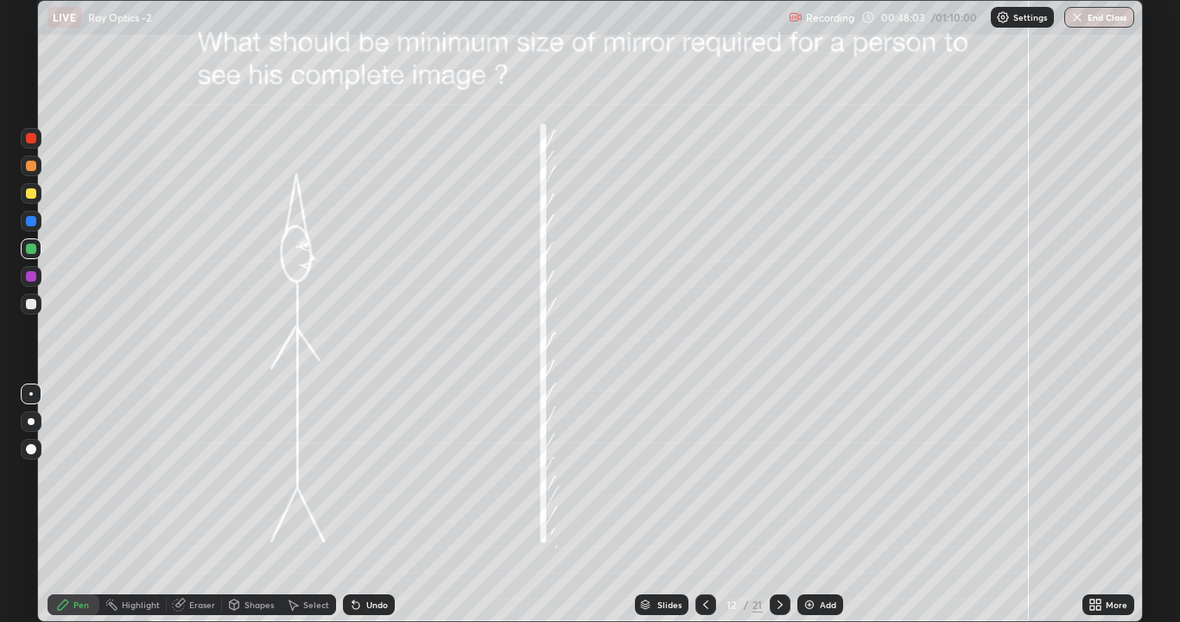
click at [357, 475] on icon at bounding box center [355, 605] width 7 height 7
click at [358, 475] on div "Undo" at bounding box center [369, 604] width 52 height 21
click at [359, 475] on div "Undo" at bounding box center [369, 604] width 52 height 21
click at [777, 475] on icon at bounding box center [779, 604] width 5 height 9
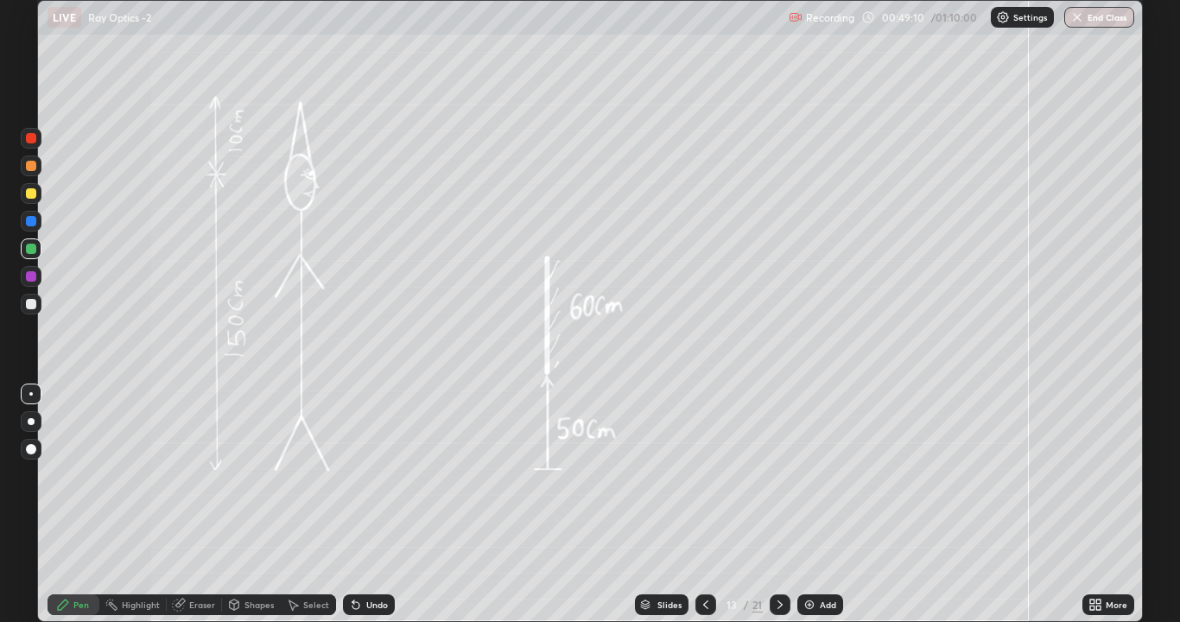
click at [704, 475] on icon at bounding box center [706, 605] width 14 height 14
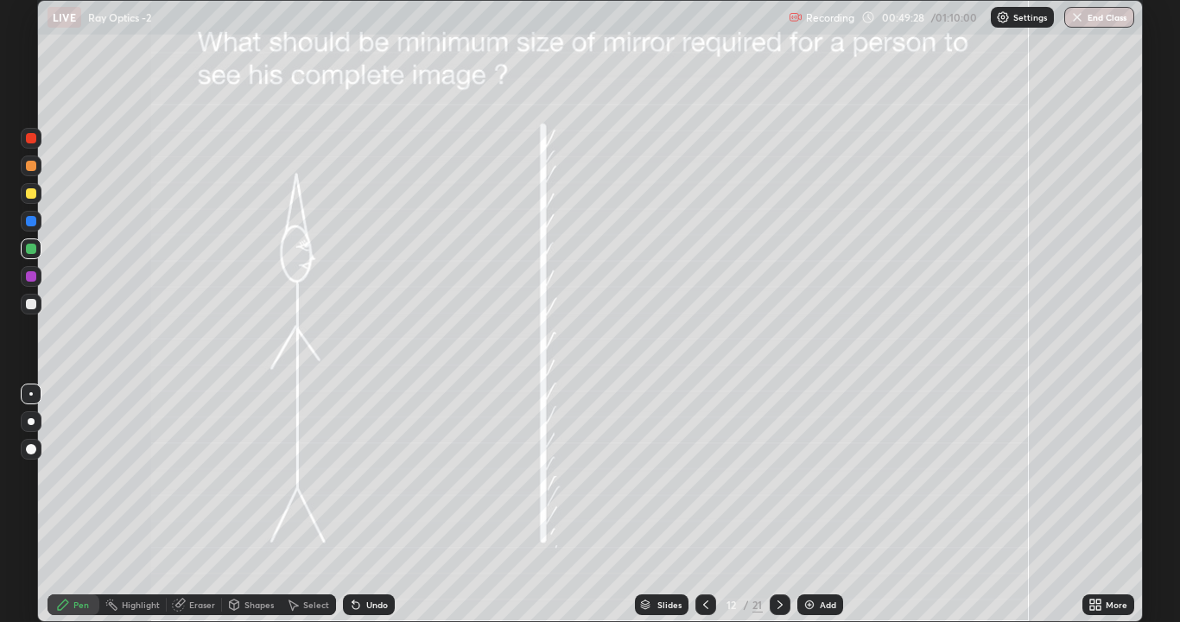
click at [247, 475] on div "Shapes" at bounding box center [258, 604] width 29 height 9
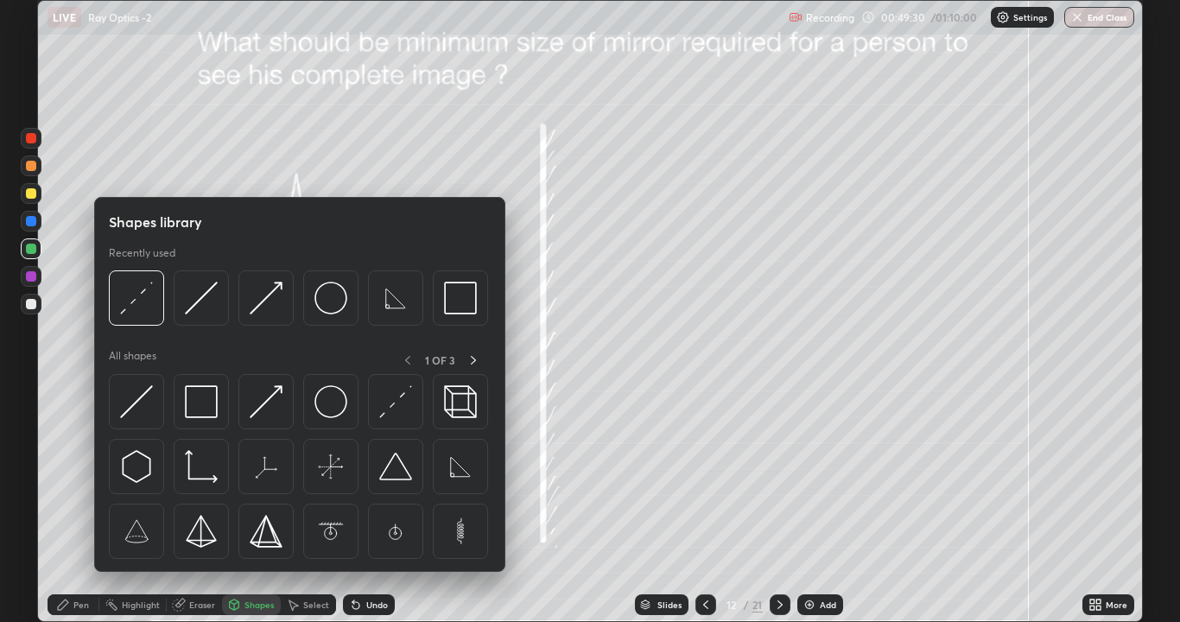
click at [71, 475] on div "Pen" at bounding box center [74, 604] width 52 height 21
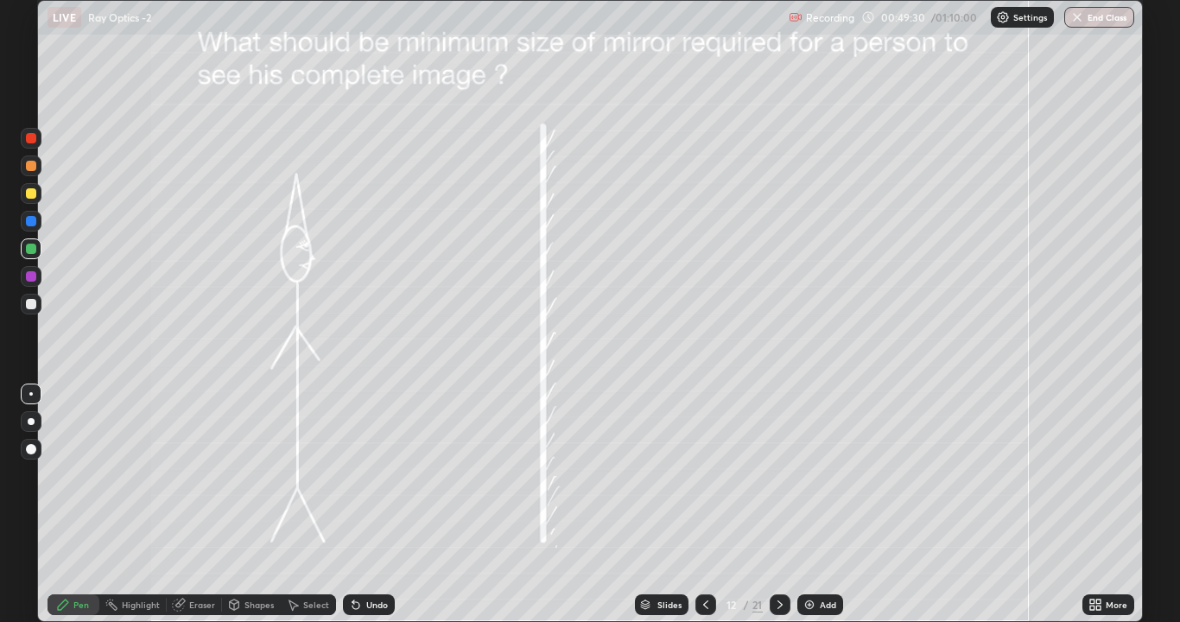
click at [33, 308] on div at bounding box center [31, 304] width 10 height 10
click at [366, 475] on div "Undo" at bounding box center [377, 604] width 22 height 9
click at [257, 475] on div "Shapes" at bounding box center [258, 604] width 29 height 9
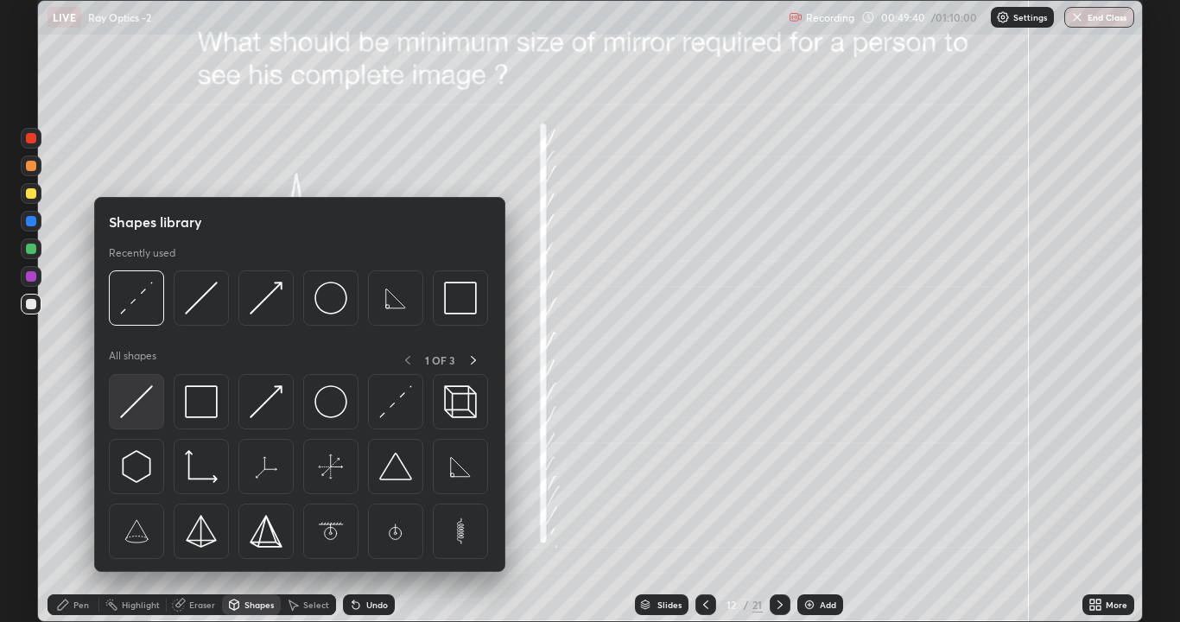
click at [136, 409] on img at bounding box center [136, 401] width 33 height 33
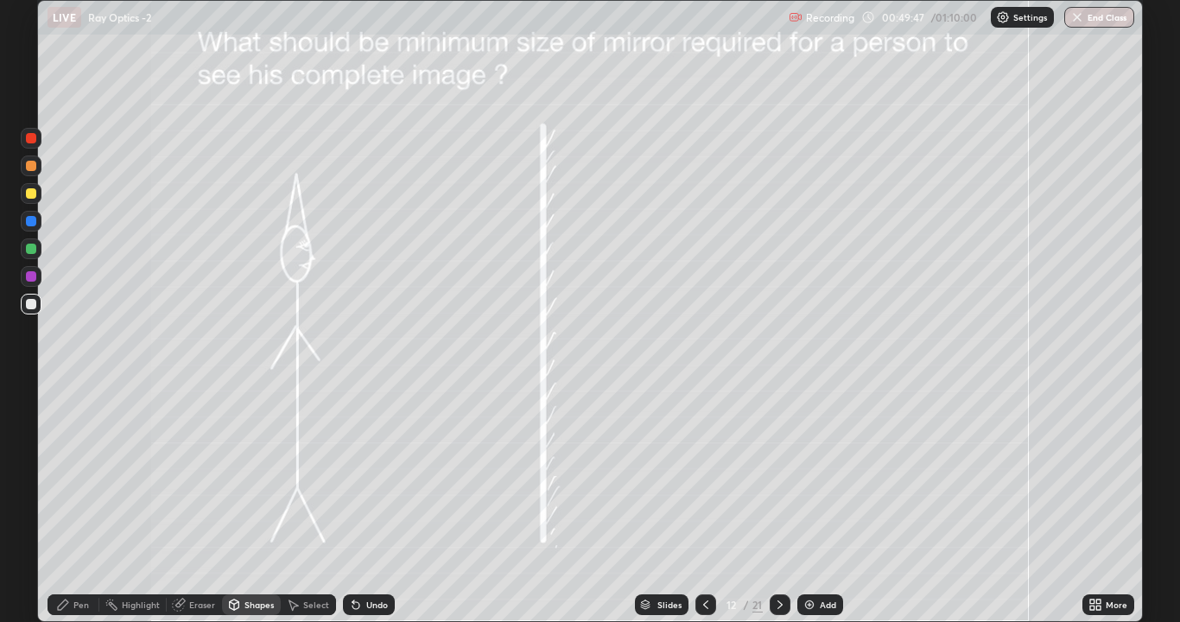
click at [366, 475] on div "Undo" at bounding box center [377, 604] width 22 height 9
click at [79, 475] on div "Pen" at bounding box center [81, 604] width 16 height 9
click at [367, 475] on div "Undo" at bounding box center [377, 604] width 22 height 9
click at [72, 475] on div "Pen" at bounding box center [74, 604] width 52 height 21
click at [29, 249] on div at bounding box center [31, 249] width 10 height 10
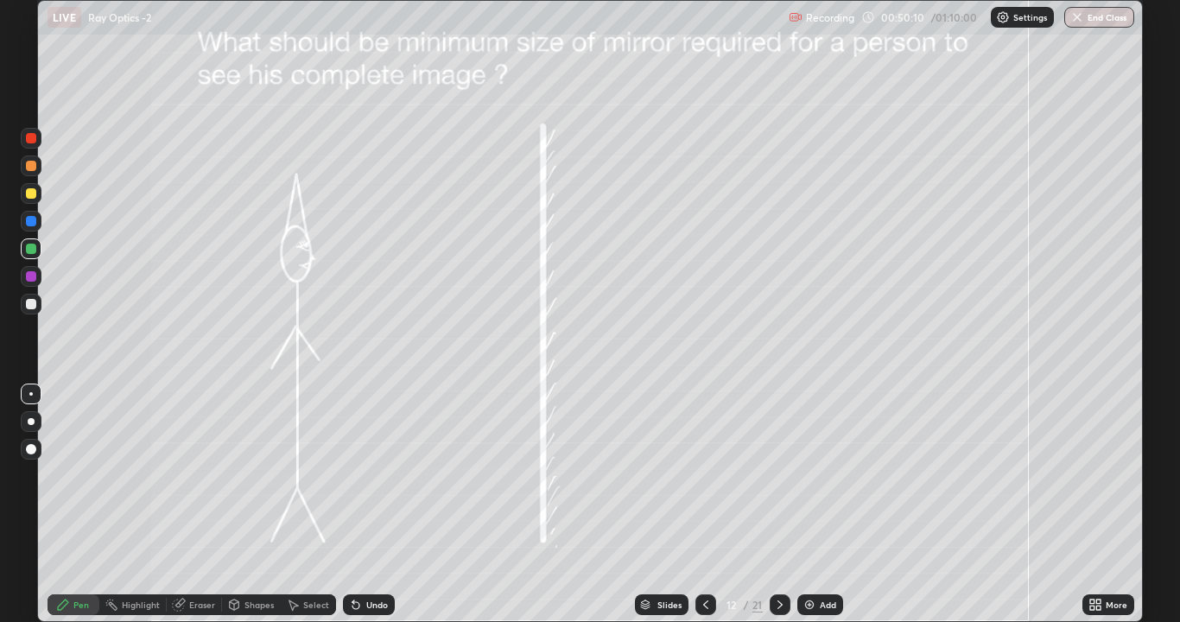
click at [247, 475] on div "Shapes" at bounding box center [251, 604] width 59 height 21
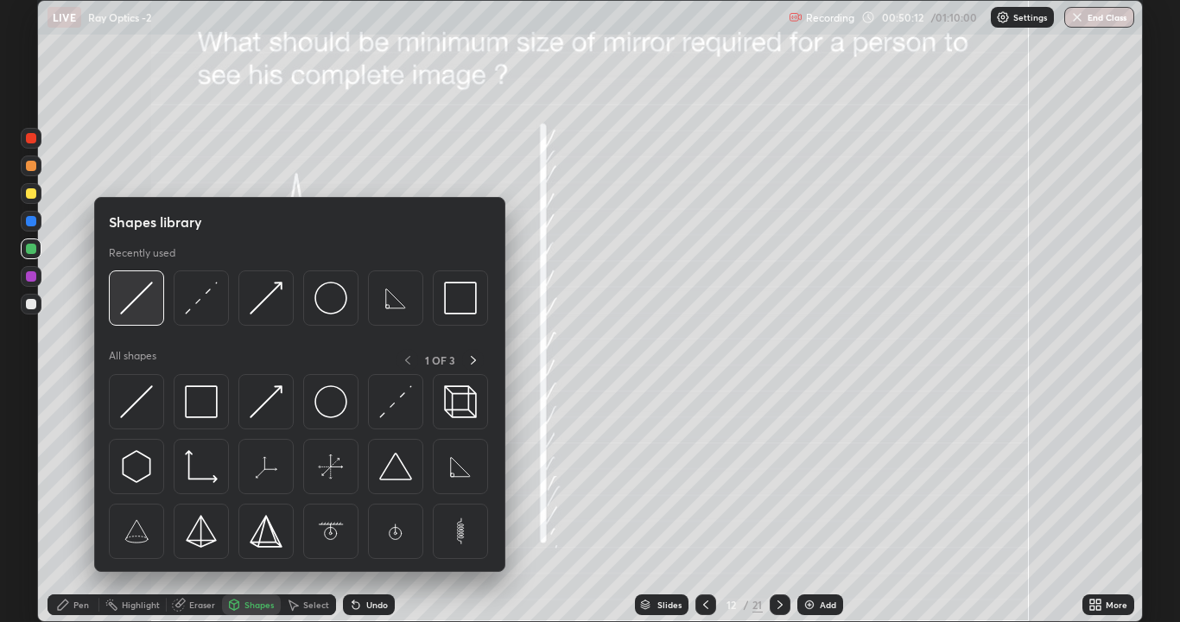
click at [148, 294] on img at bounding box center [136, 298] width 33 height 33
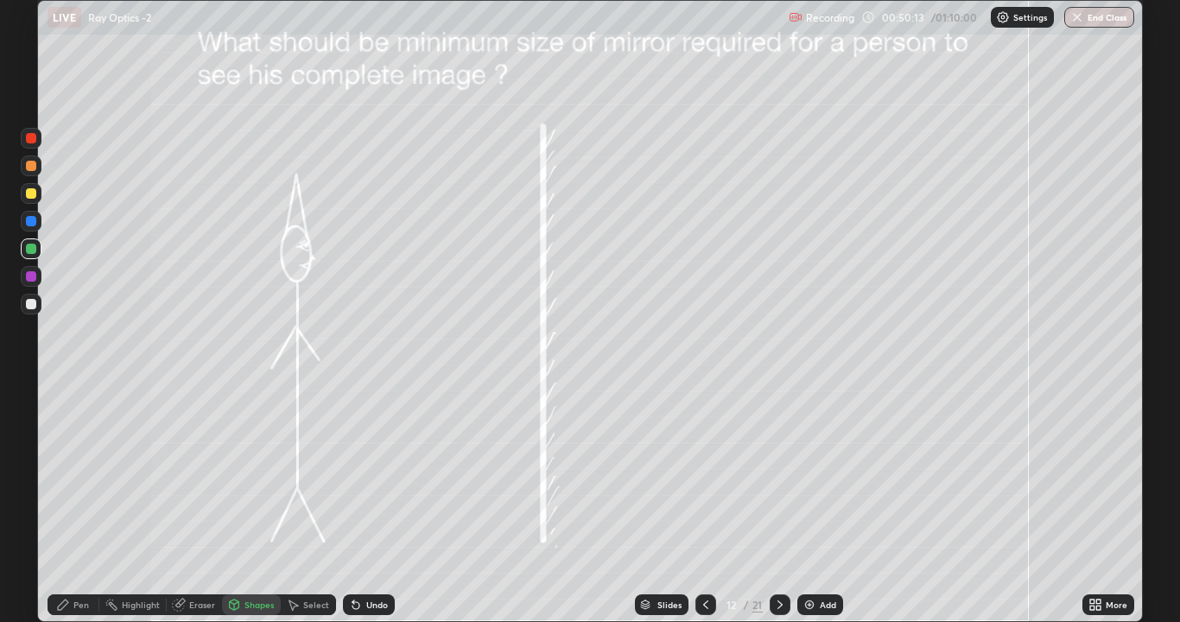
click at [257, 475] on div "Shapes" at bounding box center [258, 604] width 29 height 9
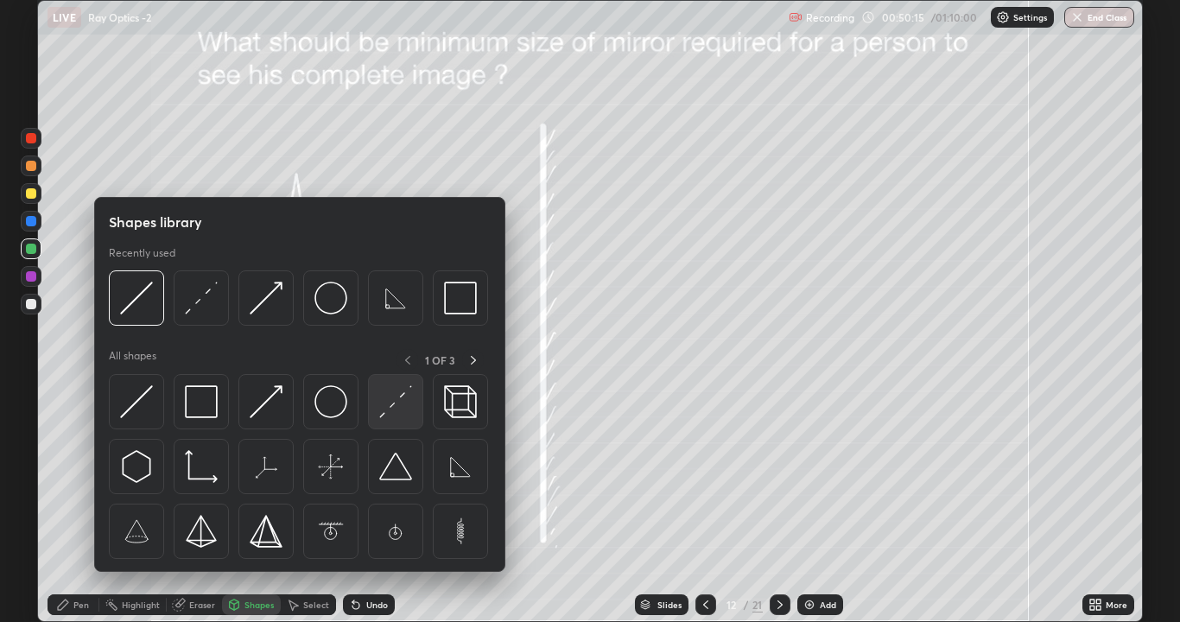
click at [385, 415] on img at bounding box center [395, 401] width 33 height 33
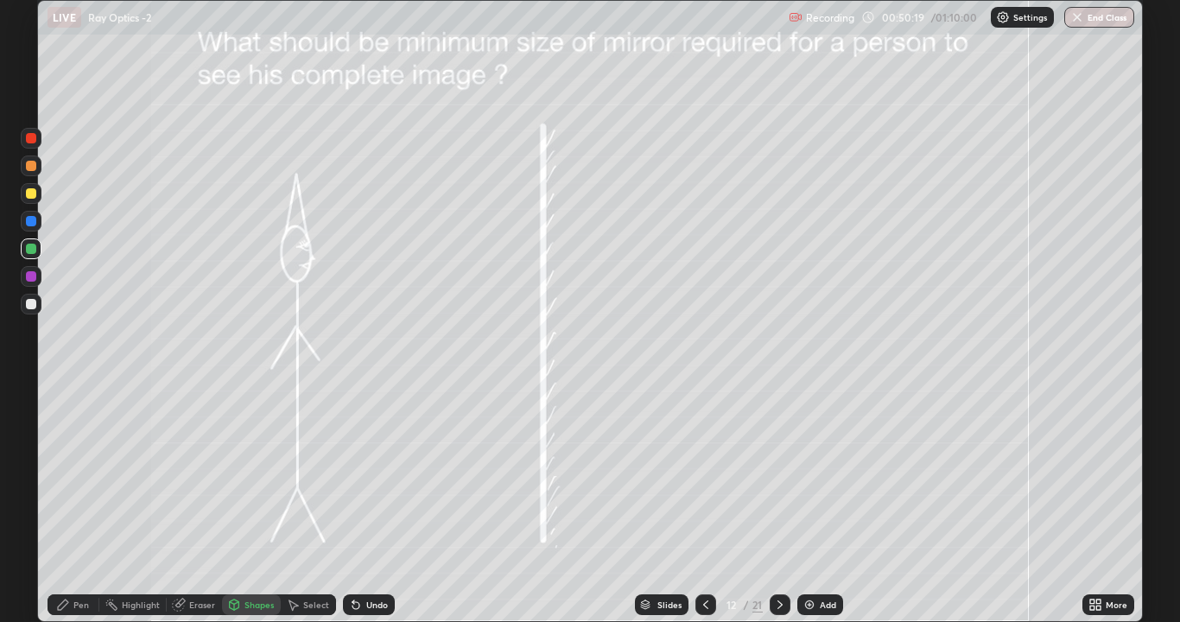
click at [76, 475] on div "Pen" at bounding box center [81, 604] width 16 height 9
click at [28, 303] on div at bounding box center [31, 304] width 10 height 10
click at [244, 475] on div "Shapes" at bounding box center [258, 604] width 29 height 9
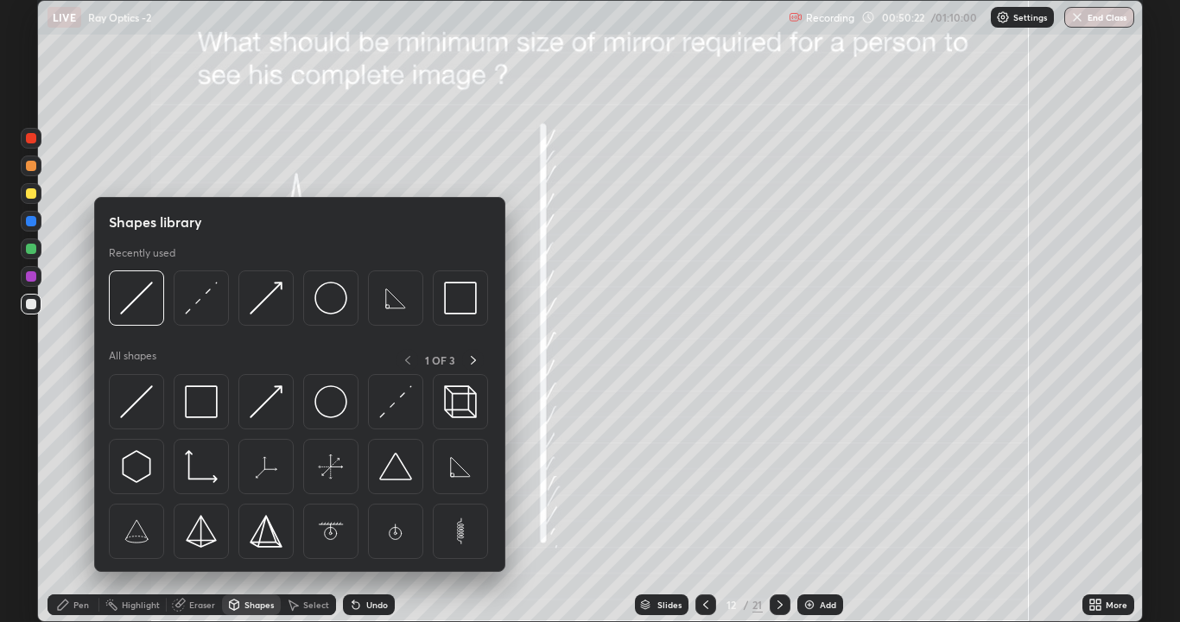
click at [246, 475] on div "Shapes" at bounding box center [258, 604] width 29 height 9
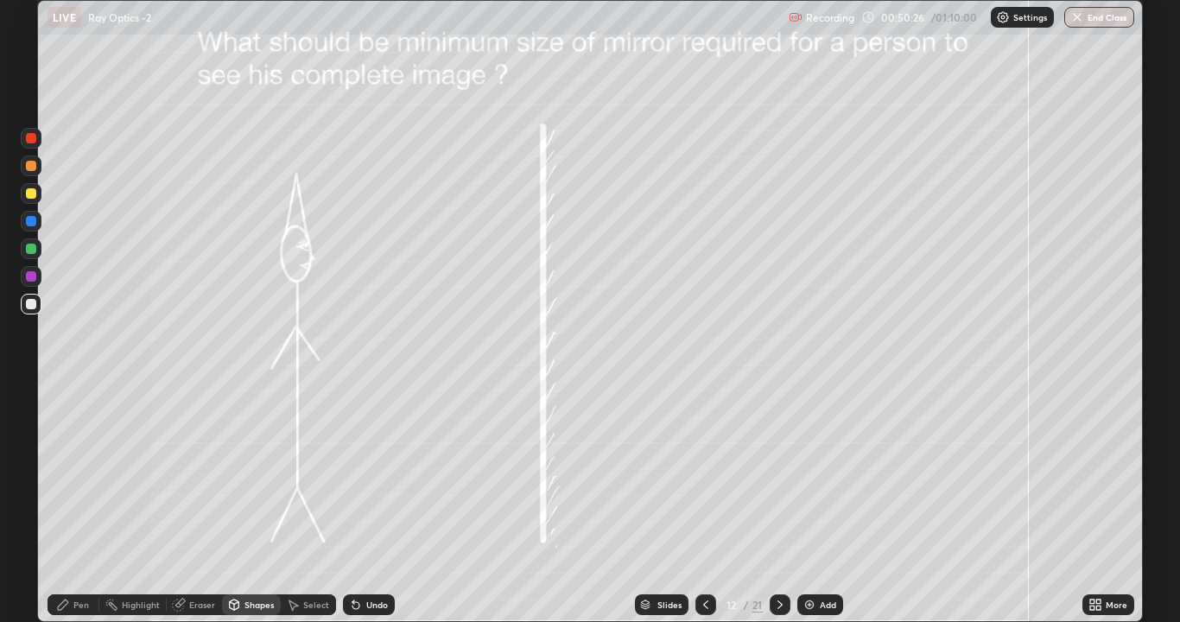
click at [78, 475] on div "Pen" at bounding box center [74, 604] width 52 height 21
click at [234, 475] on icon at bounding box center [234, 607] width 0 height 6
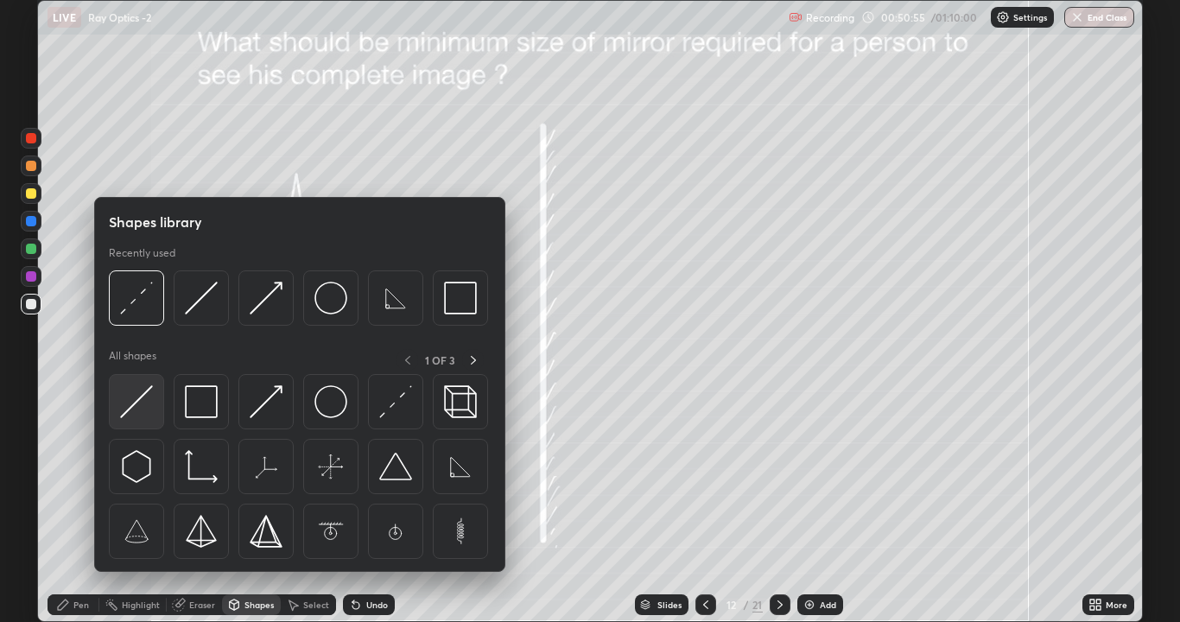
click at [146, 397] on img at bounding box center [136, 401] width 33 height 33
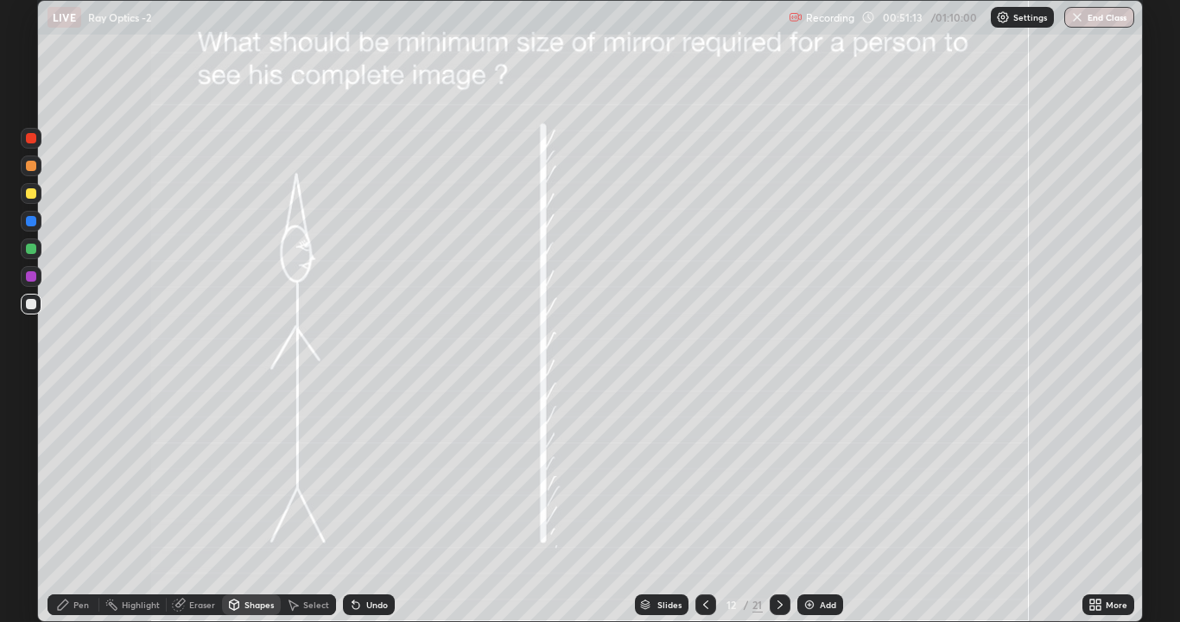
click at [354, 475] on icon at bounding box center [355, 605] width 7 height 7
click at [50, 475] on div "Pen" at bounding box center [74, 604] width 52 height 21
click at [191, 475] on div "Eraser" at bounding box center [202, 604] width 26 height 9
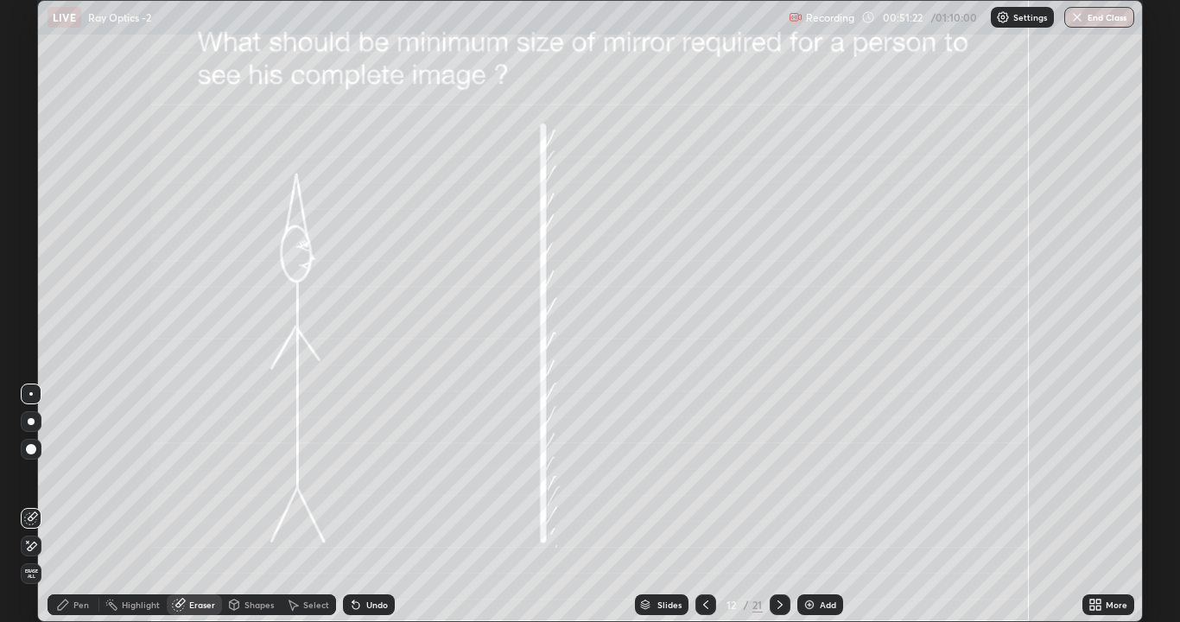
click at [250, 475] on div "Shapes" at bounding box center [258, 604] width 29 height 9
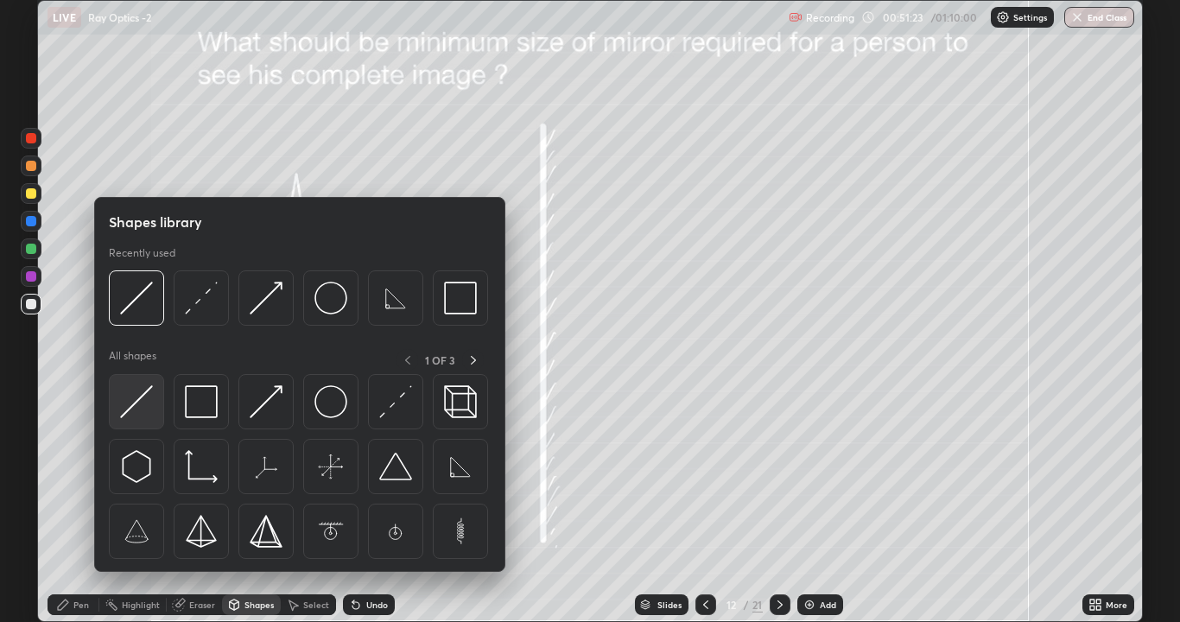
click at [130, 404] on img at bounding box center [136, 401] width 33 height 33
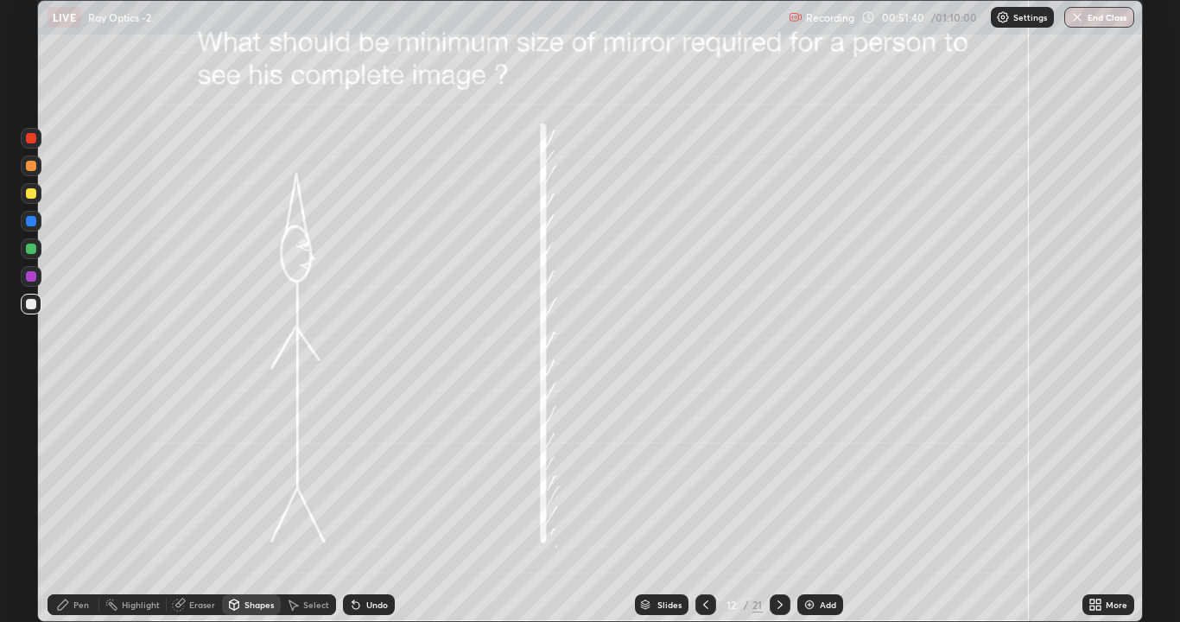
click at [81, 475] on div "Pen" at bounding box center [81, 604] width 16 height 9
click at [314, 475] on div "Select" at bounding box center [316, 604] width 26 height 9
click at [81, 475] on div "Pen" at bounding box center [81, 604] width 16 height 9
click at [34, 304] on div at bounding box center [31, 304] width 10 height 10
click at [247, 475] on div "Shapes" at bounding box center [258, 604] width 29 height 9
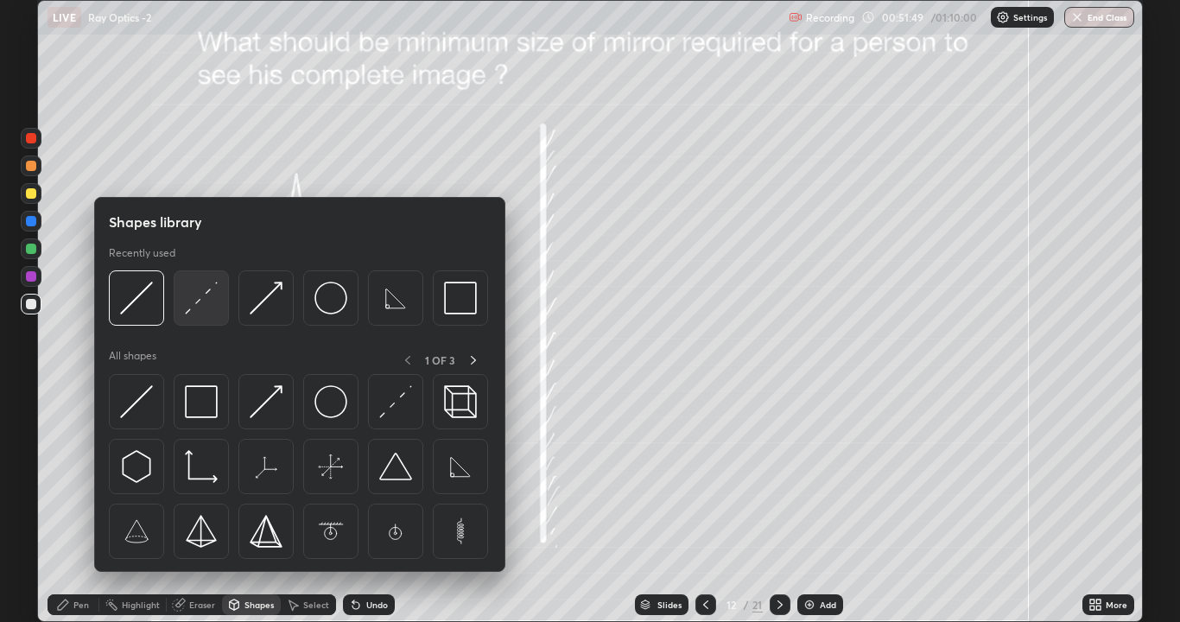
click at [210, 300] on img at bounding box center [201, 298] width 33 height 33
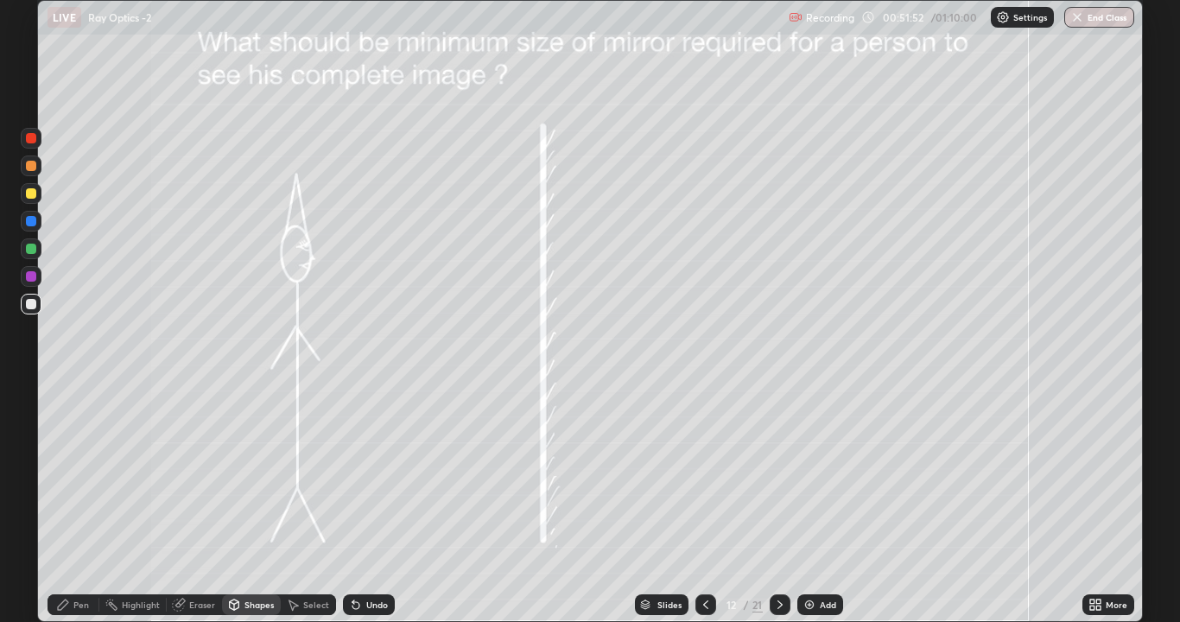
click at [357, 475] on div "Undo" at bounding box center [369, 604] width 52 height 21
click at [356, 475] on icon at bounding box center [355, 605] width 7 height 7
click at [353, 475] on icon at bounding box center [355, 605] width 7 height 7
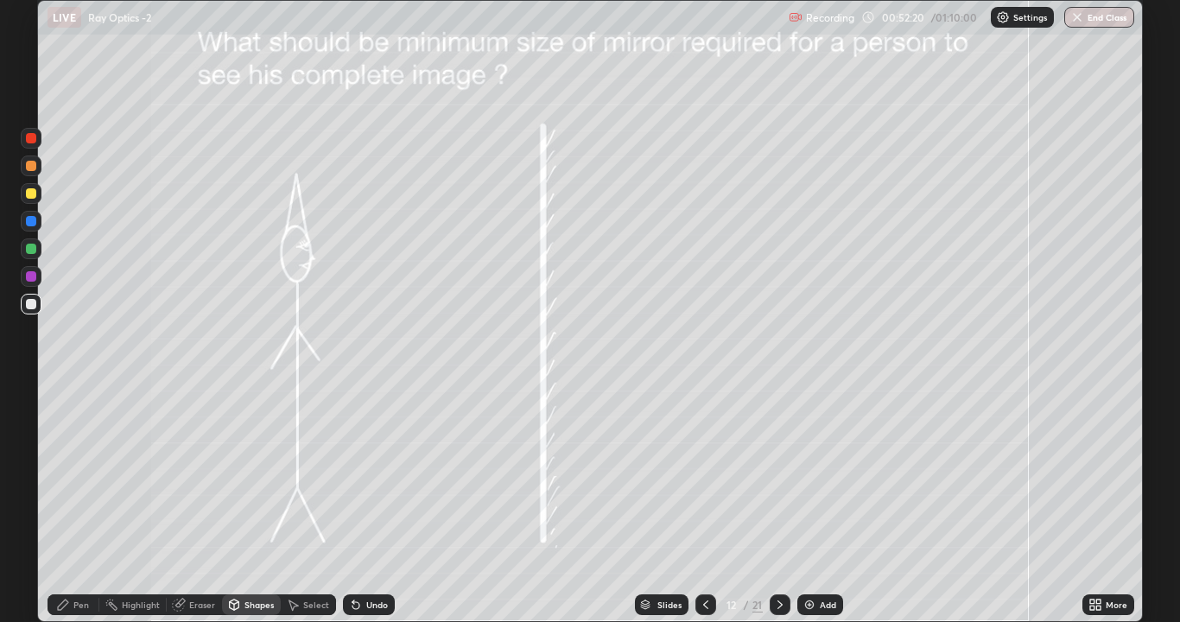
click at [353, 475] on div "Undo" at bounding box center [369, 604] width 52 height 21
click at [23, 248] on div at bounding box center [31, 248] width 21 height 21
click at [67, 475] on div "Pen" at bounding box center [74, 604] width 52 height 21
click at [28, 301] on div at bounding box center [31, 304] width 10 height 10
click at [34, 220] on div at bounding box center [31, 221] width 10 height 10
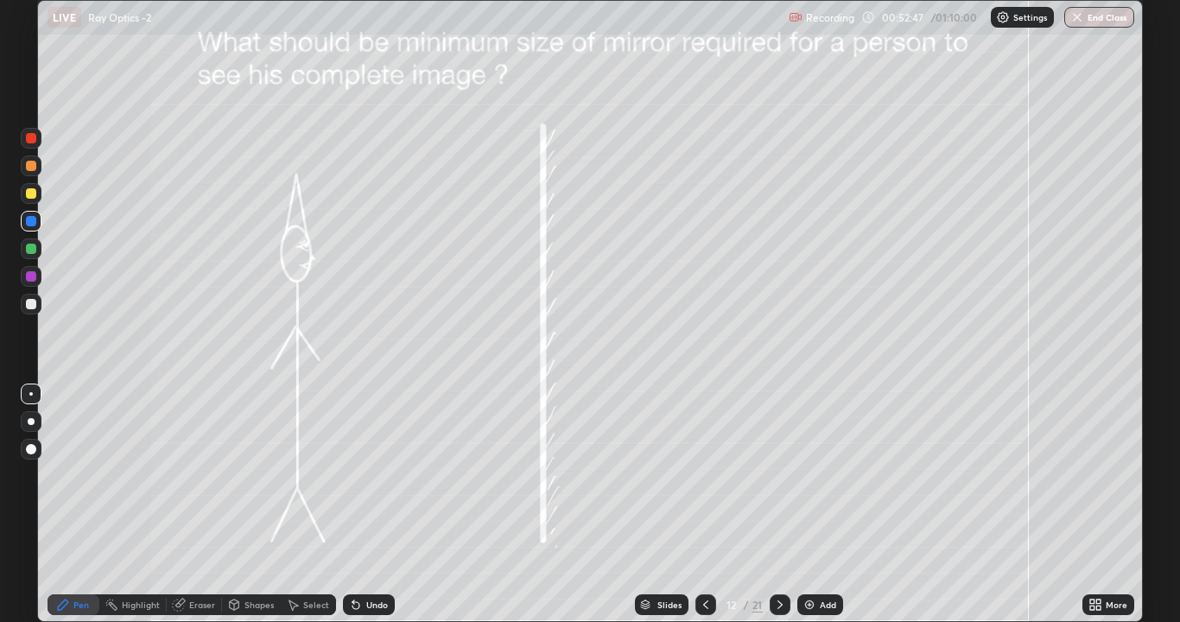
click at [251, 475] on div "Shapes" at bounding box center [258, 604] width 29 height 9
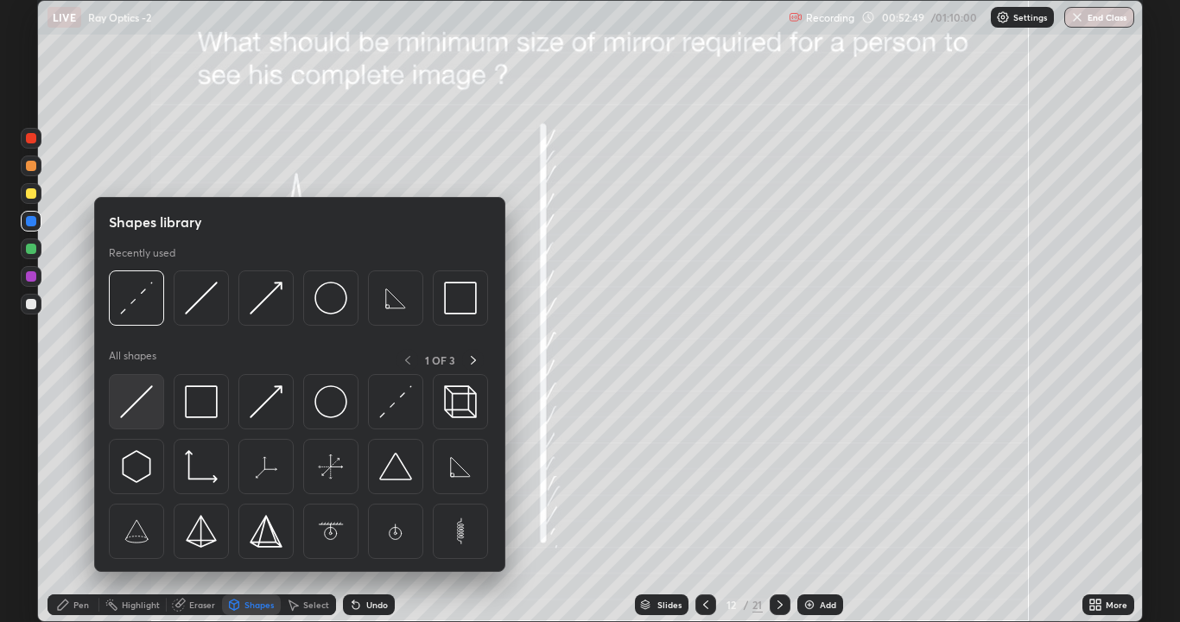
click at [140, 390] on img at bounding box center [136, 401] width 33 height 33
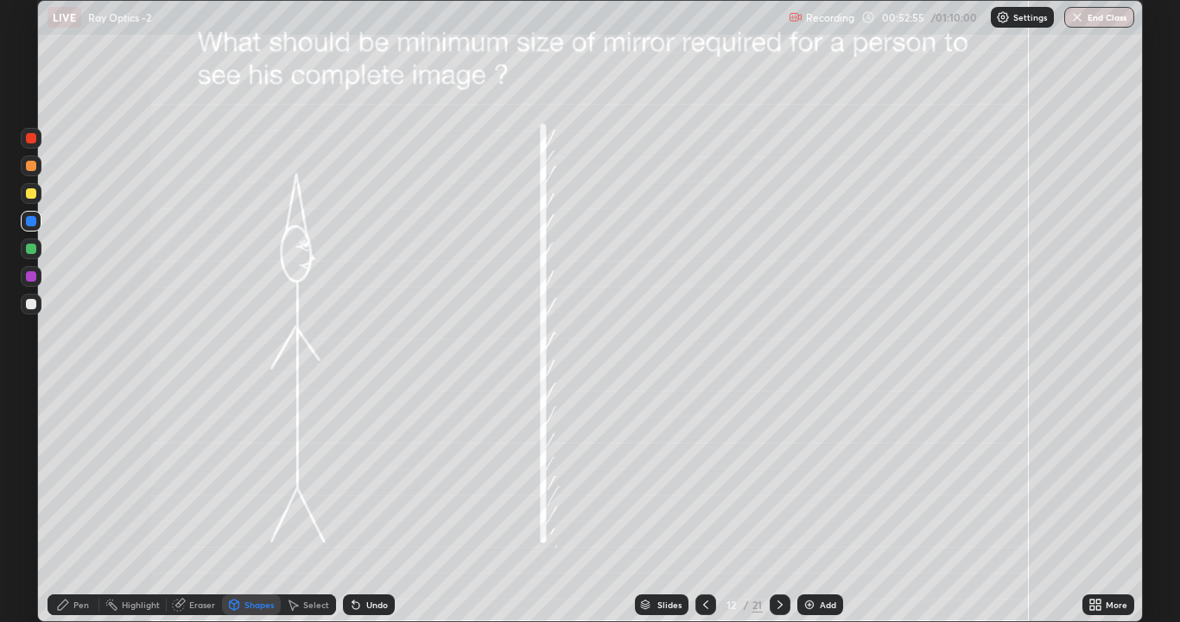
click at [55, 475] on div "Pen" at bounding box center [74, 604] width 52 height 21
click at [26, 249] on div at bounding box center [31, 249] width 10 height 10
click at [238, 475] on icon at bounding box center [235, 603] width 10 height 3
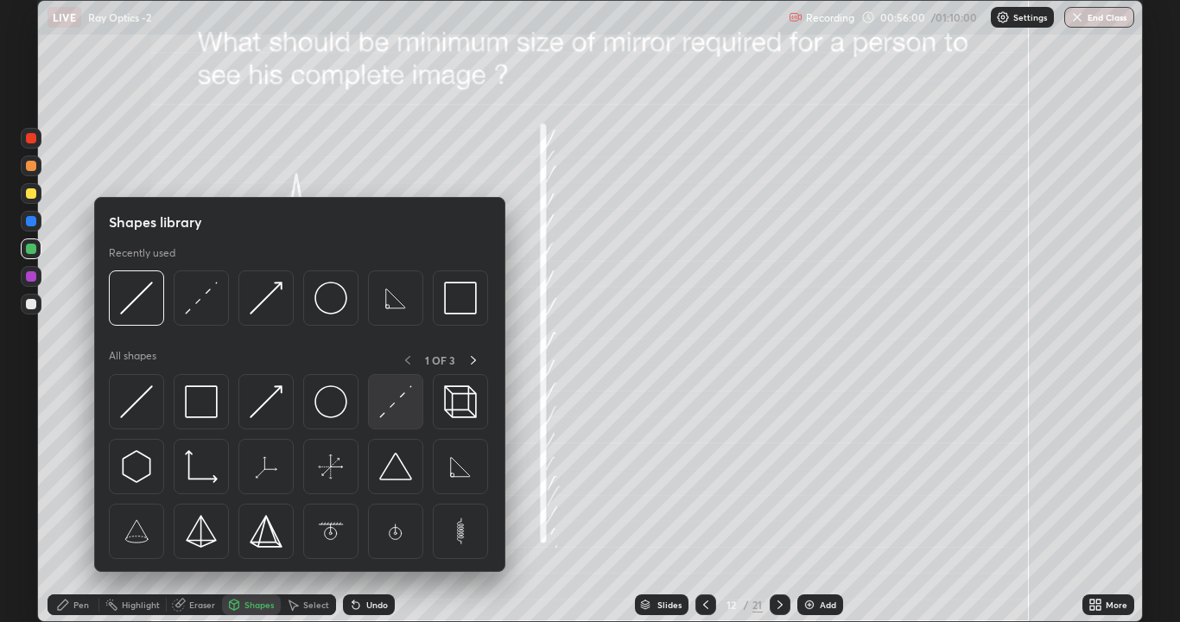
click at [381, 415] on img at bounding box center [395, 401] width 33 height 33
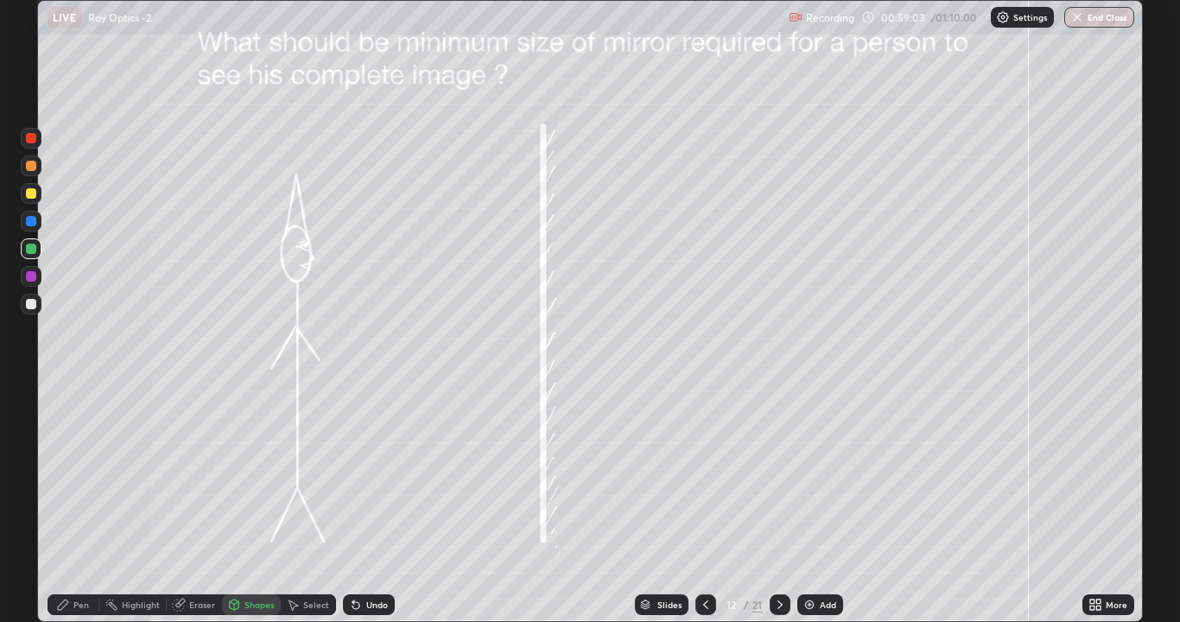
click at [352, 475] on icon at bounding box center [355, 605] width 7 height 7
click at [355, 475] on div "Undo" at bounding box center [369, 604] width 52 height 21
click at [64, 475] on icon at bounding box center [63, 604] width 10 height 10
click at [35, 136] on div at bounding box center [31, 138] width 10 height 10
click at [780, 475] on icon at bounding box center [779, 604] width 5 height 9
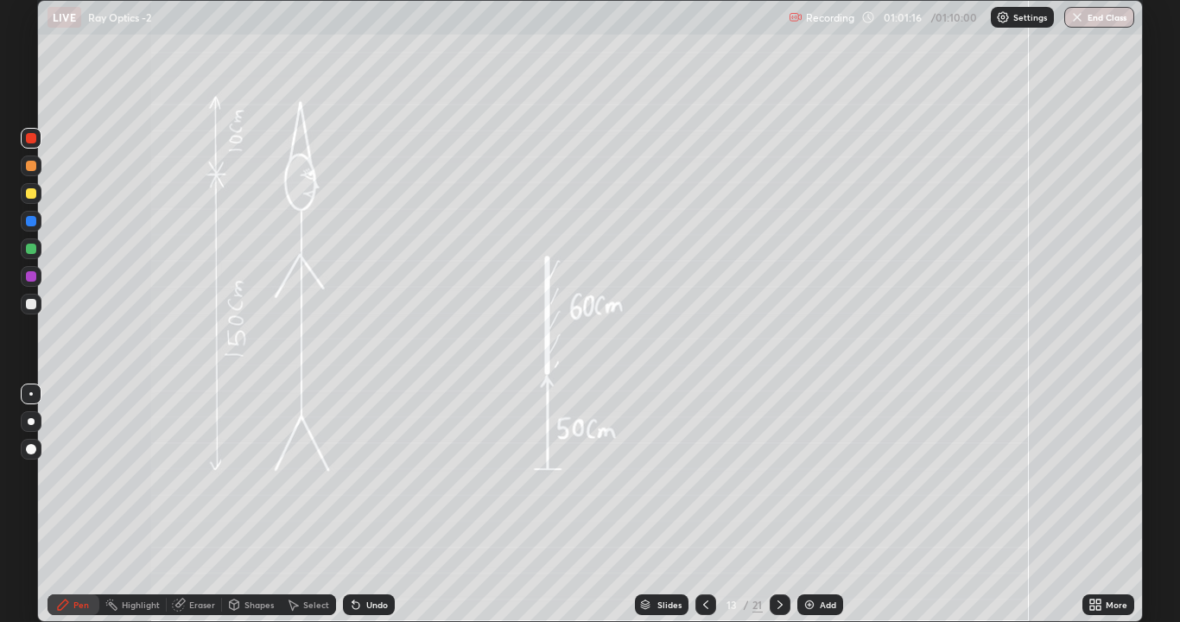
click at [353, 475] on icon at bounding box center [355, 605] width 7 height 7
click at [364, 475] on div "Undo" at bounding box center [369, 604] width 52 height 21
click at [778, 475] on icon at bounding box center [780, 605] width 14 height 14
click at [30, 247] on div at bounding box center [31, 249] width 10 height 10
click at [207, 475] on div "Eraser" at bounding box center [202, 604] width 26 height 9
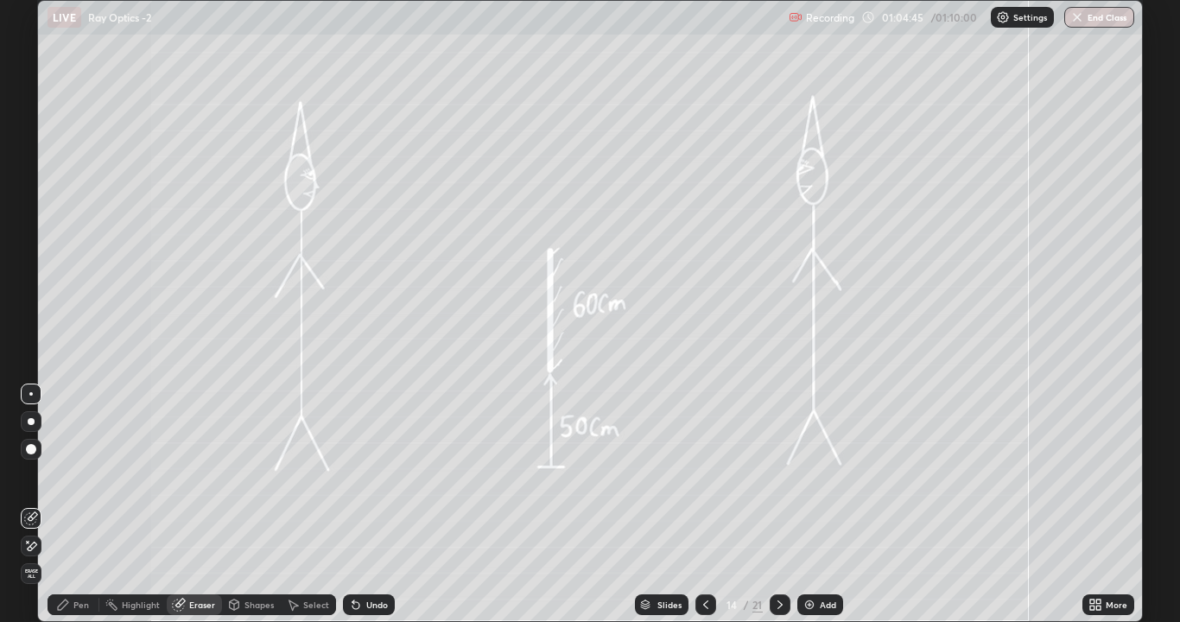
click at [255, 475] on div "Shapes" at bounding box center [258, 604] width 29 height 9
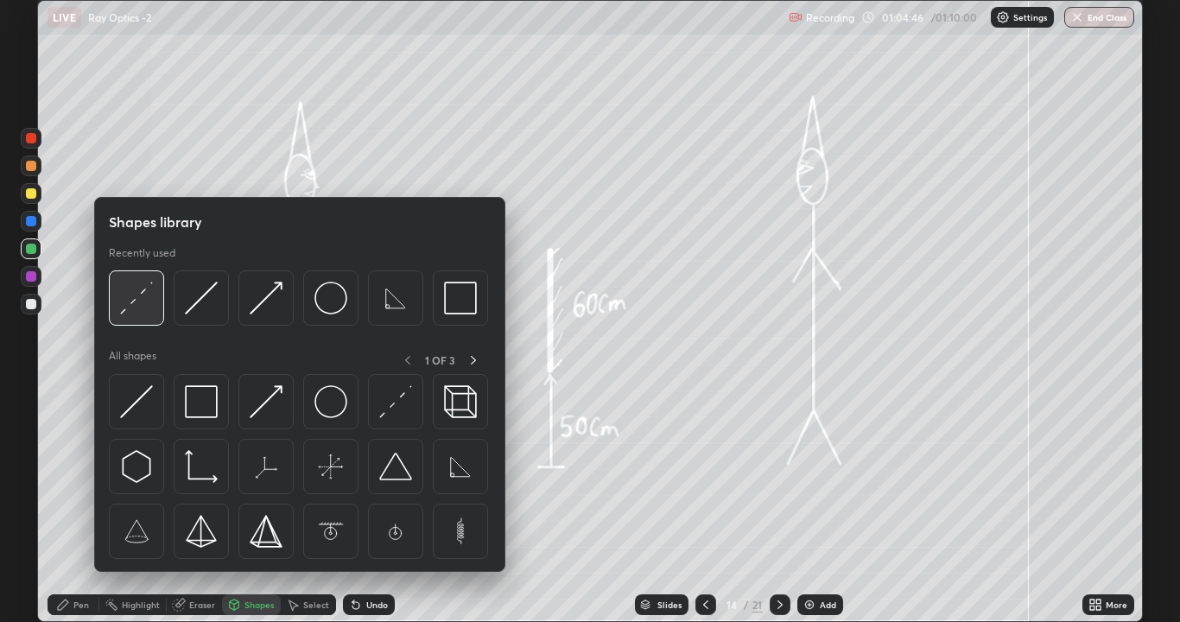
click at [150, 294] on img at bounding box center [136, 298] width 33 height 33
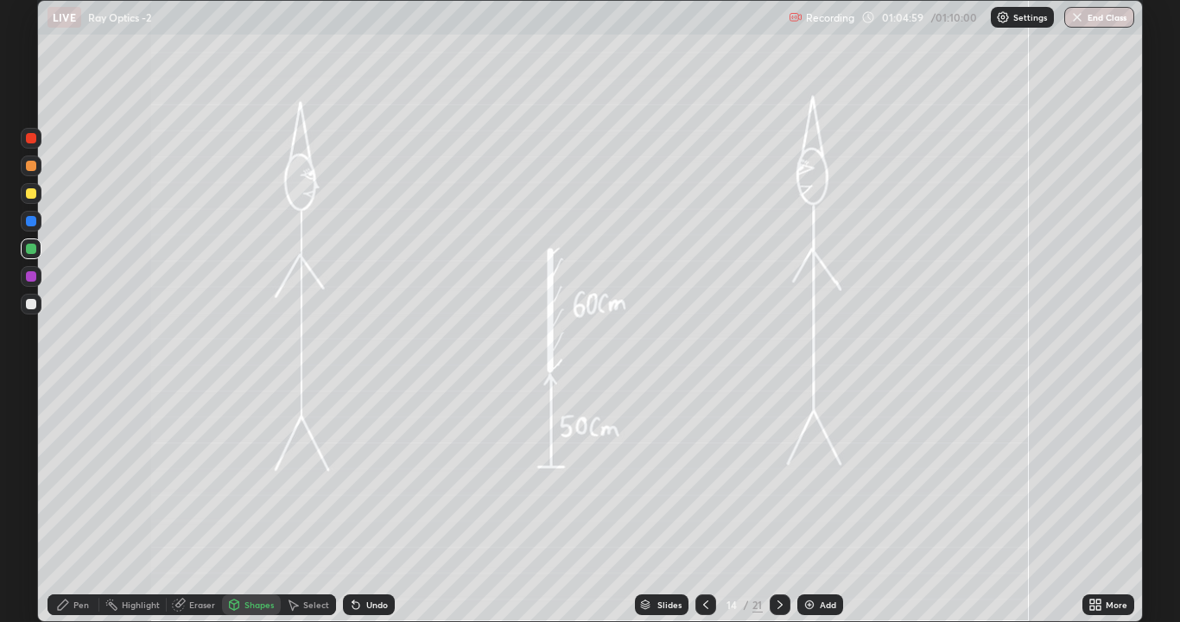
click at [26, 222] on div at bounding box center [31, 221] width 10 height 10
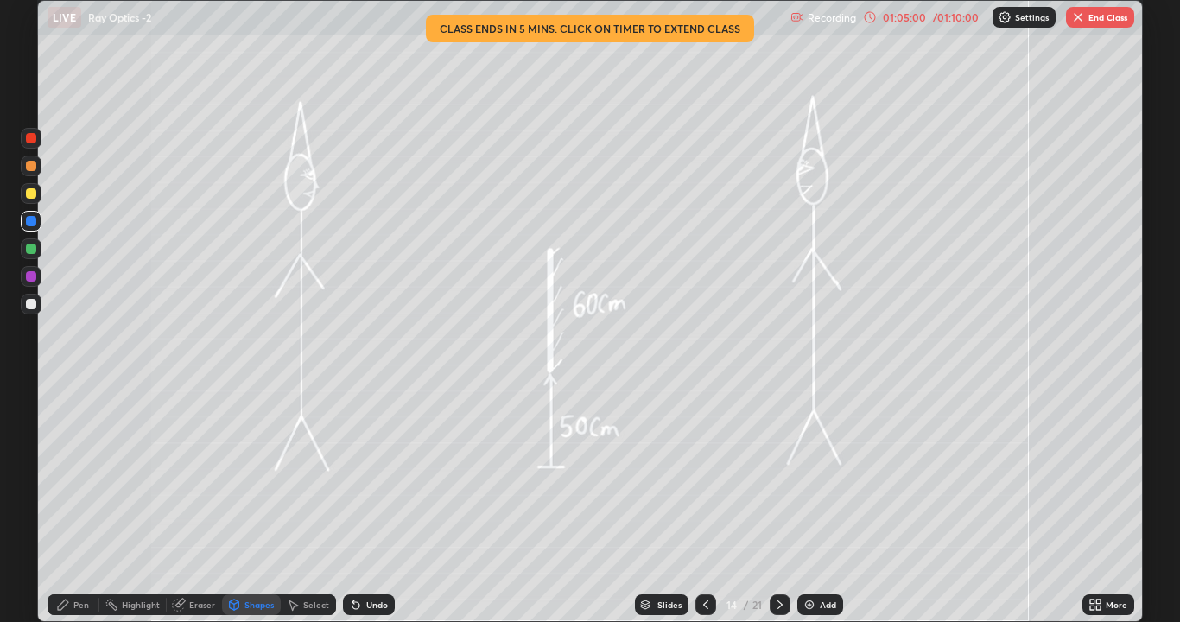
click at [248, 475] on div "Shapes" at bounding box center [251, 604] width 59 height 21
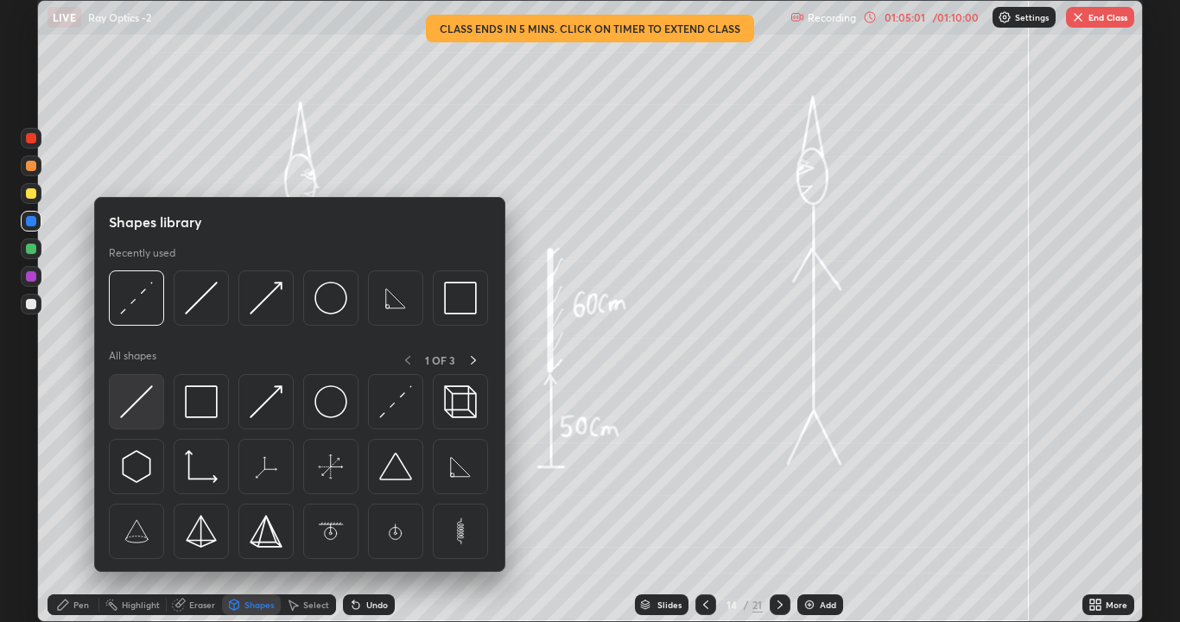
click at [144, 404] on img at bounding box center [136, 401] width 33 height 33
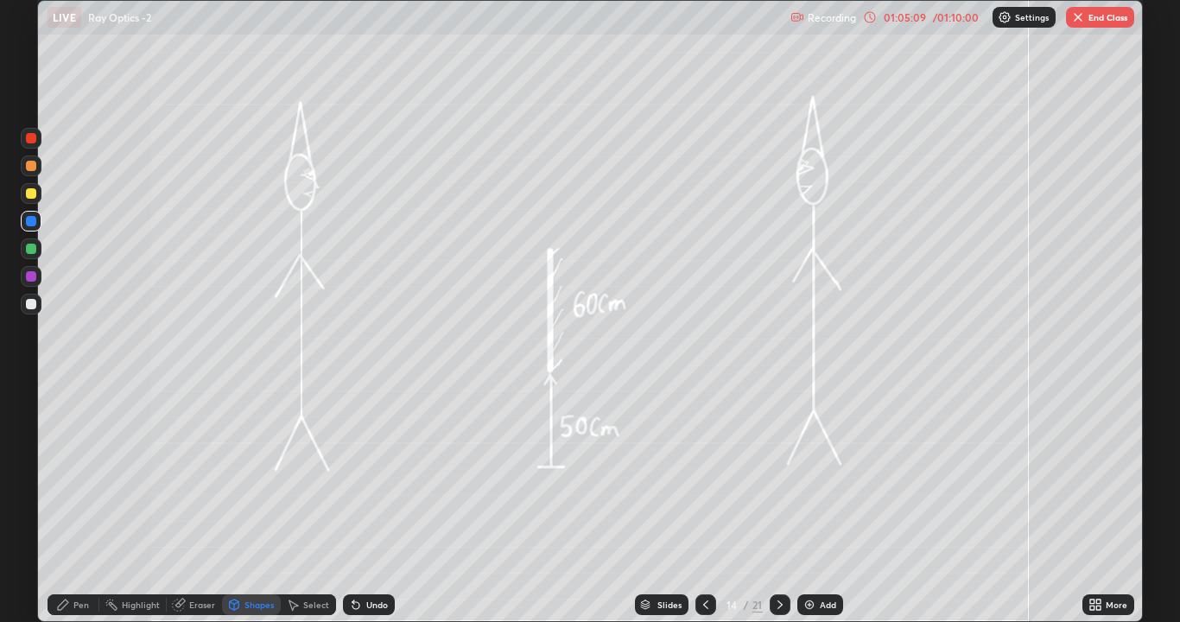
click at [62, 475] on icon at bounding box center [63, 605] width 14 height 14
click at [135, 475] on div "Highlight" at bounding box center [141, 604] width 38 height 9
click at [240, 475] on div "Shapes" at bounding box center [251, 604] width 59 height 21
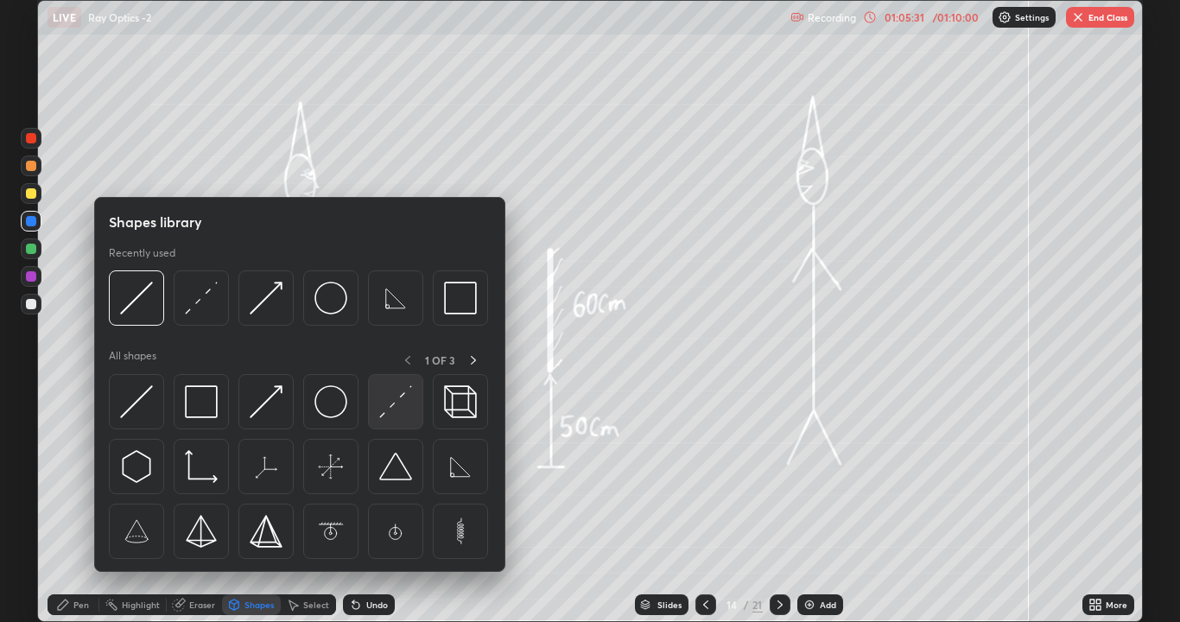
click at [390, 405] on img at bounding box center [395, 401] width 33 height 33
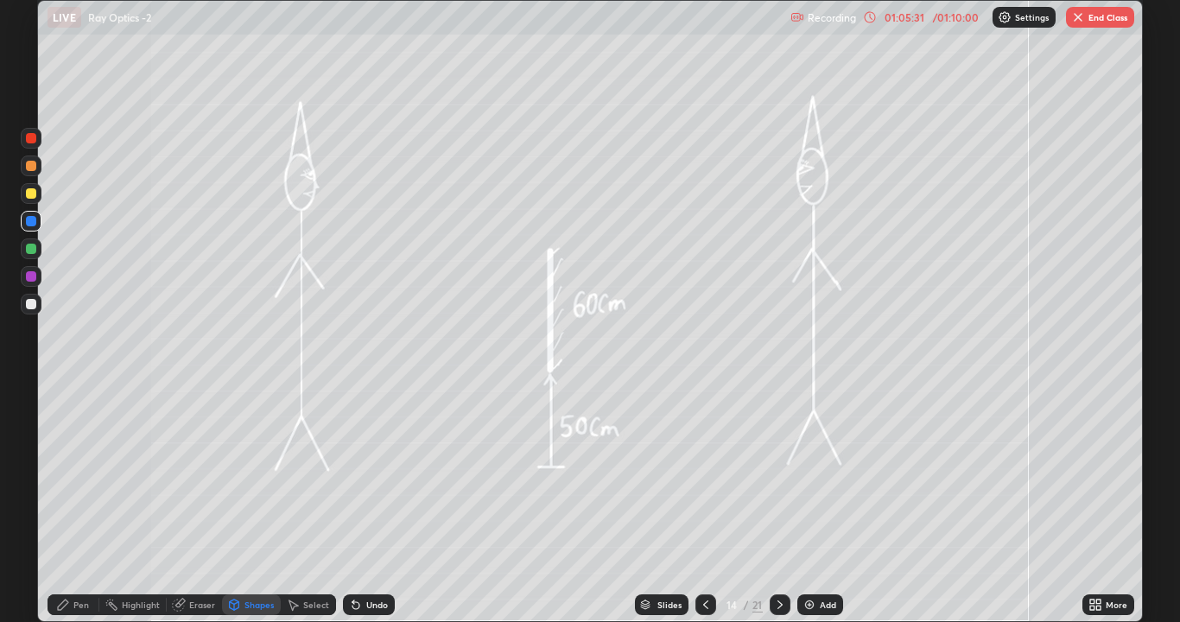
click at [31, 196] on div at bounding box center [31, 193] width 10 height 10
click at [85, 475] on div "Pen" at bounding box center [81, 604] width 16 height 9
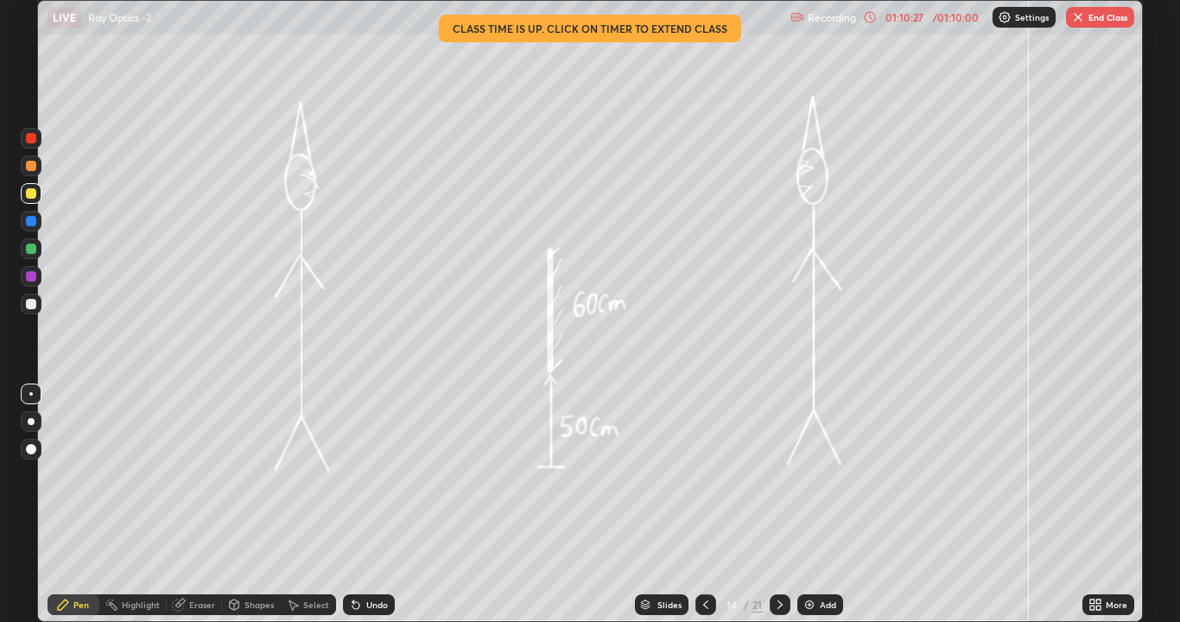
click at [1088, 22] on button "End Class" at bounding box center [1100, 17] width 68 height 21
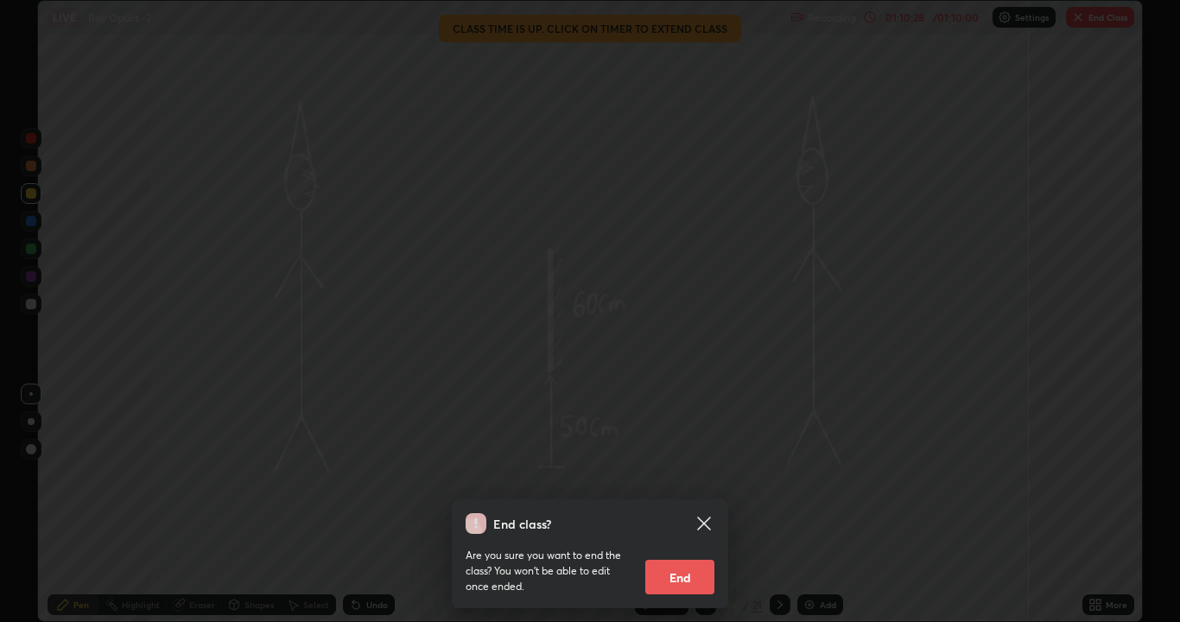
click at [691, 475] on button "End" at bounding box center [679, 577] width 69 height 35
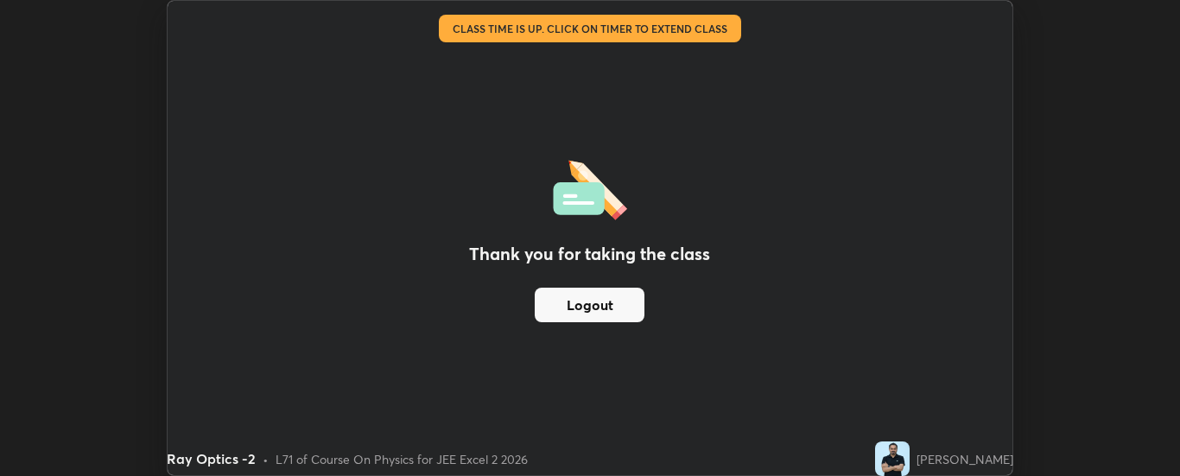
scroll to position [85894, 85190]
